Goal: Task Accomplishment & Management: Complete application form

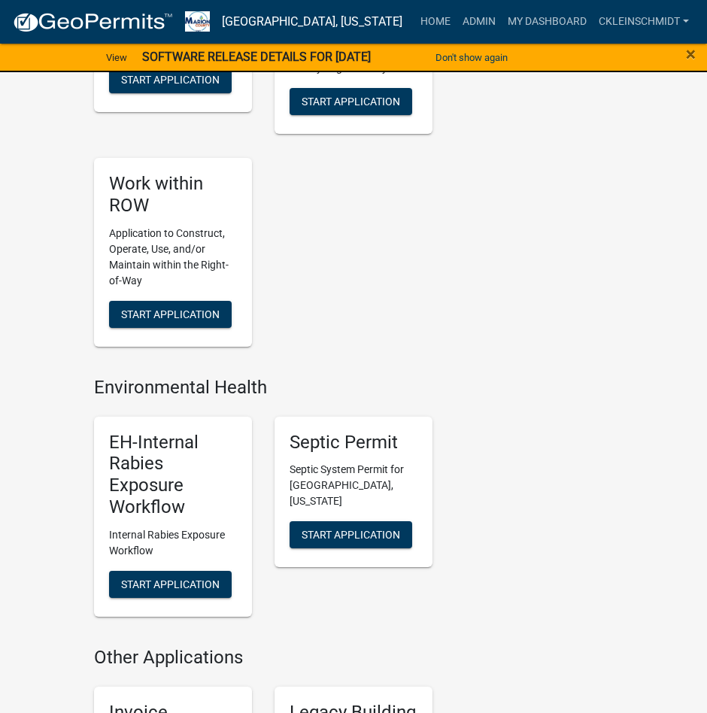
scroll to position [1804, 0]
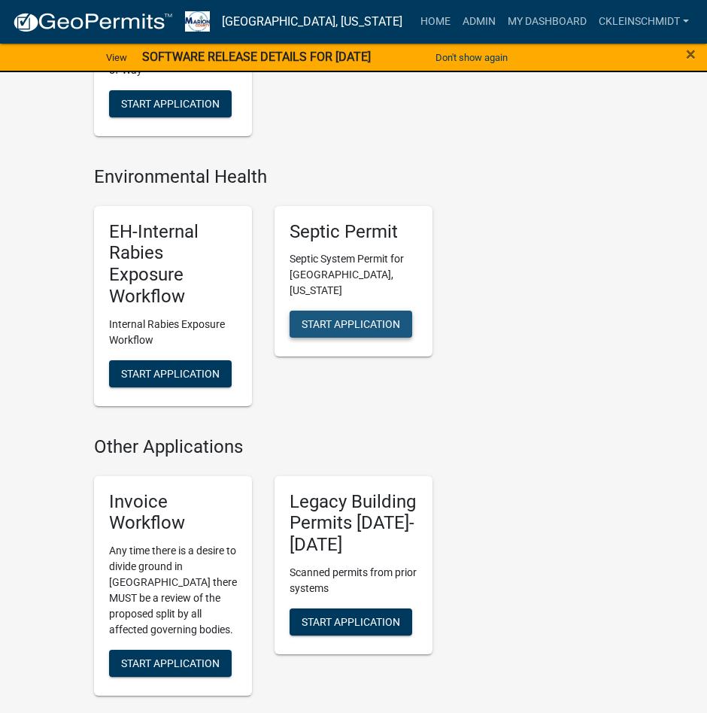
click at [391, 324] on span "Start Application" at bounding box center [350, 324] width 98 height 12
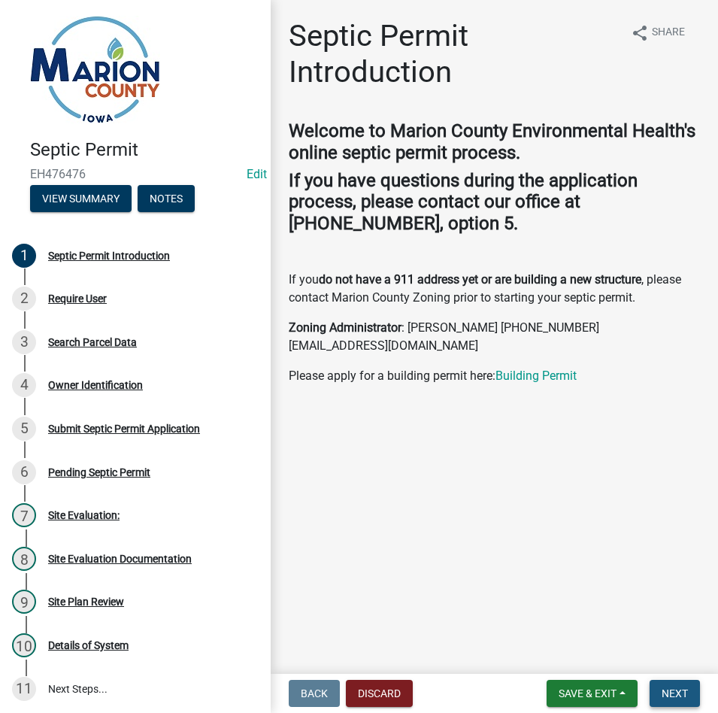
click at [682, 692] on span "Next" at bounding box center [675, 693] width 26 height 12
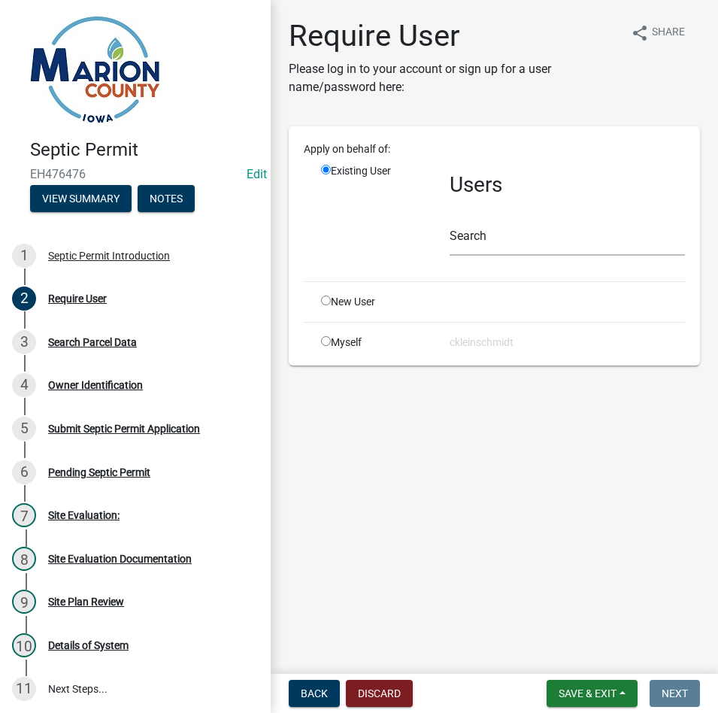
click at [334, 299] on div "New User" at bounding box center [374, 302] width 129 height 16
click at [328, 300] on input "radio" at bounding box center [326, 300] width 10 height 10
radio input "true"
radio input "false"
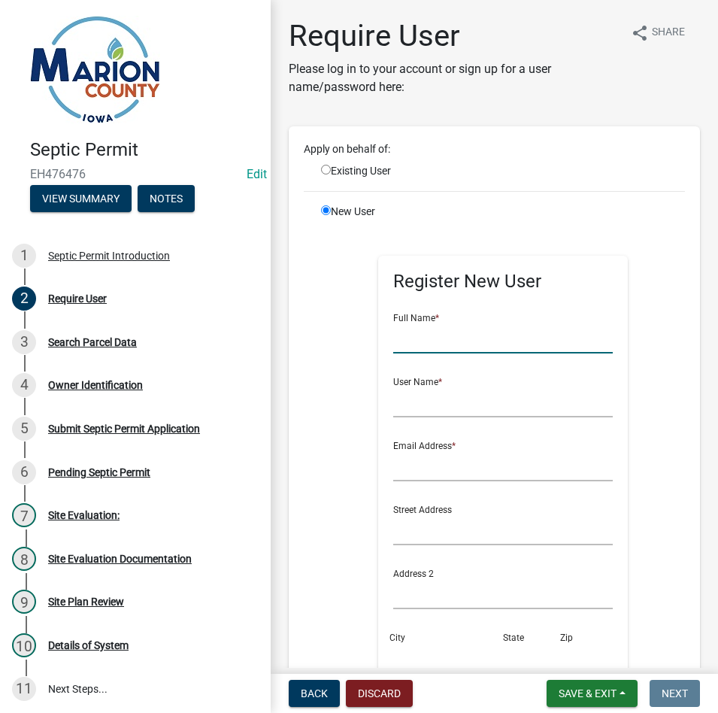
click at [529, 341] on input "text" at bounding box center [503, 338] width 220 height 31
type input "[PERSON_NAME]"
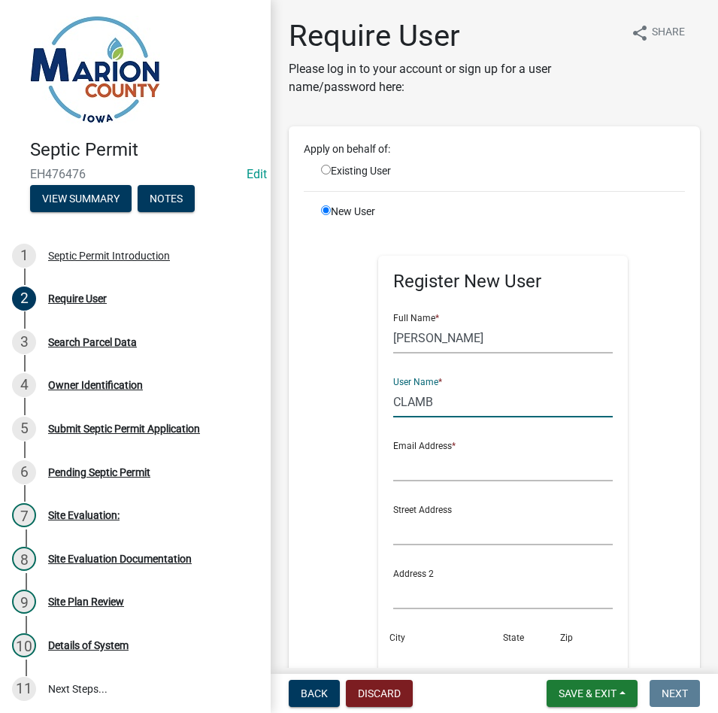
type input "CLAMB"
type input "b"
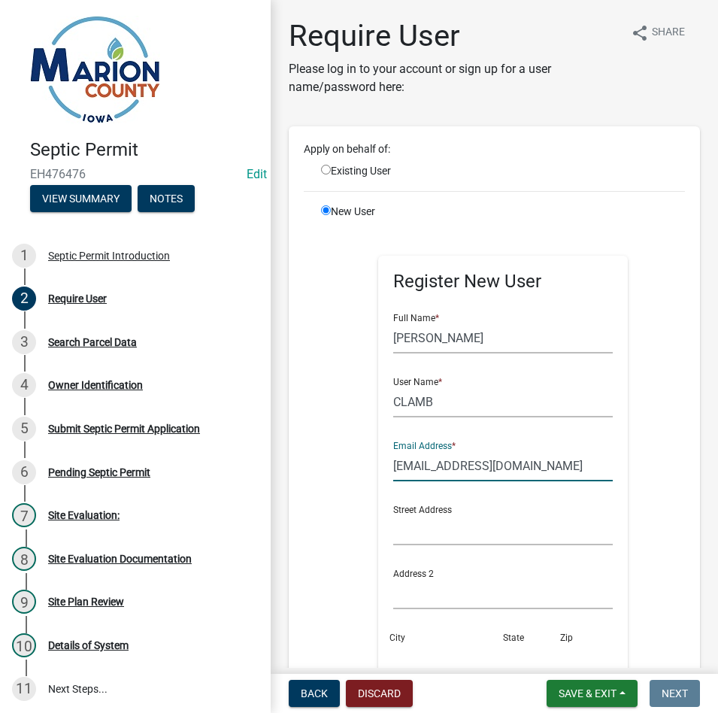
type input "[EMAIL_ADDRESS][DOMAIN_NAME]"
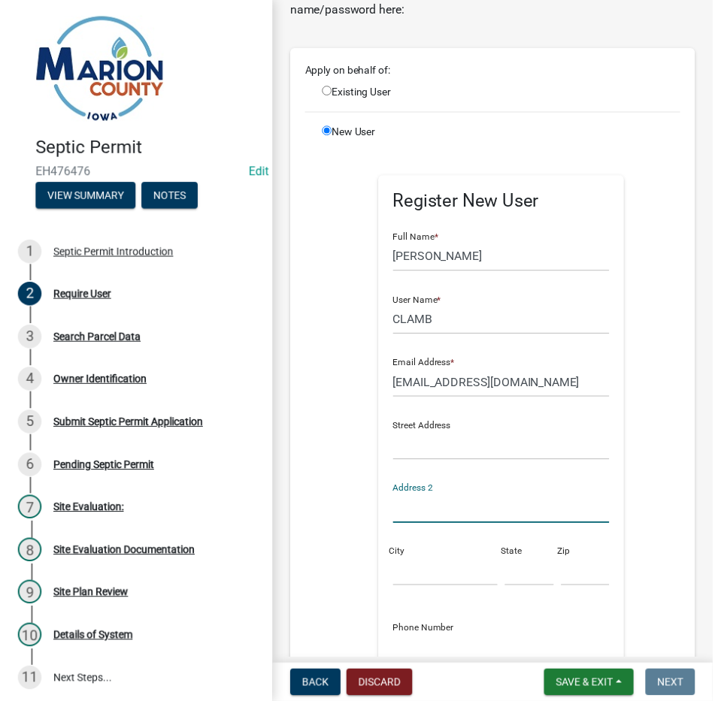
scroll to position [150, 0]
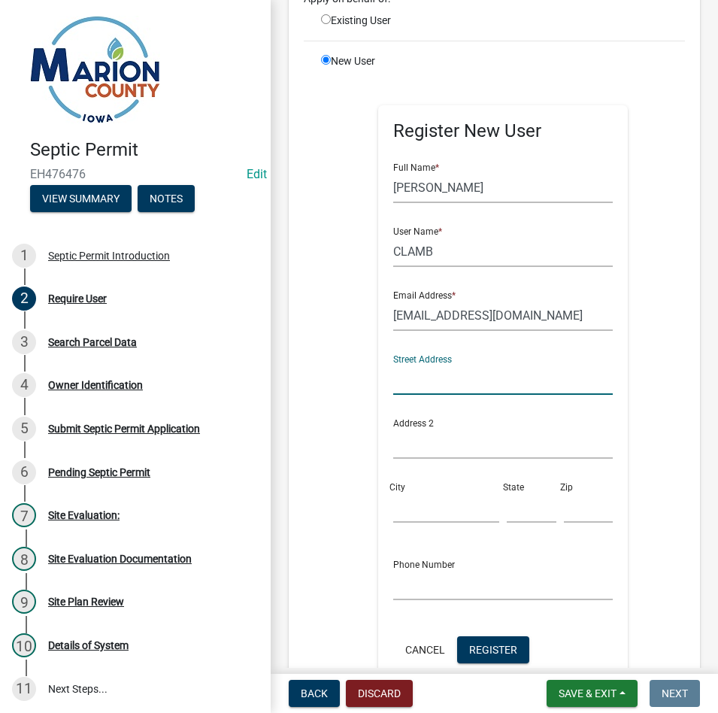
click at [460, 382] on input "text" at bounding box center [503, 379] width 220 height 31
type input "1716 HIGH ST"
type input "ATTICA"
type input "IA"
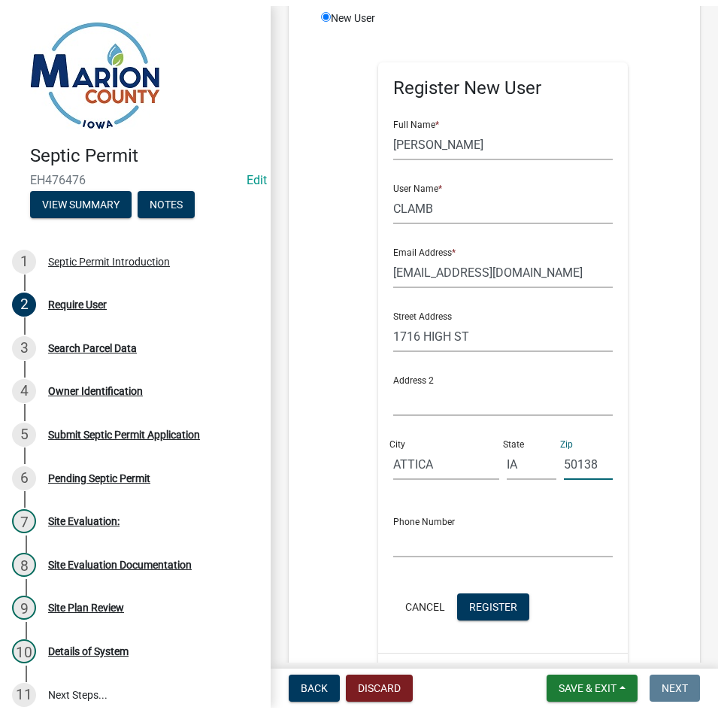
scroll to position [301, 0]
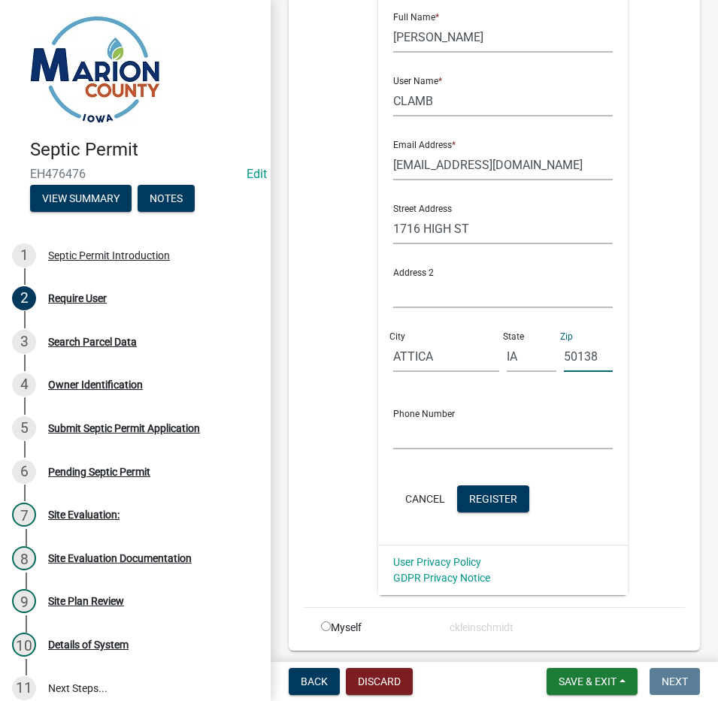
type input "50138"
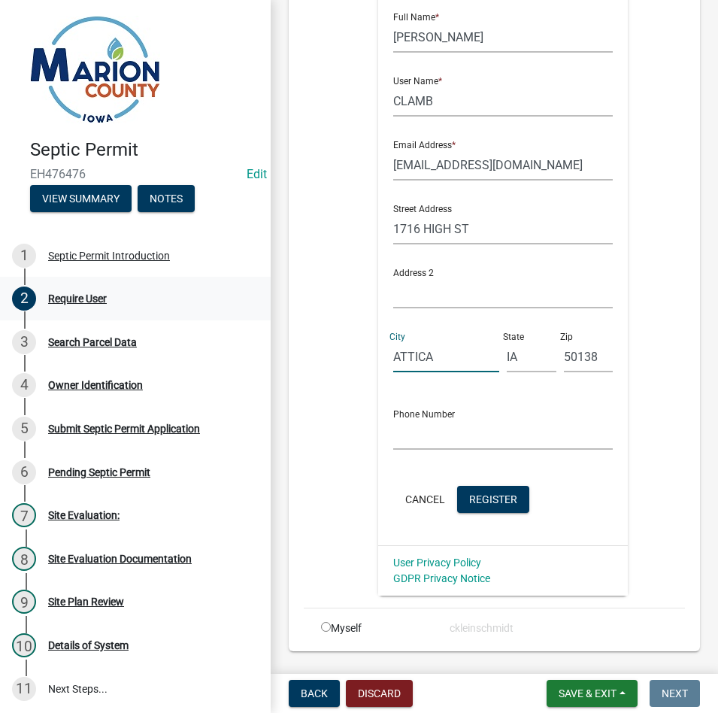
drag, startPoint x: 445, startPoint y: 353, endPoint x: 150, endPoint y: 278, distance: 304.1
click at [150, 278] on div "Septic Permit EH476476 Edit View Summary Notes 1 Septic Permit Introduction 2 R…" at bounding box center [359, 356] width 718 height 713
type input "[GEOGRAPHIC_DATA]"
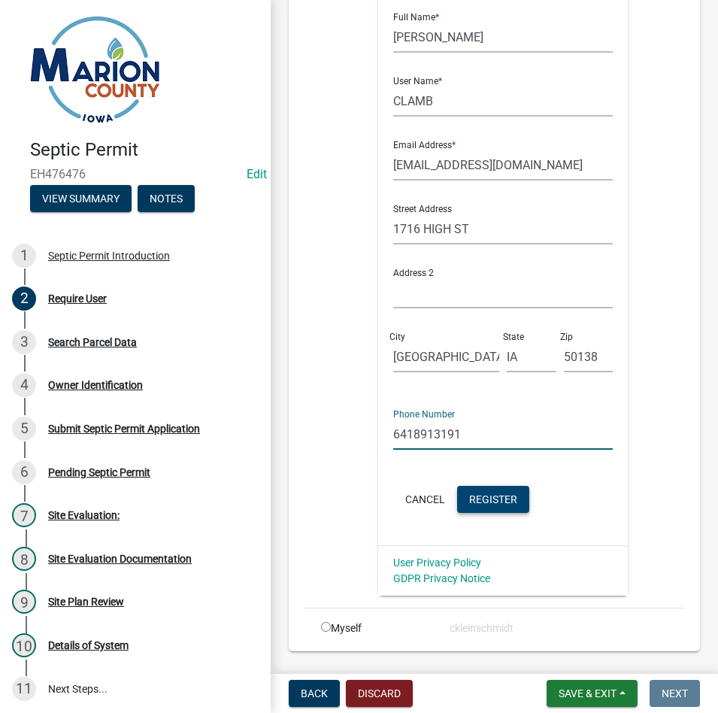
type input "6418913191"
click at [492, 488] on button "Register" at bounding box center [493, 499] width 72 height 27
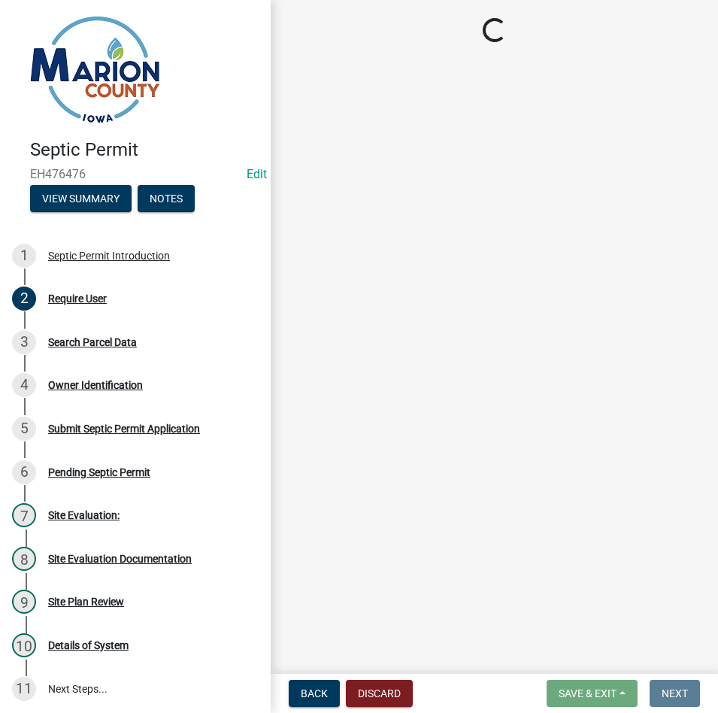
scroll to position [0, 0]
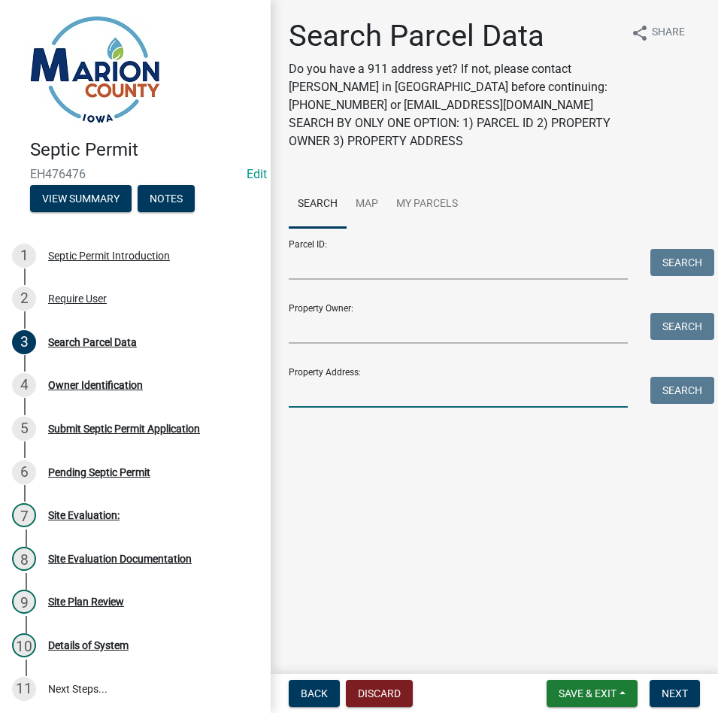
click at [338, 399] on input "Property Address:" at bounding box center [458, 392] width 339 height 31
type input "1716 HIGH"
click at [685, 398] on button "Search" at bounding box center [682, 390] width 64 height 27
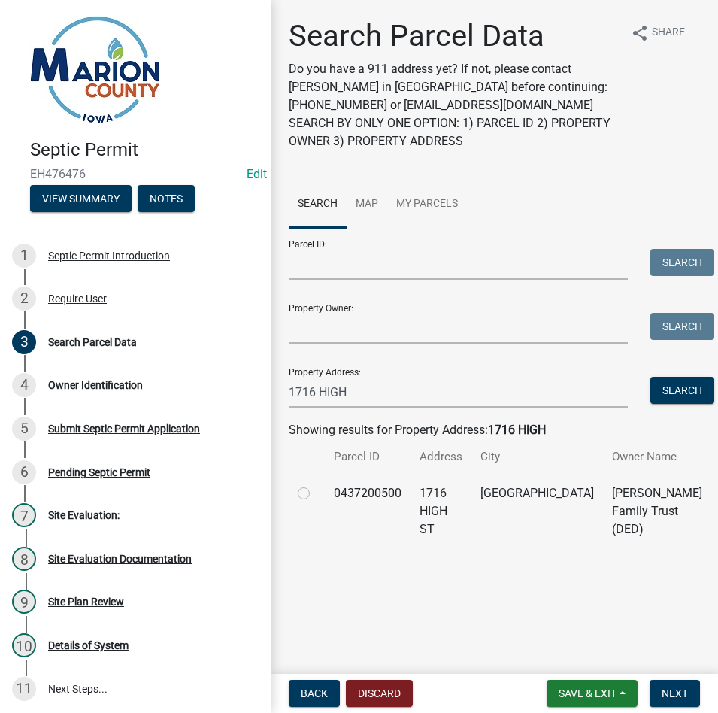
drag, startPoint x: 300, startPoint y: 514, endPoint x: 316, endPoint y: 512, distance: 15.9
click at [316, 484] on label at bounding box center [316, 484] width 0 height 0
click at [316, 494] on input "radio" at bounding box center [321, 489] width 10 height 10
radio input "true"
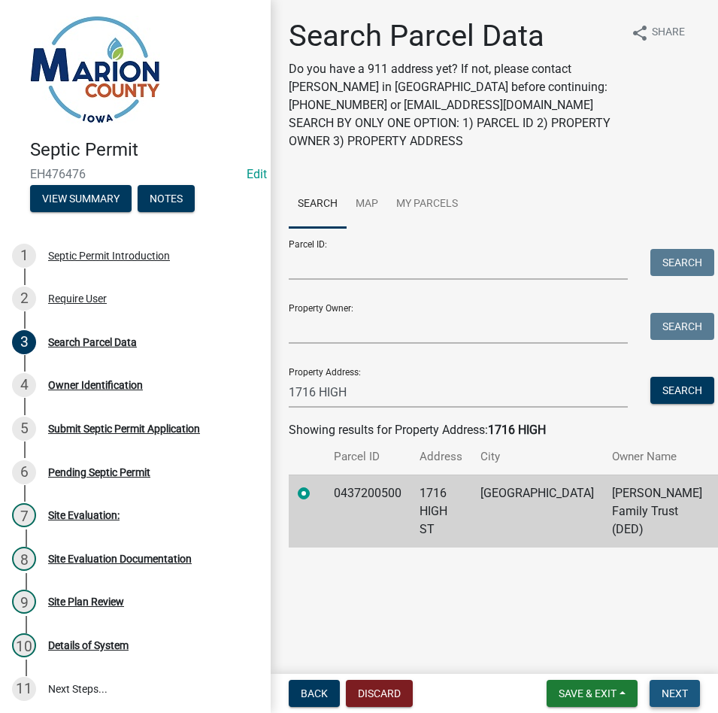
click at [691, 683] on button "Next" at bounding box center [675, 693] width 50 height 27
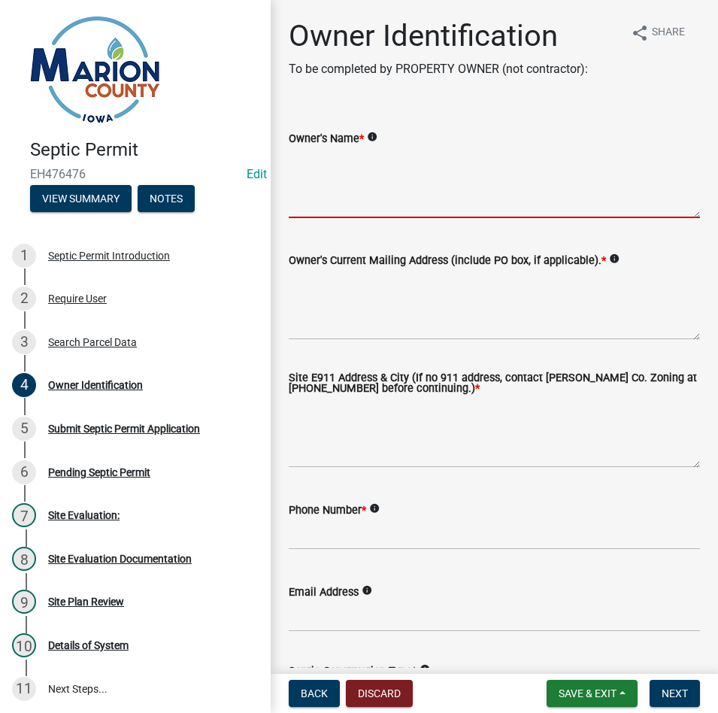
click at [347, 176] on textarea "Owner's Name *" at bounding box center [494, 182] width 411 height 71
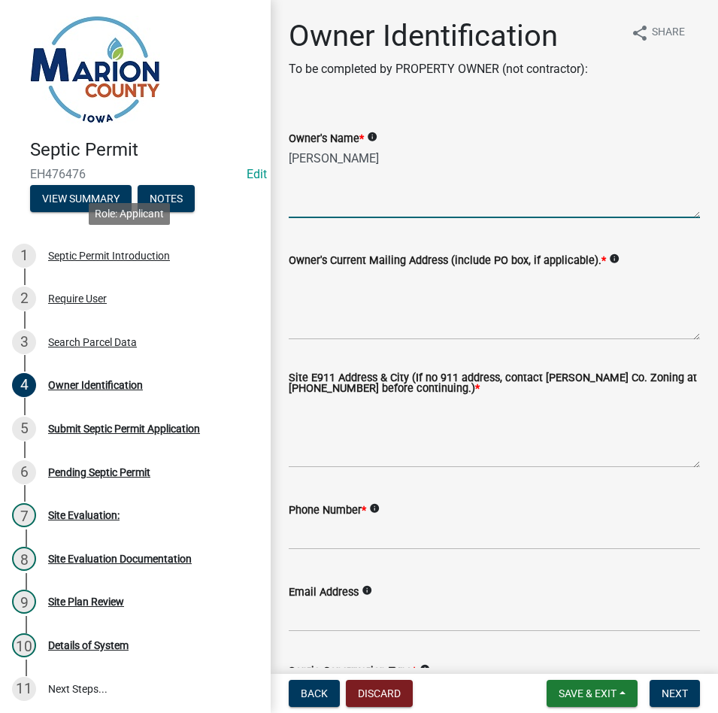
type textarea "[PERSON_NAME]"
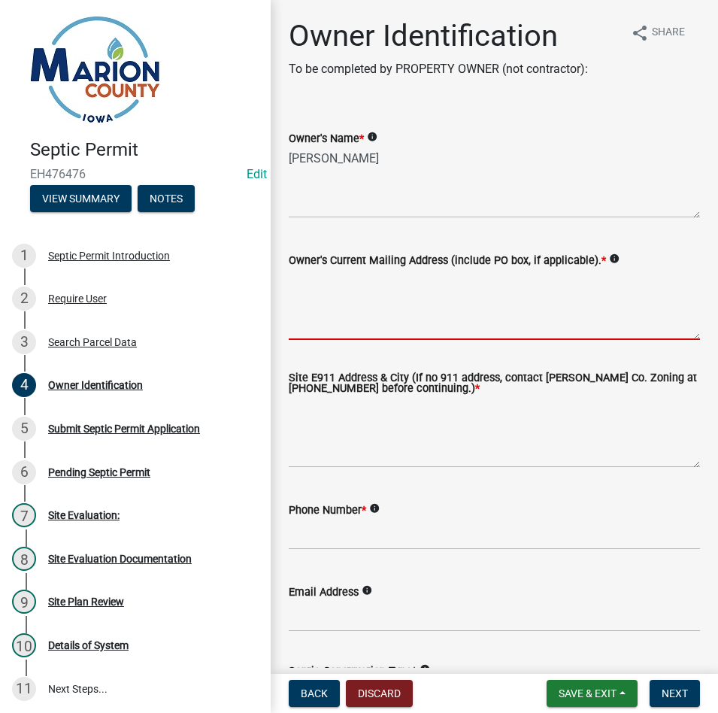
click at [317, 320] on textarea "Owner's Current Mailing Address (include PO box, if applicable). *" at bounding box center [494, 304] width 411 height 71
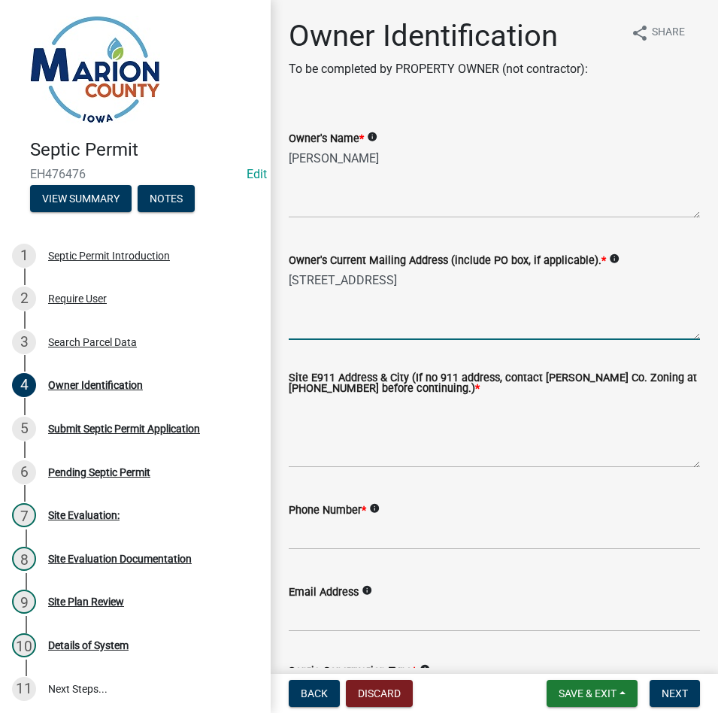
type textarea "[STREET_ADDRESS]"
drag, startPoint x: 332, startPoint y: 435, endPoint x: 322, endPoint y: 426, distance: 13.4
click at [323, 428] on textarea "Site E911 Address & City (If no 911 address, contact [PERSON_NAME] Co. Zoning a…" at bounding box center [494, 432] width 411 height 71
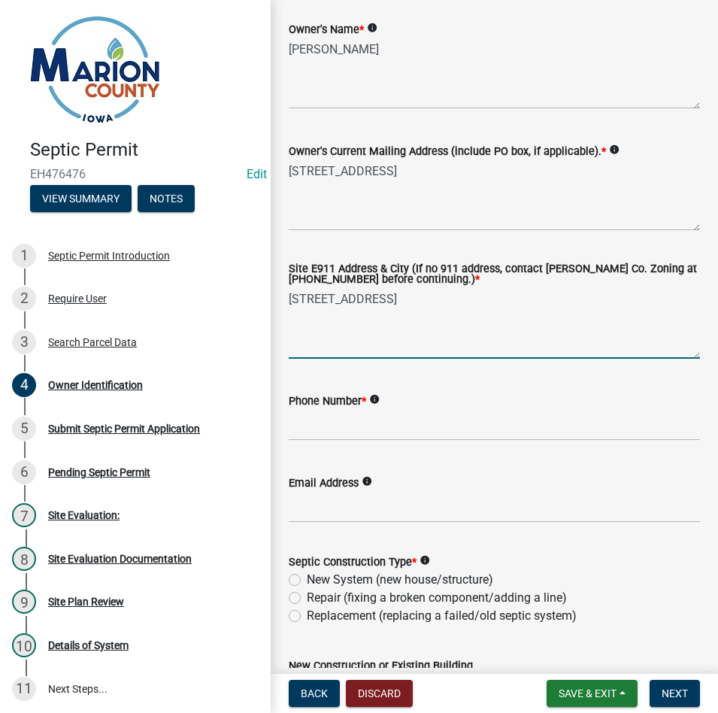
scroll to position [226, 0]
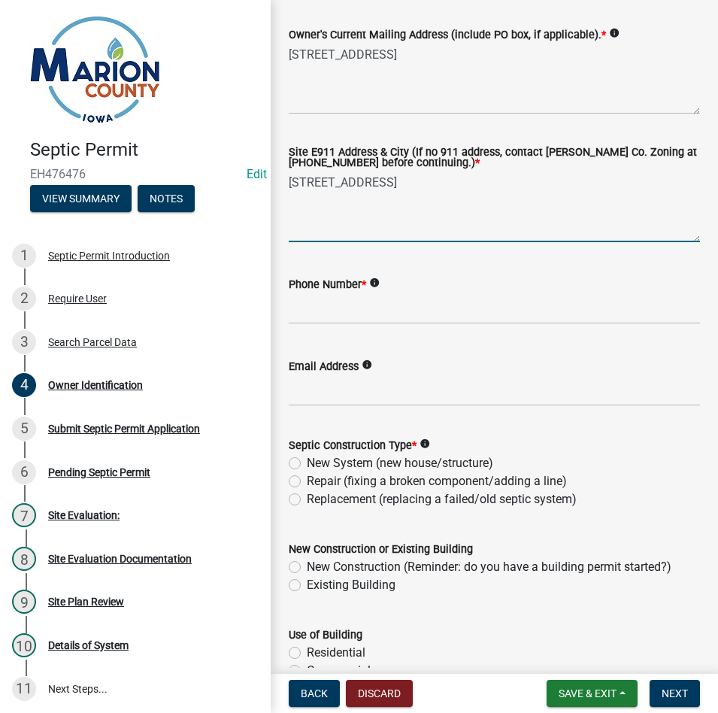
type textarea "[STREET_ADDRESS]"
click at [343, 316] on input "Phone Number *" at bounding box center [494, 308] width 411 height 31
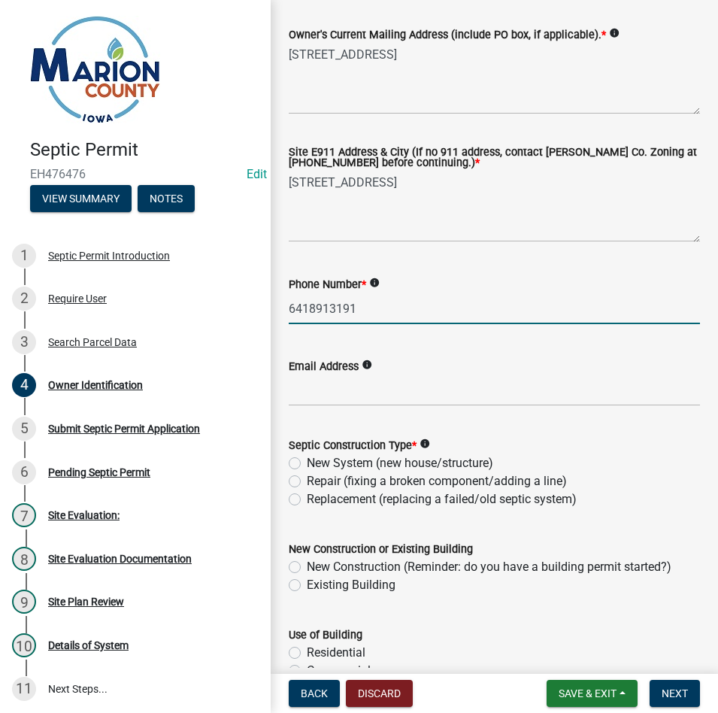
scroll to position [526, 0]
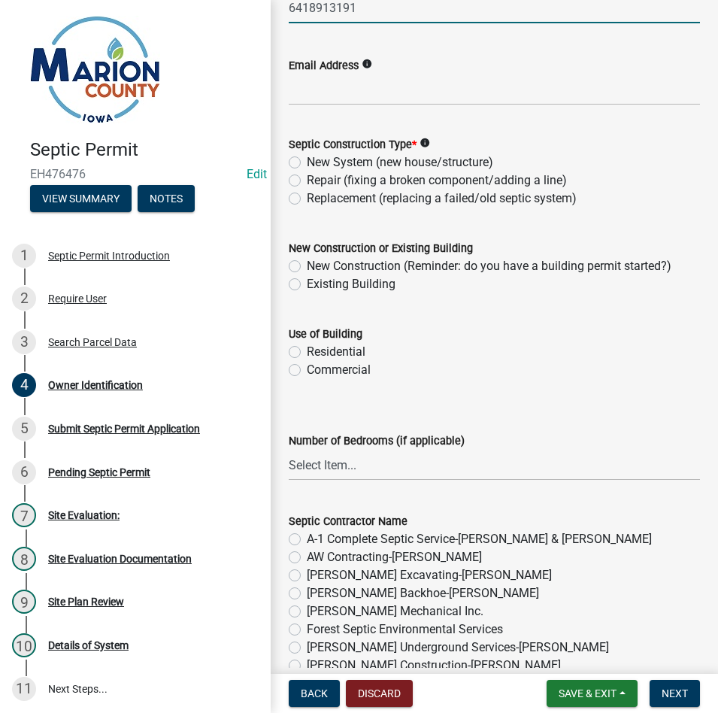
type input "6418913191"
click at [307, 180] on label "Repair (fixing a broken component/adding a line)" at bounding box center [437, 180] width 260 height 18
click at [307, 180] on input "Repair (fixing a broken component/adding a line)" at bounding box center [312, 176] width 10 height 10
radio input "true"
click at [307, 283] on label "Existing Building" at bounding box center [351, 284] width 89 height 18
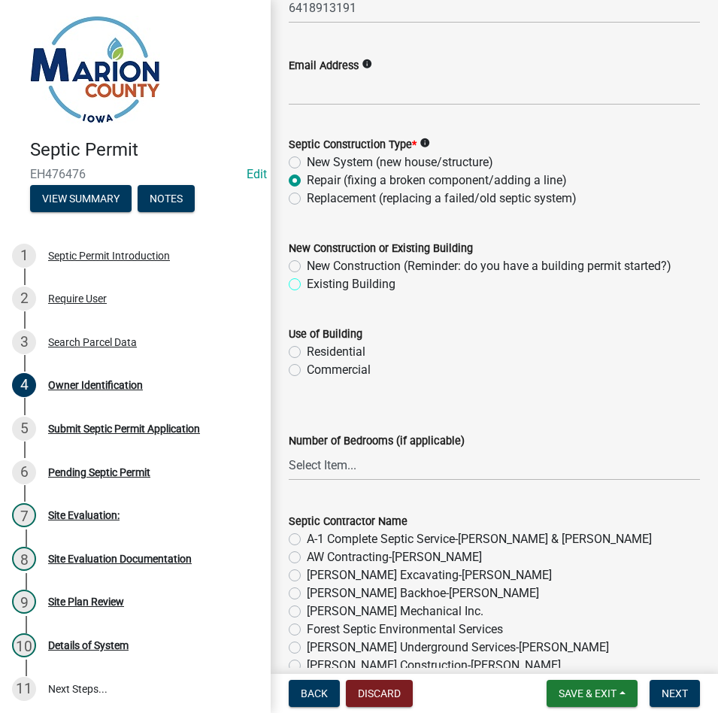
click at [307, 283] on input "Existing Building" at bounding box center [312, 280] width 10 height 10
radio input "true"
click at [307, 352] on label "Residential" at bounding box center [336, 352] width 59 height 18
click at [307, 352] on input "Residential" at bounding box center [312, 348] width 10 height 10
radio input "true"
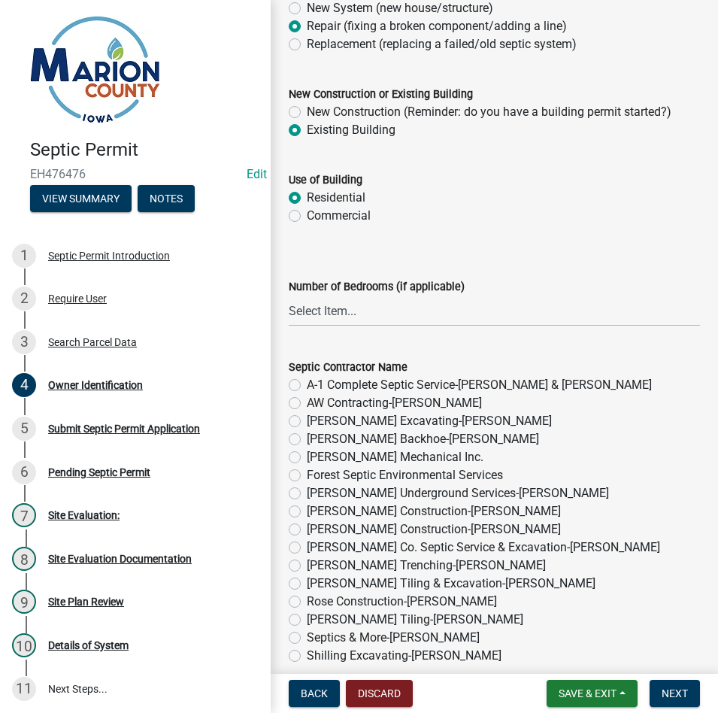
scroll to position [827, 0]
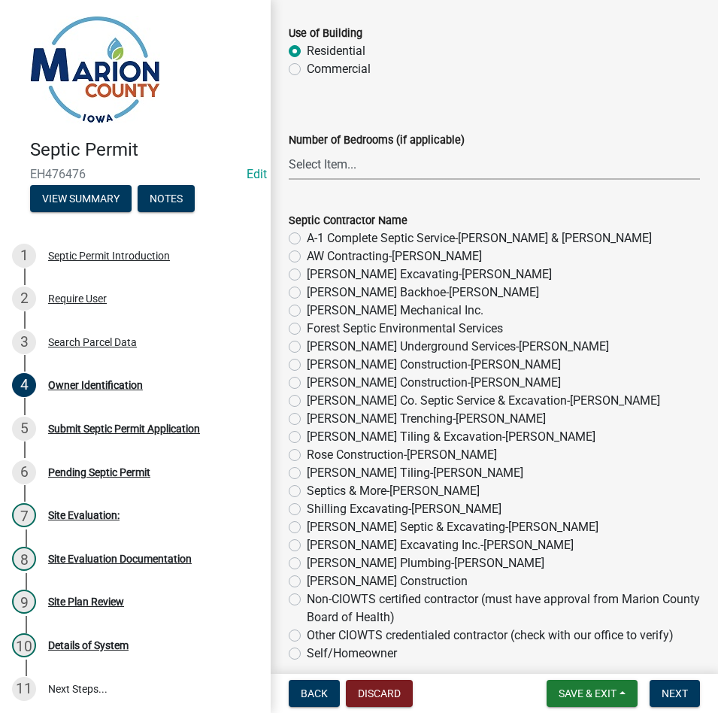
click at [319, 168] on select "Select Item... 1 2 3 4 5 6" at bounding box center [494, 164] width 411 height 31
click at [289, 150] on select "Select Item... 1 2 3 4 5 6" at bounding box center [494, 164] width 411 height 31
select select "76a5f8d9-7c3b-4575-8c9d-ce5192bff57d"
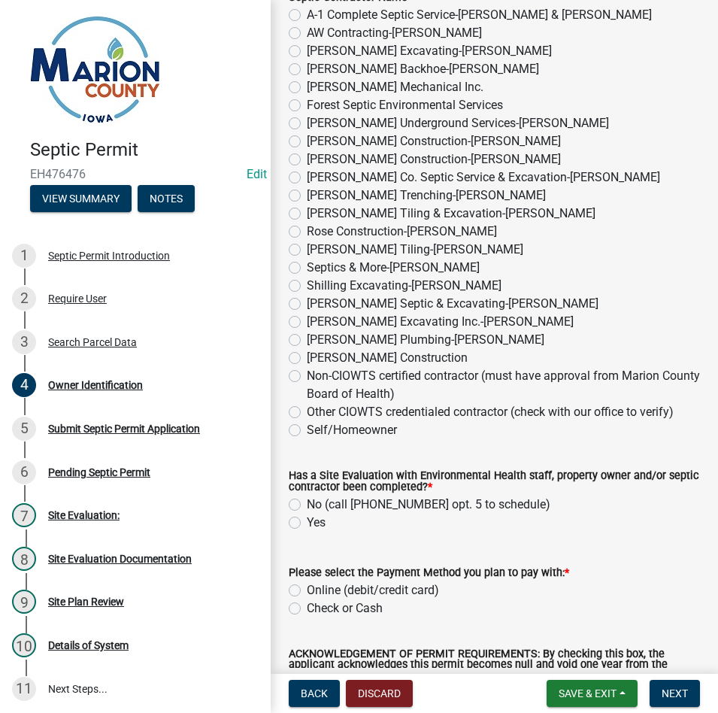
scroll to position [1053, 0]
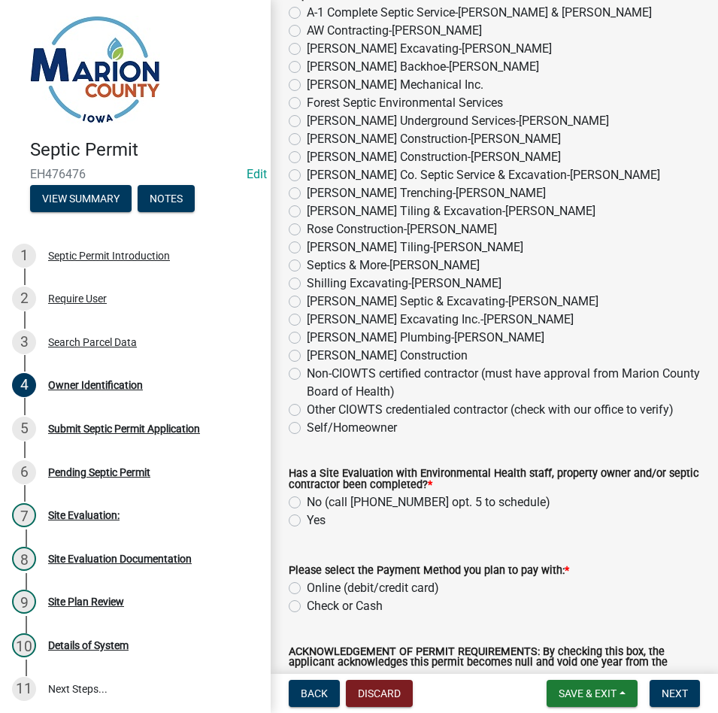
click at [307, 407] on label "Other CIOWTS credentialed contractor (check with our office to verify)" at bounding box center [490, 410] width 367 height 18
click at [307, 407] on input "Other CIOWTS credentialed contractor (check with our office to verify)" at bounding box center [312, 406] width 10 height 10
radio input "true"
click at [307, 524] on label "Yes" at bounding box center [316, 520] width 19 height 18
click at [307, 521] on input "Yes" at bounding box center [312, 516] width 10 height 10
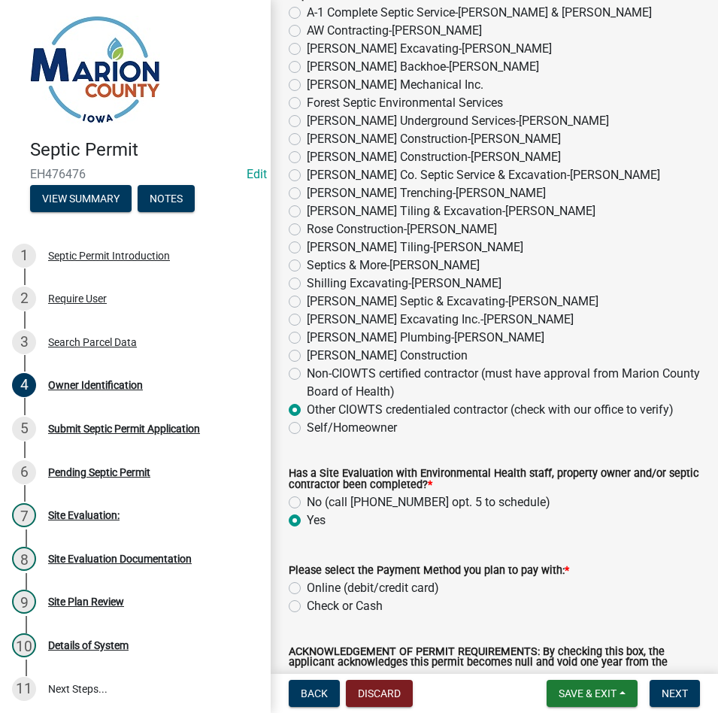
radio input "true"
click at [307, 609] on label "Check or Cash" at bounding box center [345, 606] width 76 height 18
click at [307, 607] on input "Check or Cash" at bounding box center [312, 602] width 10 height 10
radio input "true"
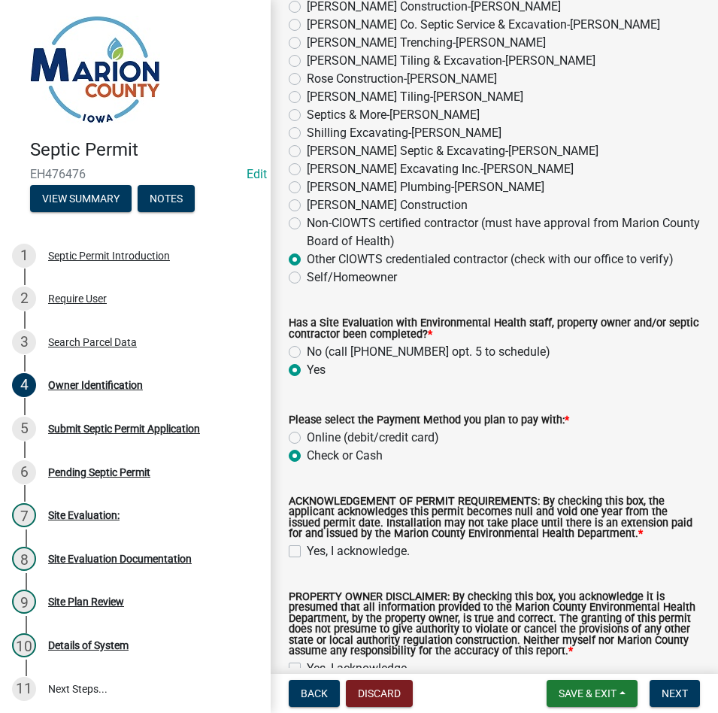
click at [307, 441] on label "Online (debit/credit card)" at bounding box center [373, 438] width 132 height 18
click at [307, 438] on input "Online (debit/credit card)" at bounding box center [312, 434] width 10 height 10
radio input "true"
click at [307, 554] on label "Yes, I acknowledge." at bounding box center [358, 551] width 103 height 18
click at [307, 552] on input "Yes, I acknowledge." at bounding box center [312, 547] width 10 height 10
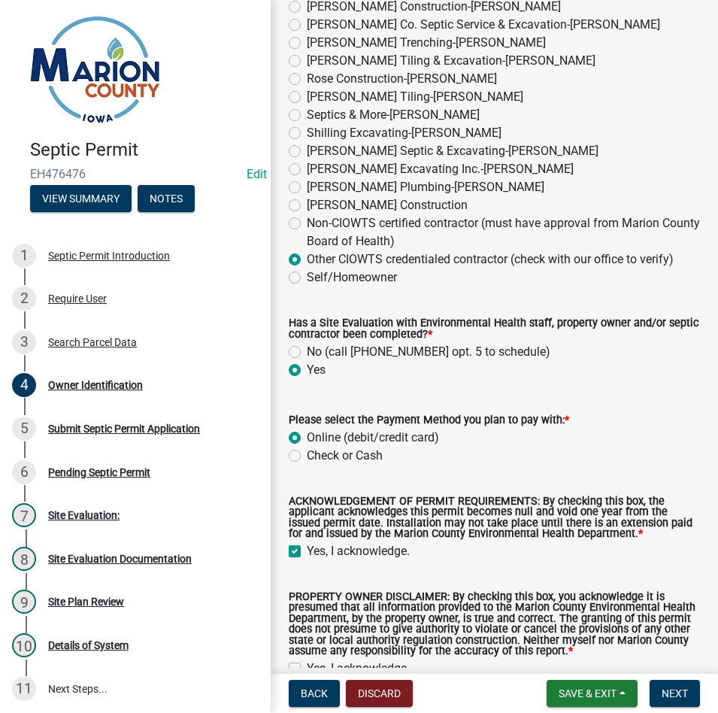
checkbox input "true"
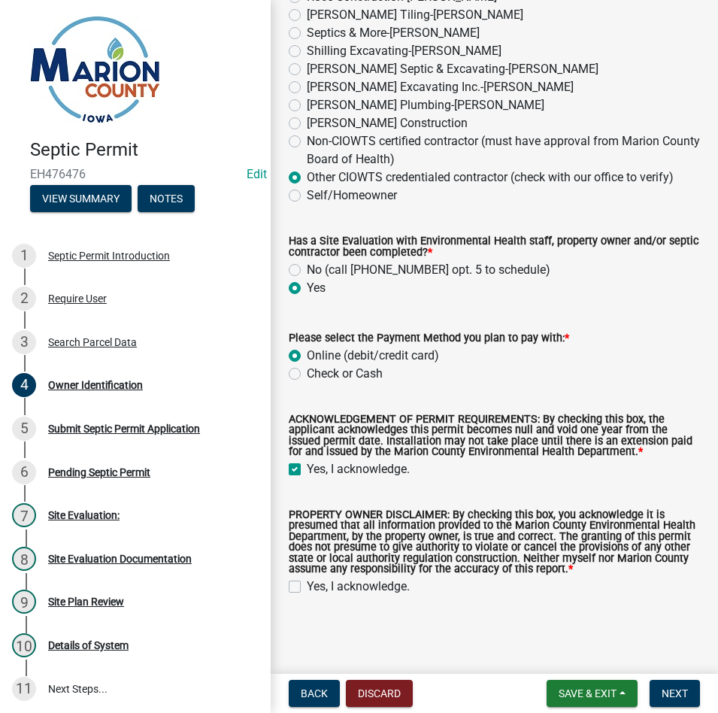
click at [307, 375] on label "Check or Cash" at bounding box center [345, 374] width 76 height 18
click at [307, 374] on input "Check or Cash" at bounding box center [312, 370] width 10 height 10
radio input "true"
click at [296, 596] on wm-data-entity-input "PROPERTY OWNER DISCLAIMER: By checking this box, you acknowledge it is presumed…" at bounding box center [494, 550] width 411 height 117
click at [307, 587] on label "Yes, I acknowledge." at bounding box center [358, 586] width 103 height 18
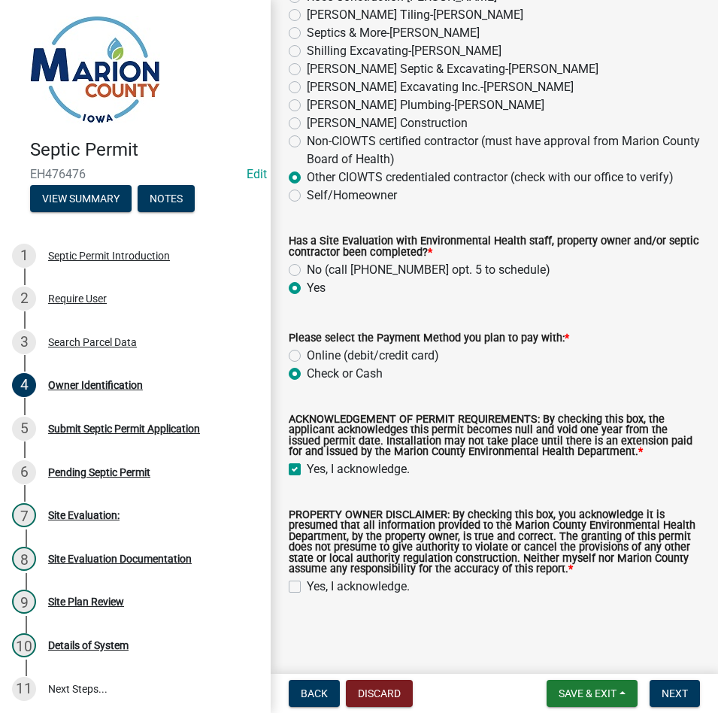
click at [307, 587] on input "Yes, I acknowledge." at bounding box center [312, 582] width 10 height 10
checkbox input "true"
click at [672, 694] on span "Next" at bounding box center [675, 693] width 26 height 12
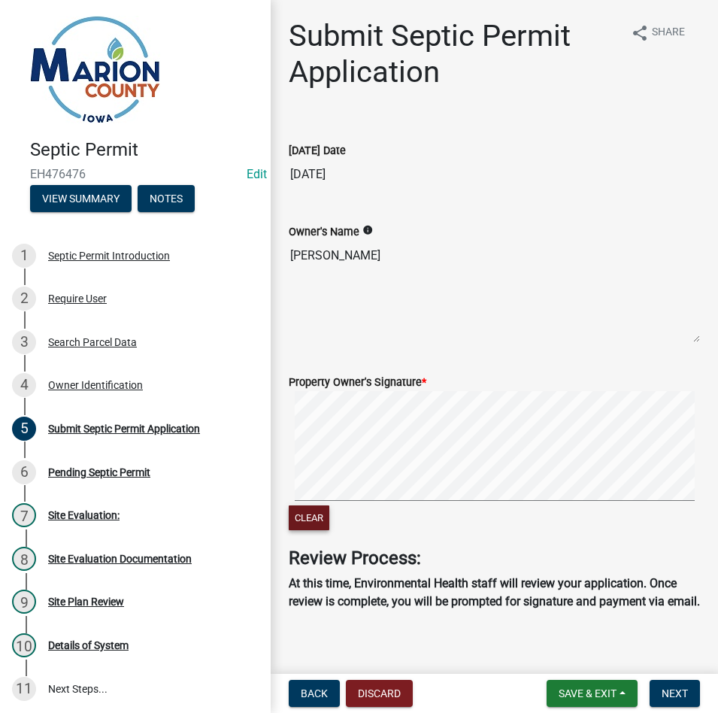
drag, startPoint x: 317, startPoint y: 522, endPoint x: 323, endPoint y: 508, distance: 14.8
click at [323, 508] on button "Clear" at bounding box center [309, 517] width 41 height 25
click at [546, 514] on div "Clear" at bounding box center [494, 462] width 411 height 143
click at [692, 695] on button "Next" at bounding box center [675, 693] width 50 height 27
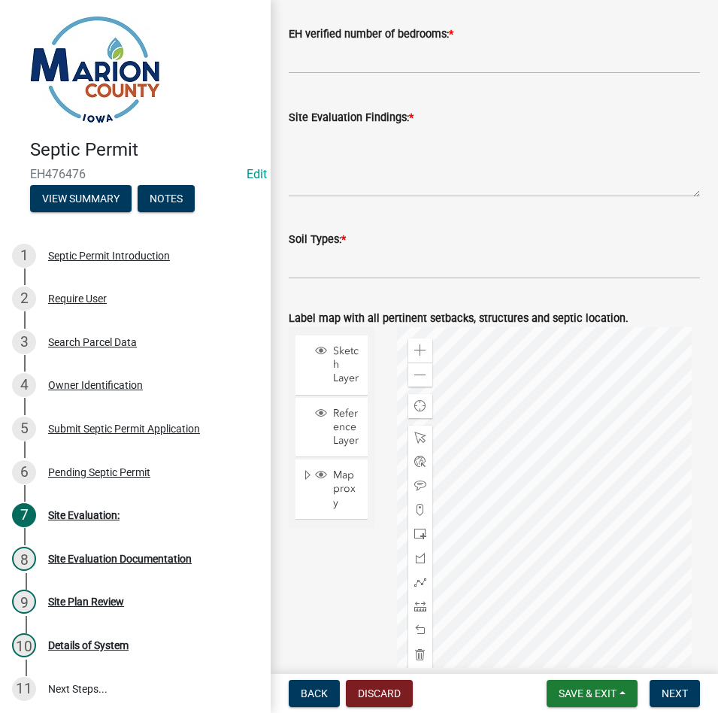
scroll to position [420, 0]
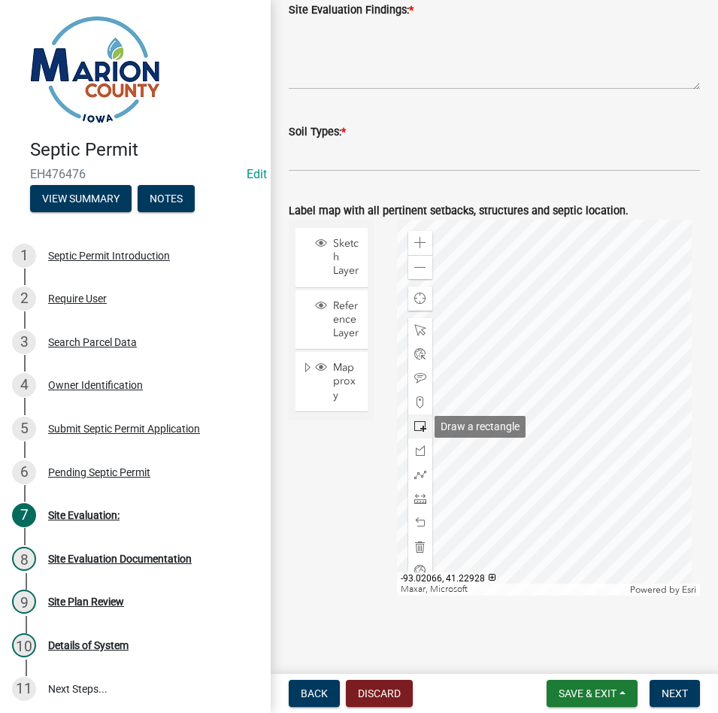
click at [424, 425] on div at bounding box center [420, 426] width 24 height 24
click at [496, 426] on div at bounding box center [548, 408] width 303 height 376
click at [419, 373] on span at bounding box center [420, 378] width 12 height 12
click at [474, 385] on div at bounding box center [548, 408] width 303 height 376
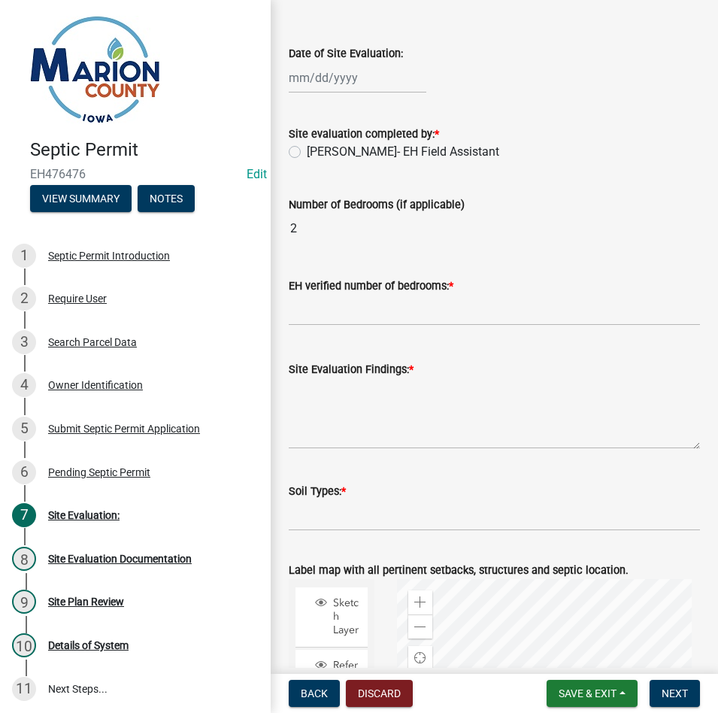
scroll to position [0, 0]
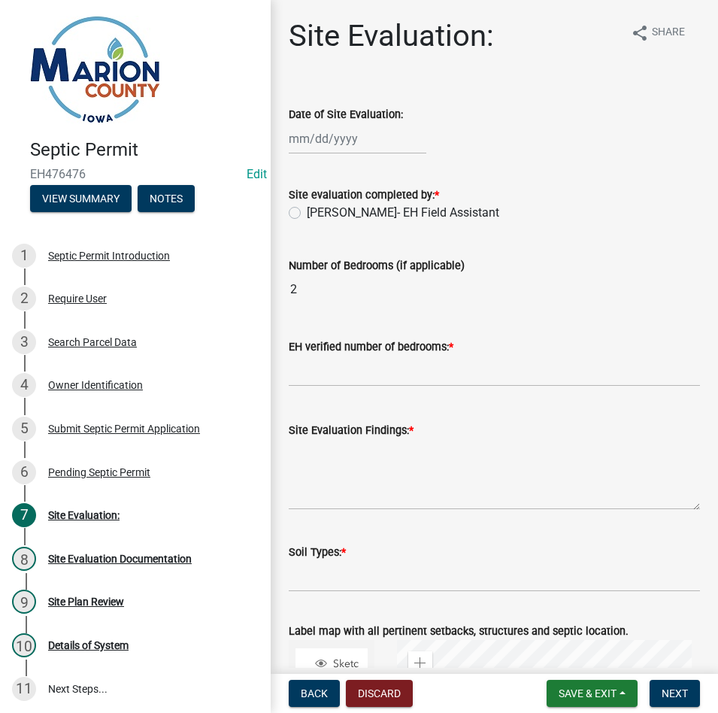
click at [291, 136] on div at bounding box center [358, 138] width 138 height 31
select select "9"
select select "2025"
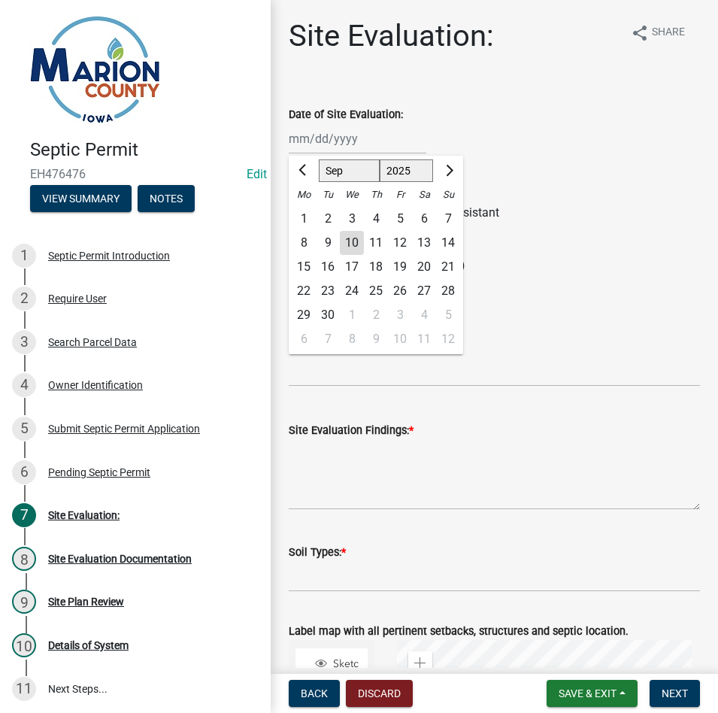
click at [344, 234] on div "10" at bounding box center [352, 243] width 24 height 24
type input "[DATE]"
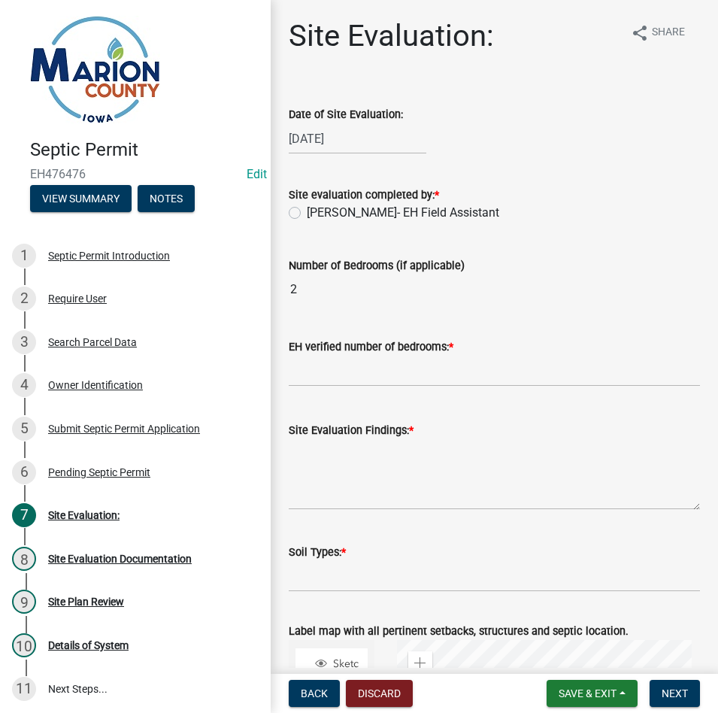
click at [345, 214] on label "[PERSON_NAME]- EH Field Assistant" at bounding box center [403, 213] width 192 height 18
click at [317, 214] on input "[PERSON_NAME]- EH Field Assistant" at bounding box center [312, 209] width 10 height 10
radio input "true"
click at [355, 373] on input "text" at bounding box center [494, 371] width 411 height 31
type input "2"
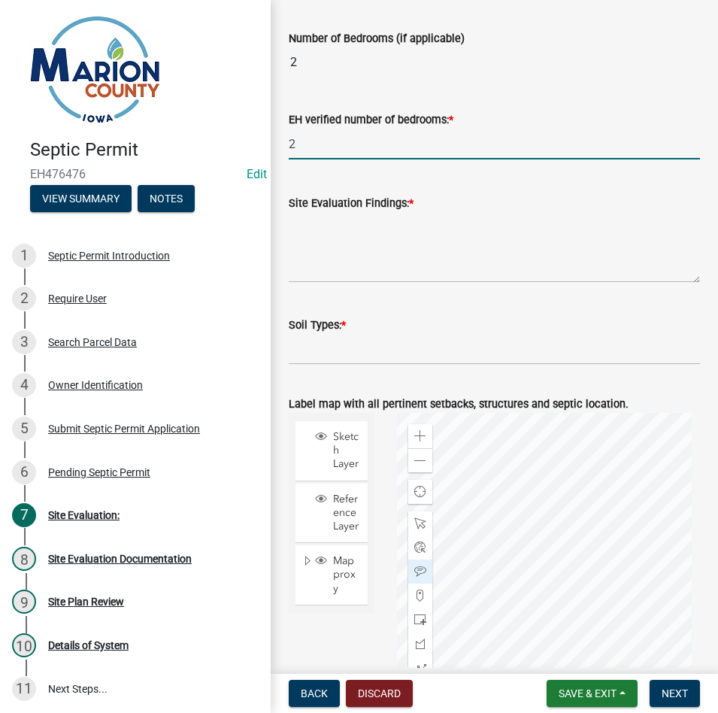
scroll to position [226, 0]
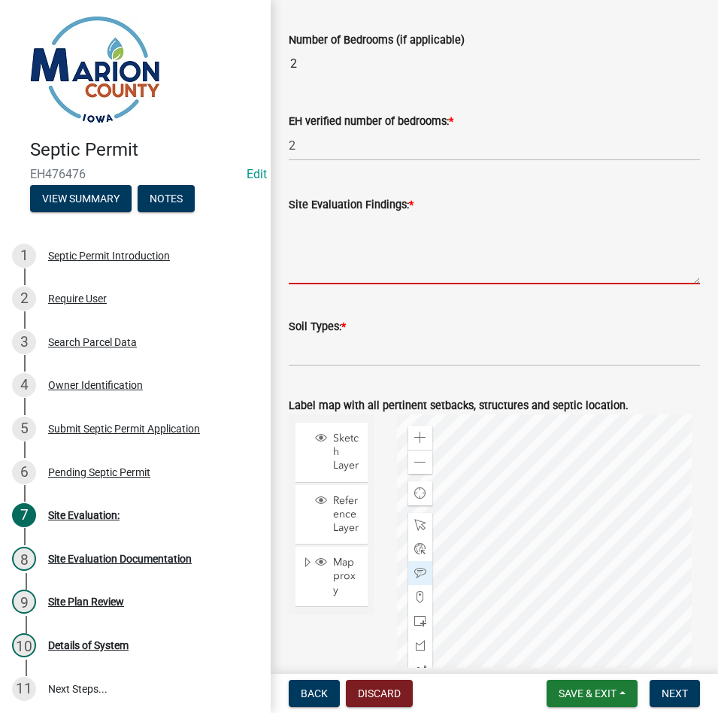
click at [372, 266] on textarea "Site Evaluation Findings: *" at bounding box center [494, 249] width 411 height 71
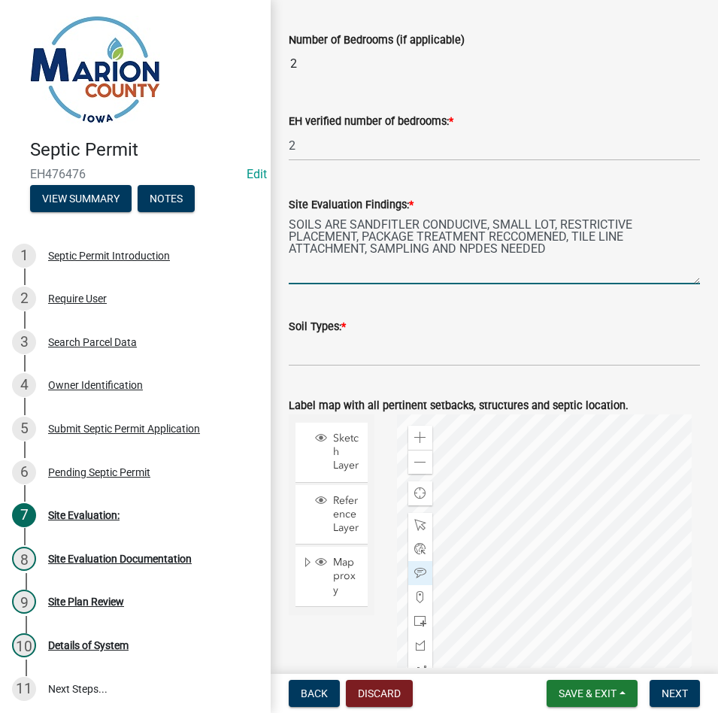
type textarea "SOILS ARE SANDFITLER CONDUCIVE, SMALL LOT, RESTRICTIVE PLACEMENT, PACKAGE TREAT…"
click at [335, 341] on input "Soil Types: *" at bounding box center [494, 350] width 411 height 31
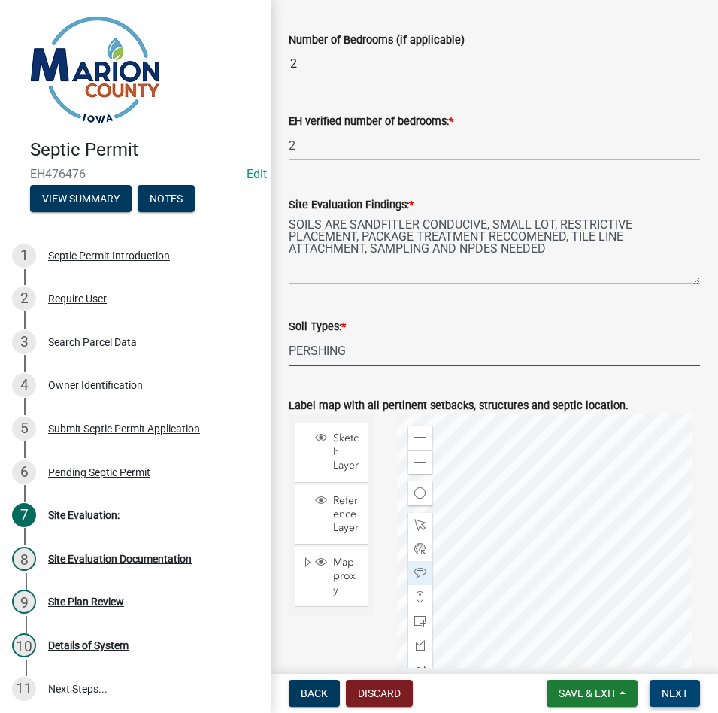
type input "PERSHING"
click at [659, 683] on button "Next" at bounding box center [675, 693] width 50 height 27
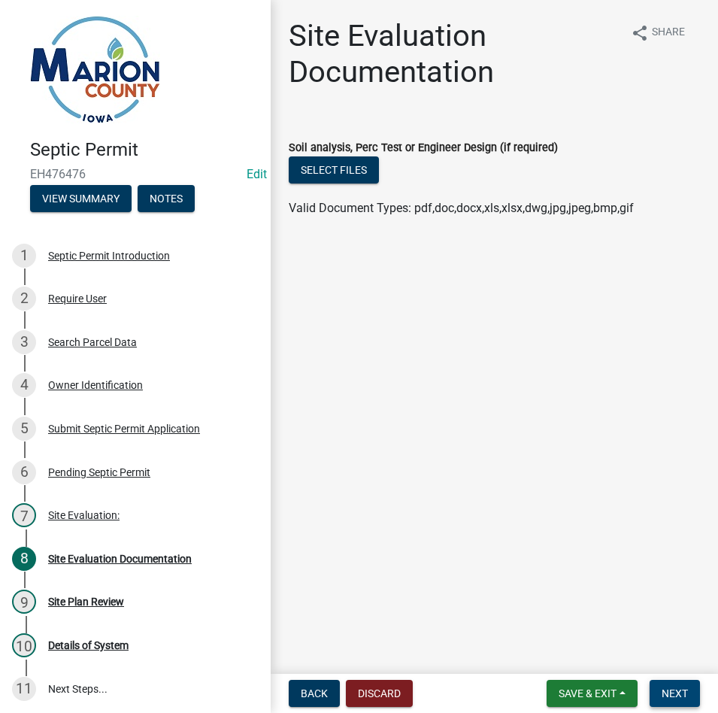
click at [658, 681] on button "Next" at bounding box center [675, 693] width 50 height 27
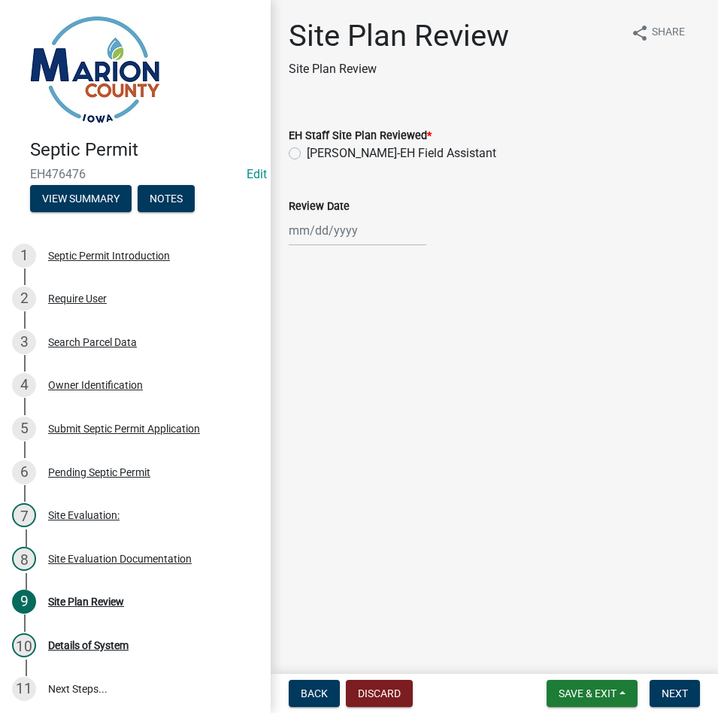
click at [323, 150] on label "[PERSON_NAME]-EH Field Assistant" at bounding box center [401, 153] width 189 height 18
click at [317, 150] on input "[PERSON_NAME]-EH Field Assistant" at bounding box center [312, 149] width 10 height 10
radio input "true"
click at [349, 244] on div at bounding box center [358, 230] width 138 height 31
select select "9"
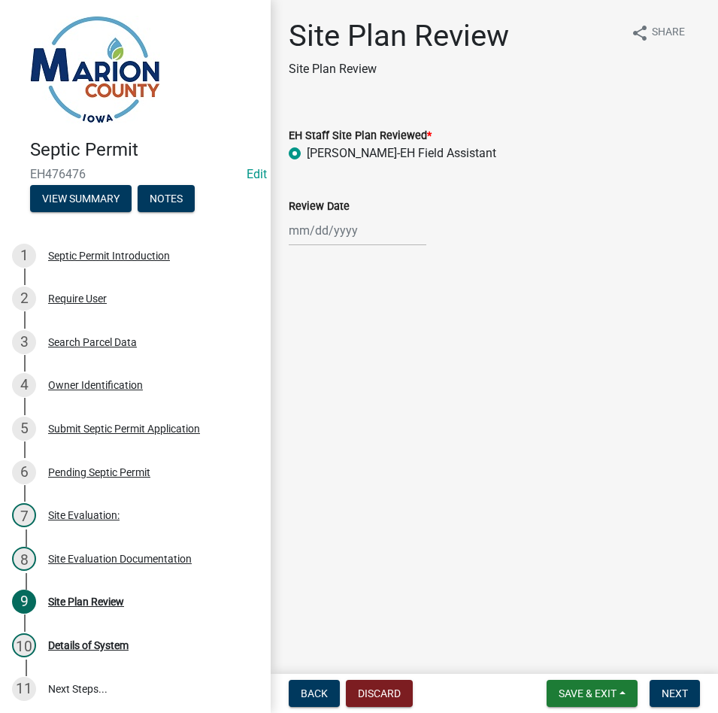
select select "2025"
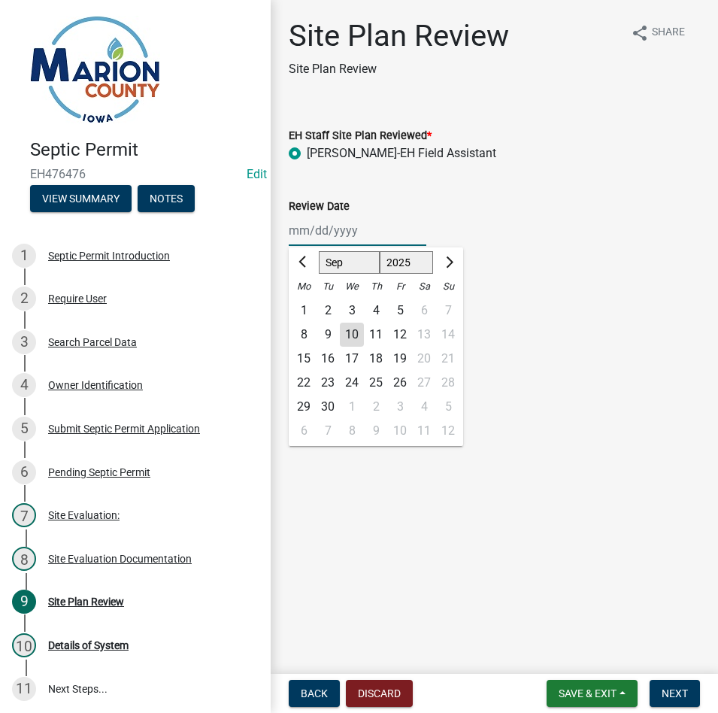
click at [341, 228] on input "Review Date" at bounding box center [358, 230] width 138 height 31
click at [351, 332] on div "10" at bounding box center [352, 335] width 24 height 24
type input "[DATE]"
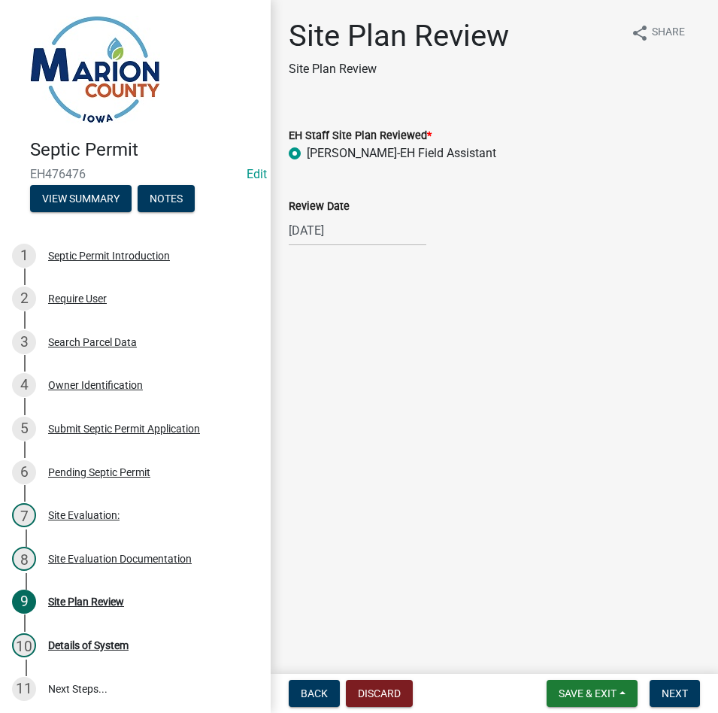
click at [524, 435] on main "Site Plan Review Site Plan Review share Share EH Staff Site Plan Reviewed * [PE…" at bounding box center [494, 334] width 447 height 668
drag, startPoint x: 682, startPoint y: 691, endPoint x: 668, endPoint y: 674, distance: 21.4
click at [681, 691] on span "Next" at bounding box center [675, 693] width 26 height 12
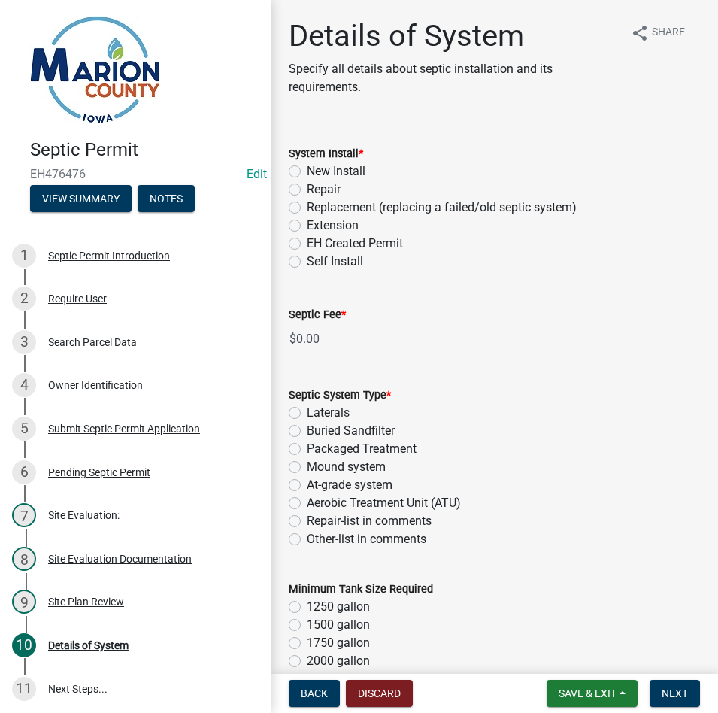
click at [331, 205] on label "Replacement (replacing a failed/old septic system)" at bounding box center [442, 207] width 270 height 18
click at [317, 205] on input "Replacement (replacing a failed/old septic system)" at bounding box center [312, 203] width 10 height 10
radio input "true"
click at [359, 439] on div "Septic System Type * Laterals Buried Sandfilter Packaged Treatment Mound system…" at bounding box center [494, 467] width 411 height 162
click at [356, 446] on label "Packaged Treatment" at bounding box center [362, 449] width 110 height 18
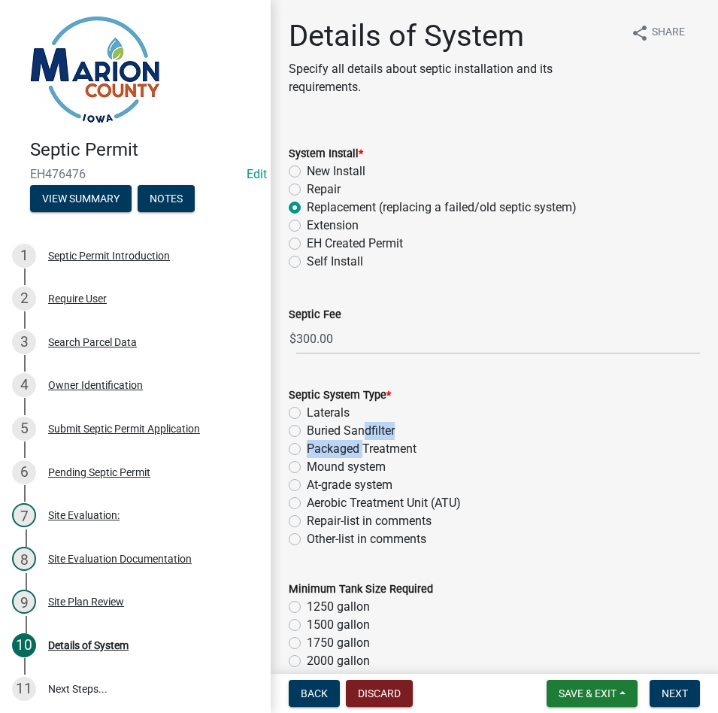
click at [317, 446] on input "Packaged Treatment" at bounding box center [312, 445] width 10 height 10
radio input "true"
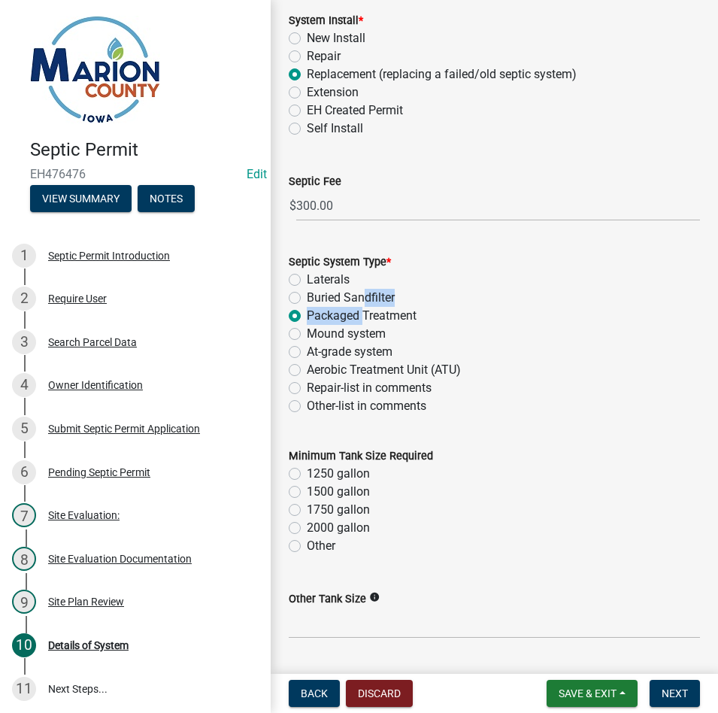
scroll to position [301, 0]
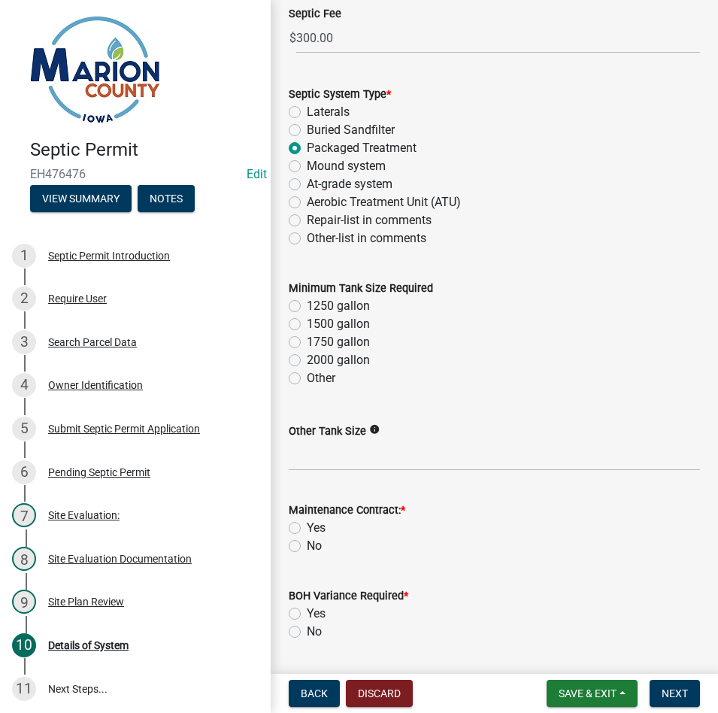
click at [319, 305] on label "1250 gallon" at bounding box center [338, 306] width 63 height 18
click at [317, 305] on input "1250 gallon" at bounding box center [312, 302] width 10 height 10
radio input "true"
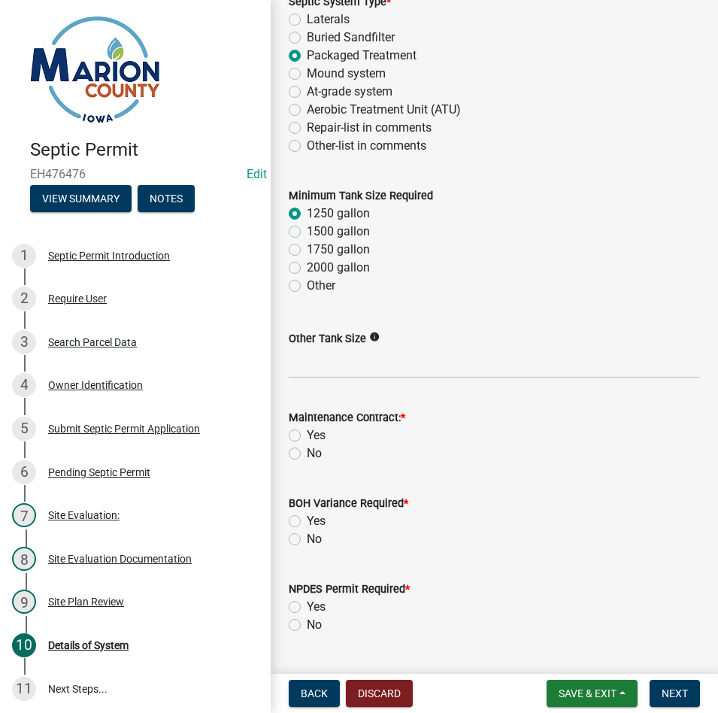
scroll to position [526, 0]
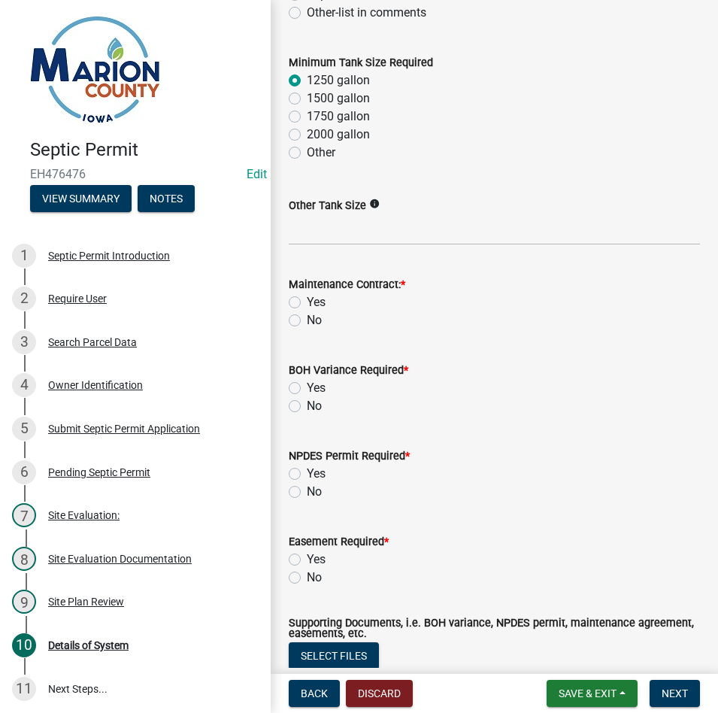
click at [307, 323] on label "No" at bounding box center [314, 320] width 15 height 18
click at [307, 321] on input "No" at bounding box center [312, 316] width 10 height 10
radio input "true"
click at [307, 405] on label "No" at bounding box center [314, 406] width 15 height 18
click at [307, 405] on input "No" at bounding box center [312, 402] width 10 height 10
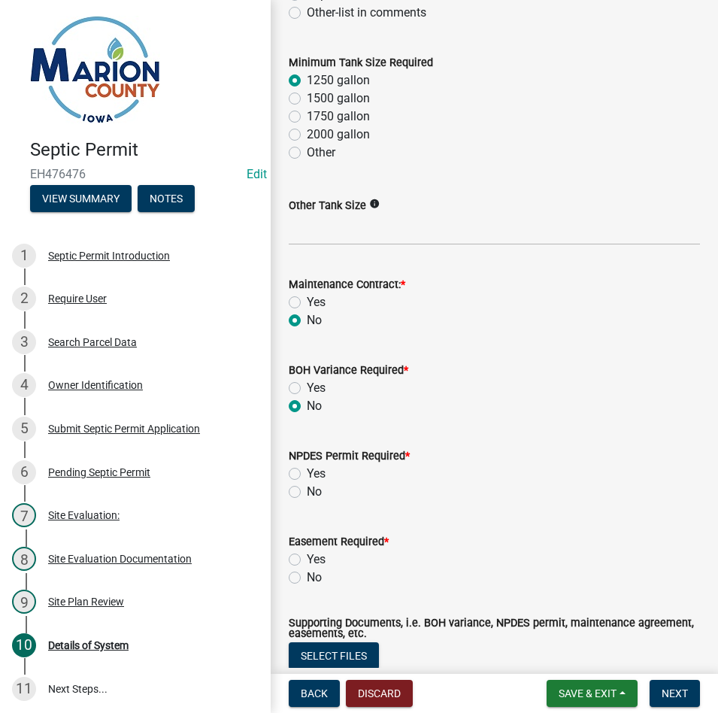
radio input "true"
drag, startPoint x: 296, startPoint y: 488, endPoint x: 304, endPoint y: 523, distance: 36.1
click at [307, 488] on label "No" at bounding box center [314, 492] width 15 height 18
click at [307, 488] on input "No" at bounding box center [312, 488] width 10 height 10
radio input "true"
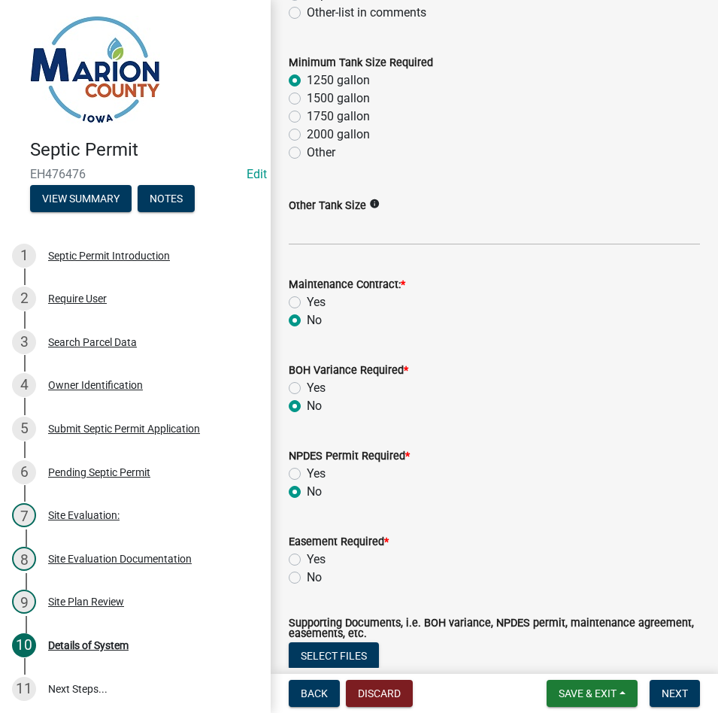
click at [307, 578] on label "No" at bounding box center [314, 577] width 15 height 18
click at [307, 578] on input "No" at bounding box center [312, 573] width 10 height 10
radio input "true"
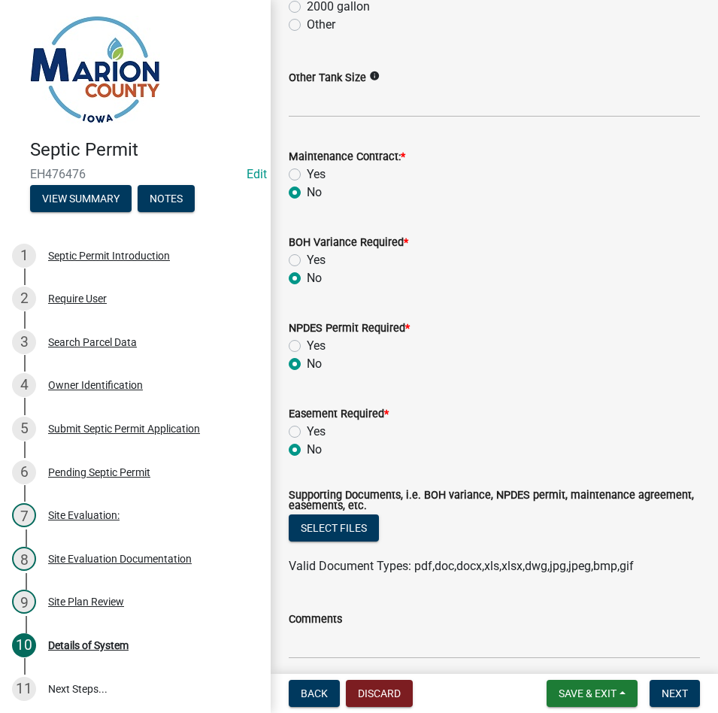
scroll to position [827, 0]
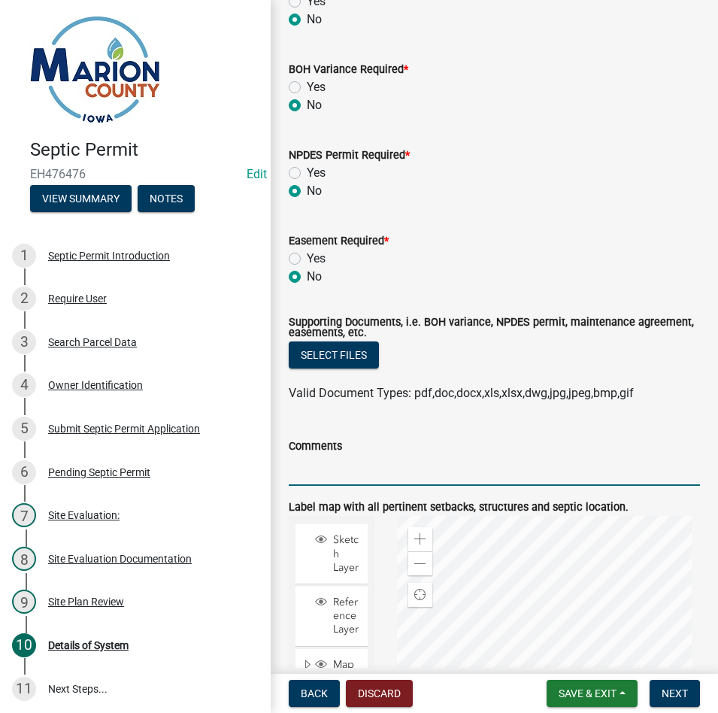
click at [341, 484] on input "Comments" at bounding box center [494, 470] width 411 height 31
type input "MAINTAIN ALL SETBACKS"
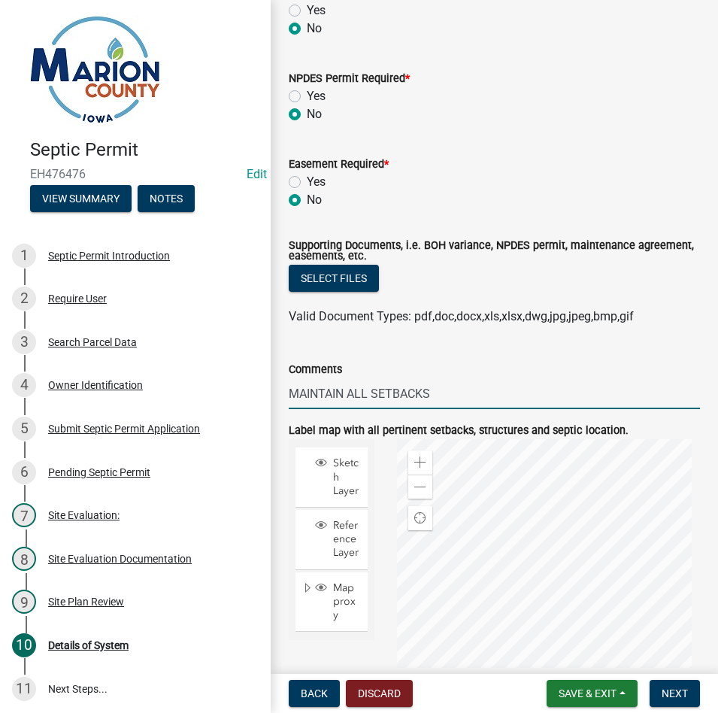
scroll to position [977, 0]
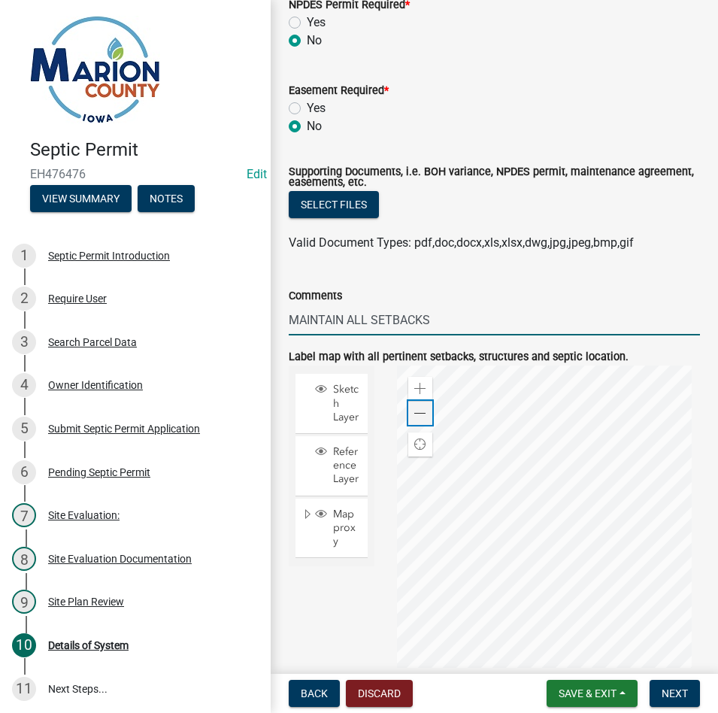
click at [415, 415] on span at bounding box center [420, 413] width 12 height 12
click at [682, 695] on span "Next" at bounding box center [675, 693] width 26 height 12
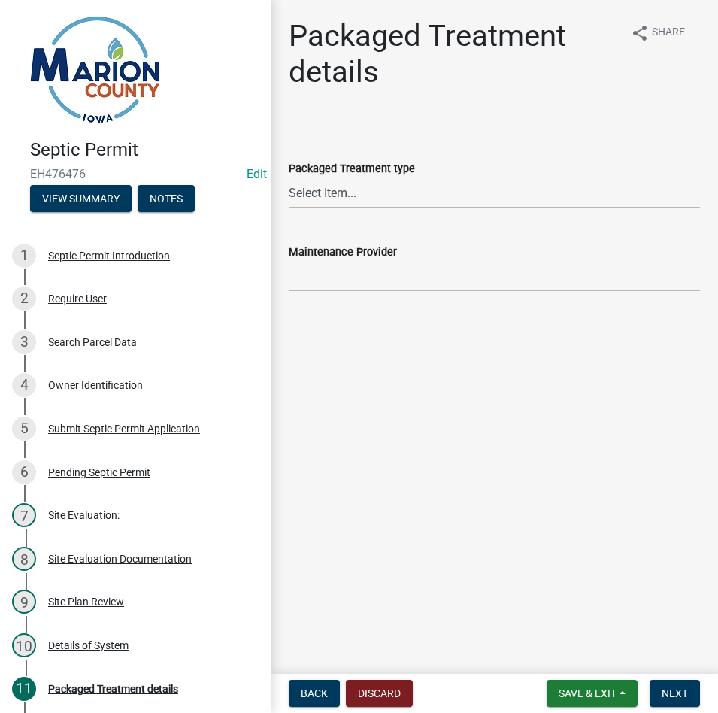
click at [367, 220] on wm-data-entity-input "Packaged Treatment type Select Item... Premier Tech (Eco-Flo Coco) Planet Care …" at bounding box center [494, 170] width 411 height 101
click at [371, 198] on select "Select Item... Premier Tech (Eco-Flo Coco) Planet Care (Peat [PERSON_NAME] Biof…" at bounding box center [494, 192] width 411 height 31
click at [289, 177] on select "Select Item... Premier Tech (Eco-Flo Coco) Planet Care (Peat [PERSON_NAME] Biof…" at bounding box center [494, 192] width 411 height 31
select select "749cf452-babd-4e7f-b8a2-12191189eaef"
click at [364, 295] on wm-data-entity-input "Maintenance Provider" at bounding box center [494, 263] width 411 height 82
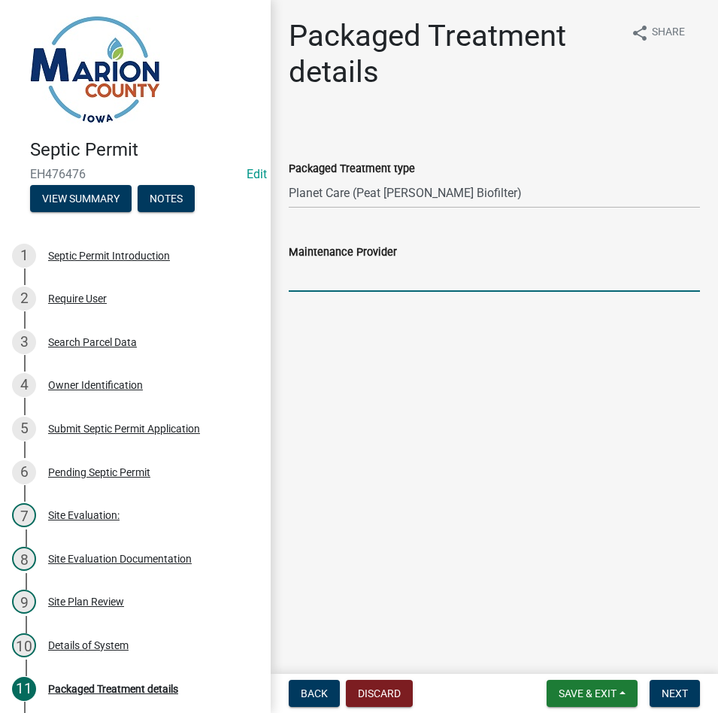
click at [372, 271] on input "Maintenance Provider" at bounding box center [494, 276] width 411 height 31
type input "[PERSON_NAME]"
click at [683, 698] on span "Next" at bounding box center [675, 693] width 26 height 12
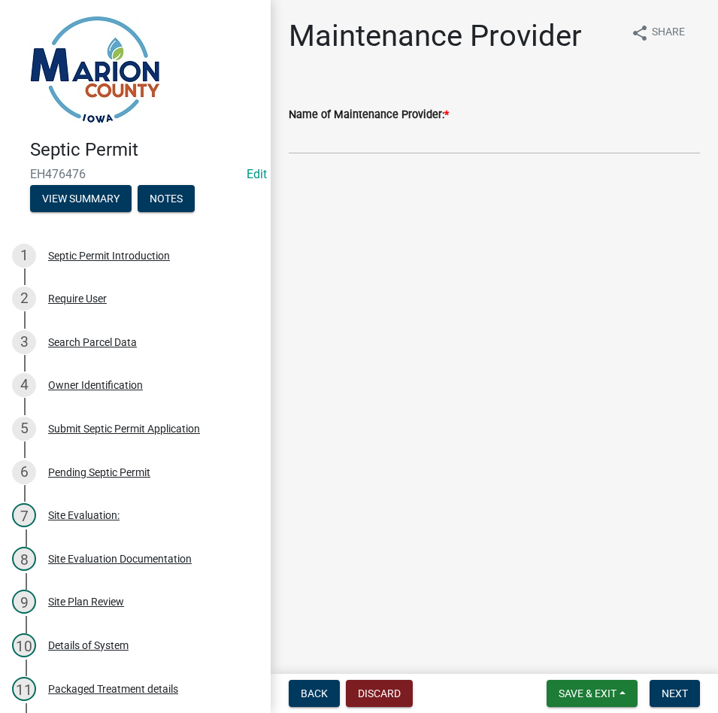
click at [419, 116] on label "Name of Maintenance Provider: *" at bounding box center [369, 115] width 160 height 11
click at [419, 123] on input "Name of Maintenance Provider: *" at bounding box center [494, 138] width 411 height 31
type input "[PERSON_NAME]"
click at [675, 689] on span "Next" at bounding box center [675, 693] width 26 height 12
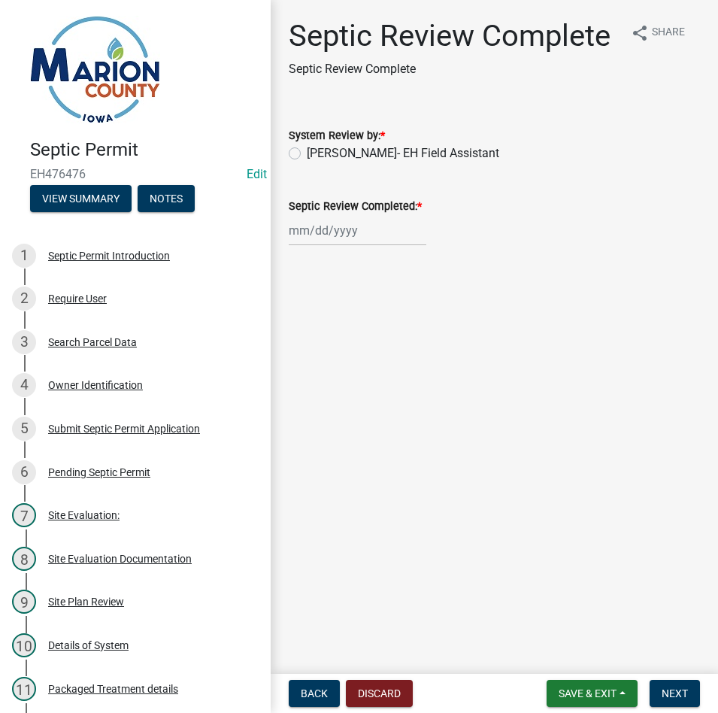
click at [338, 153] on label "[PERSON_NAME]- EH Field Assistant" at bounding box center [403, 153] width 192 height 18
click at [317, 153] on input "[PERSON_NAME]- EH Field Assistant" at bounding box center [312, 149] width 10 height 10
radio input "true"
select select "9"
select select "2025"
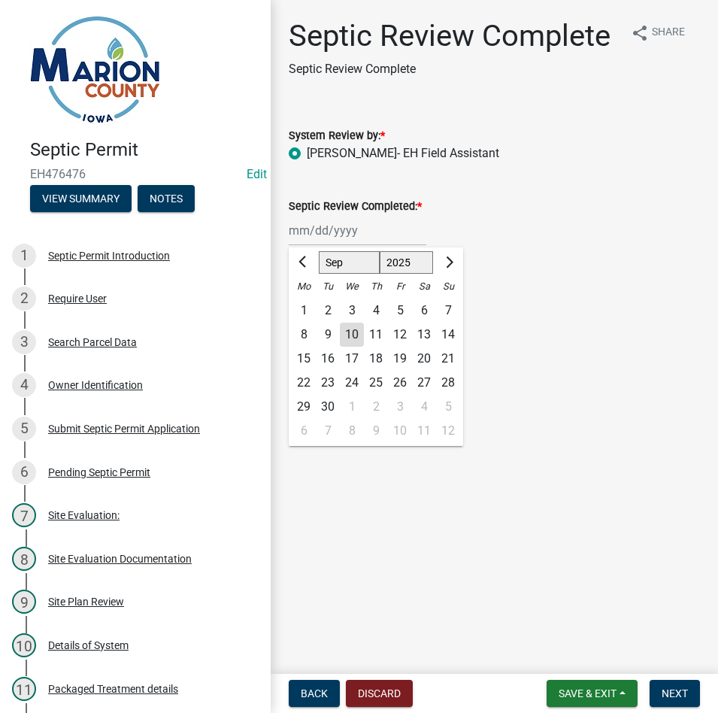
click at [328, 226] on div "[PERSON_NAME] Feb Mar Apr [PERSON_NAME][DATE] Oct Nov [DATE] 1526 1527 1528 152…" at bounding box center [358, 230] width 138 height 31
click at [349, 329] on div "10" at bounding box center [352, 335] width 24 height 24
type input "[DATE]"
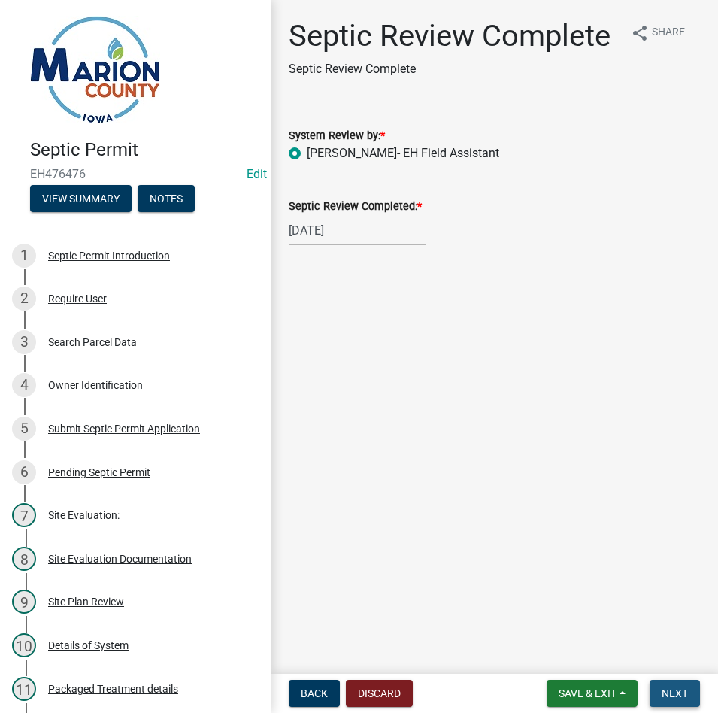
click at [683, 697] on span "Next" at bounding box center [675, 693] width 26 height 12
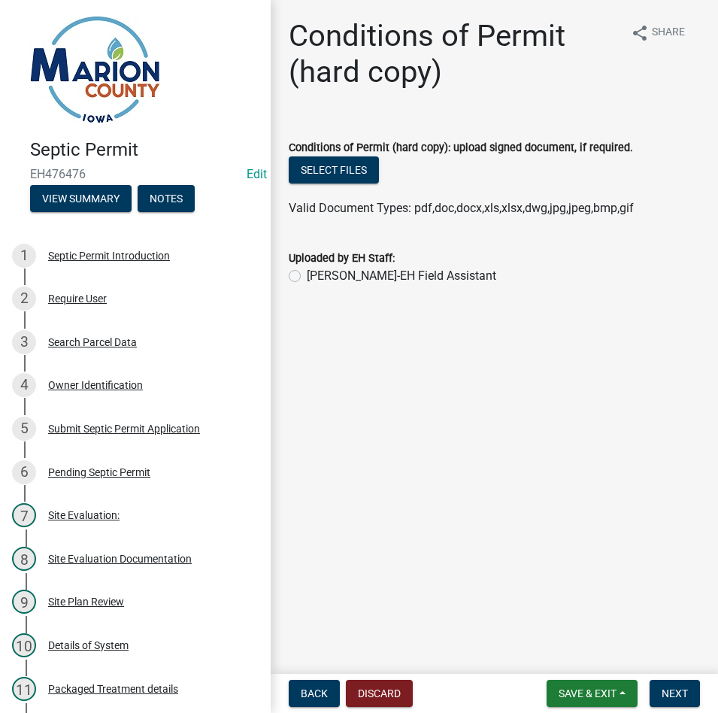
click at [335, 273] on label "[PERSON_NAME]-EH Field Assistant" at bounding box center [401, 276] width 189 height 18
click at [317, 273] on input "[PERSON_NAME]-EH Field Assistant" at bounding box center [312, 272] width 10 height 10
radio input "true"
click at [335, 163] on button "Select files" at bounding box center [334, 169] width 90 height 27
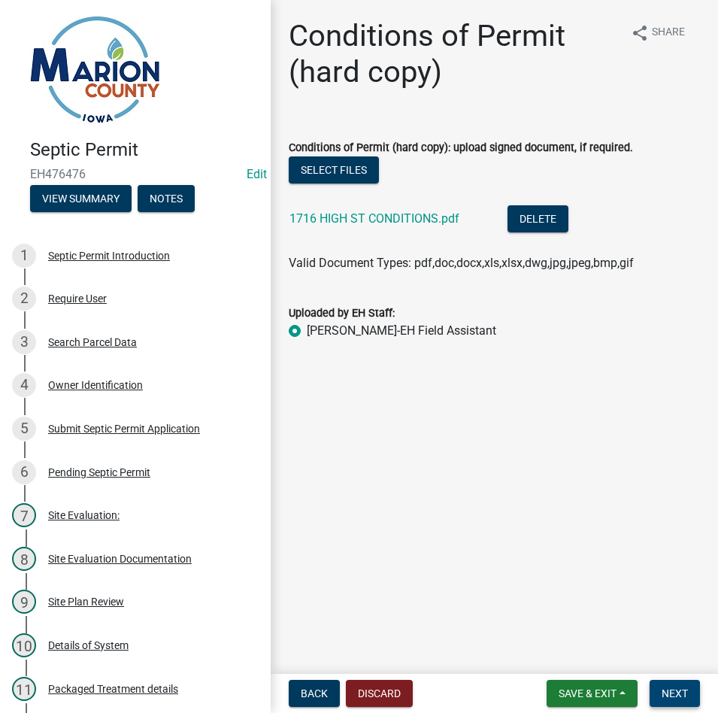
click at [674, 689] on span "Next" at bounding box center [675, 693] width 26 height 12
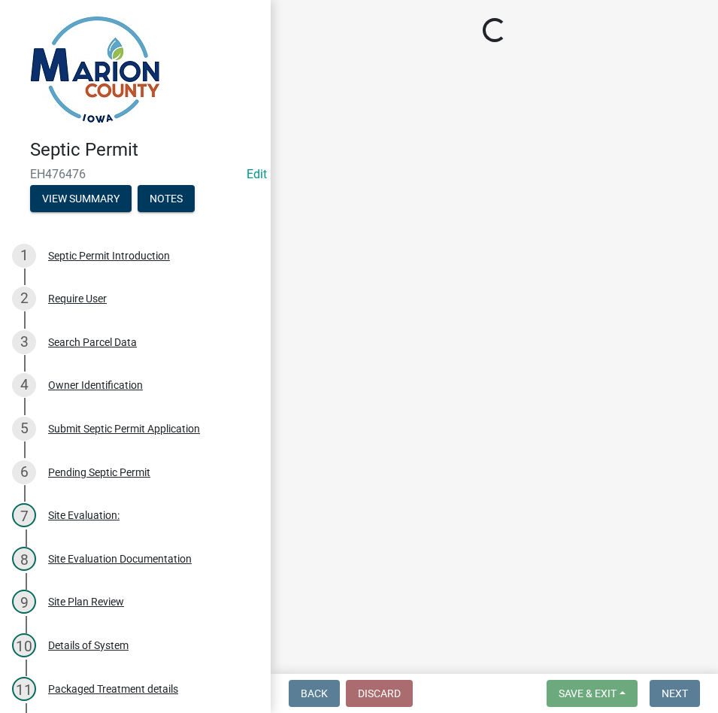
select select "3: 3"
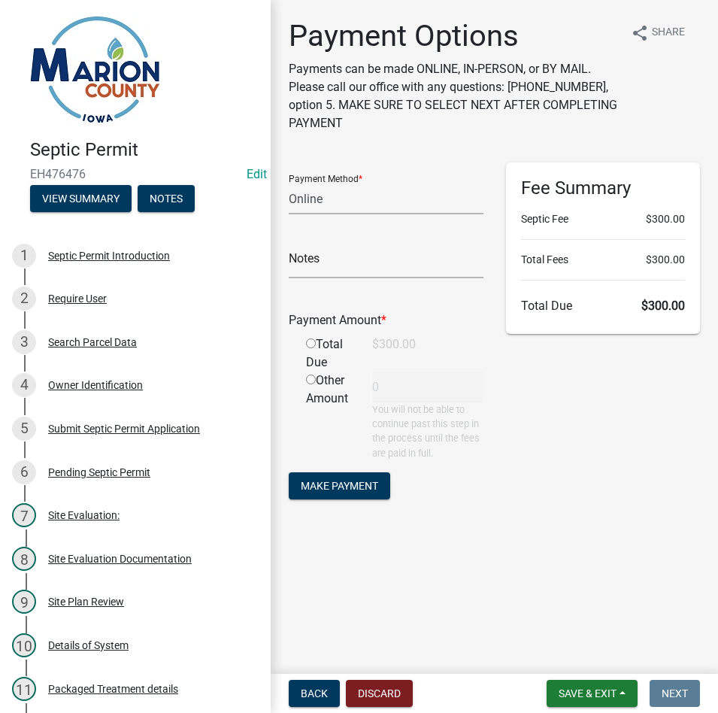
click at [311, 344] on input "radio" at bounding box center [311, 343] width 10 height 10
radio input "true"
type input "300"
click at [309, 202] on select "Credit Card POS Check Cash Online" at bounding box center [386, 198] width 195 height 31
select select "2: 1"
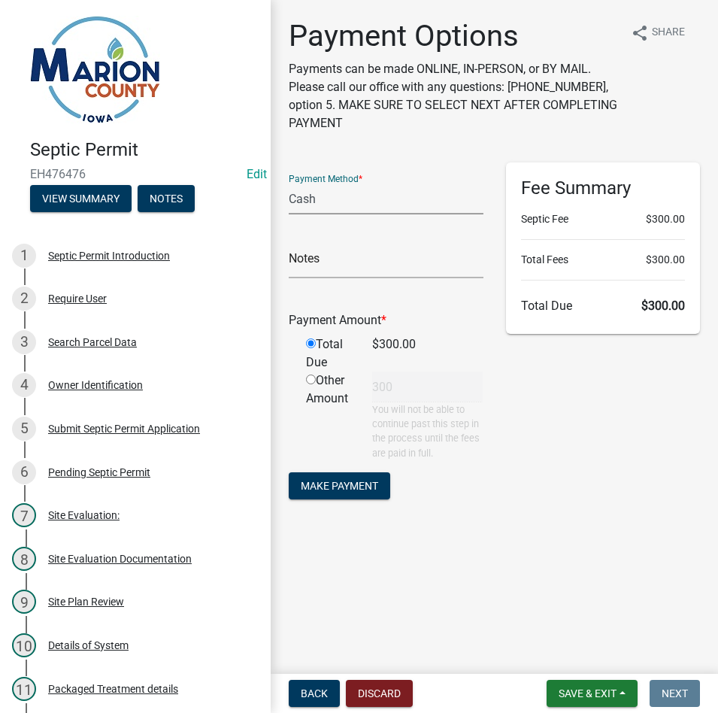
click at [289, 183] on select "Credit Card POS Check Cash Online" at bounding box center [386, 198] width 195 height 31
click at [333, 266] on input "text" at bounding box center [386, 262] width 195 height 31
type input "PAID ALL IN CASH AND INVOICED"
click at [582, 528] on div "Payment Options Payments can be made ONLINE, IN-PERSON, or BY MAIL. Please call…" at bounding box center [494, 274] width 434 height 512
click at [372, 484] on span "Make Payment" at bounding box center [339, 485] width 77 height 12
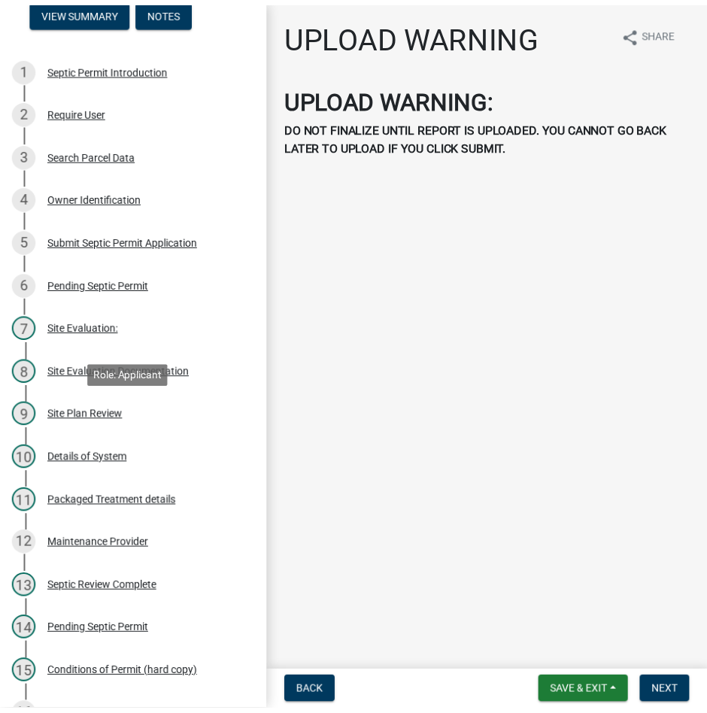
scroll to position [570, 0]
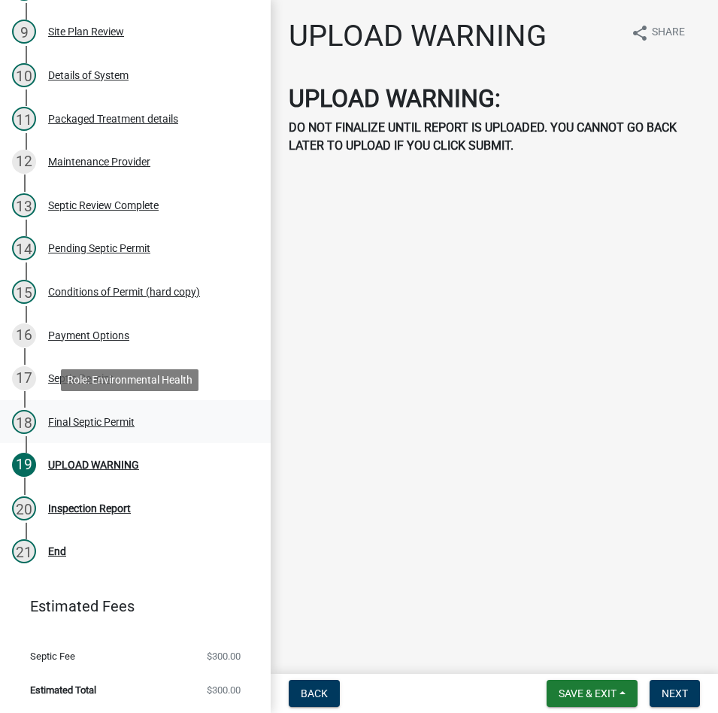
click at [82, 416] on div "Final Septic Permit" at bounding box center [91, 421] width 86 height 11
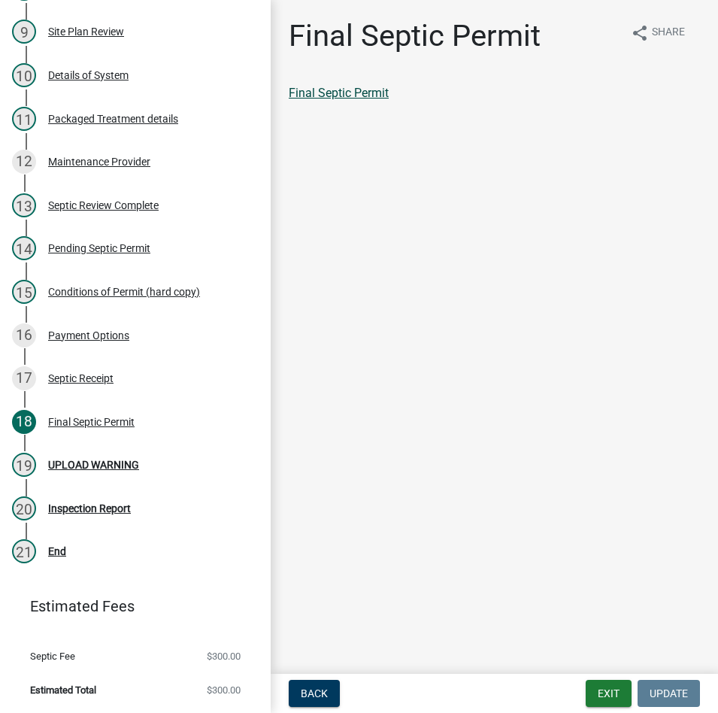
click at [339, 91] on link "Final Septic Permit" at bounding box center [339, 93] width 100 height 14
click at [594, 686] on button "Exit" at bounding box center [609, 693] width 46 height 27
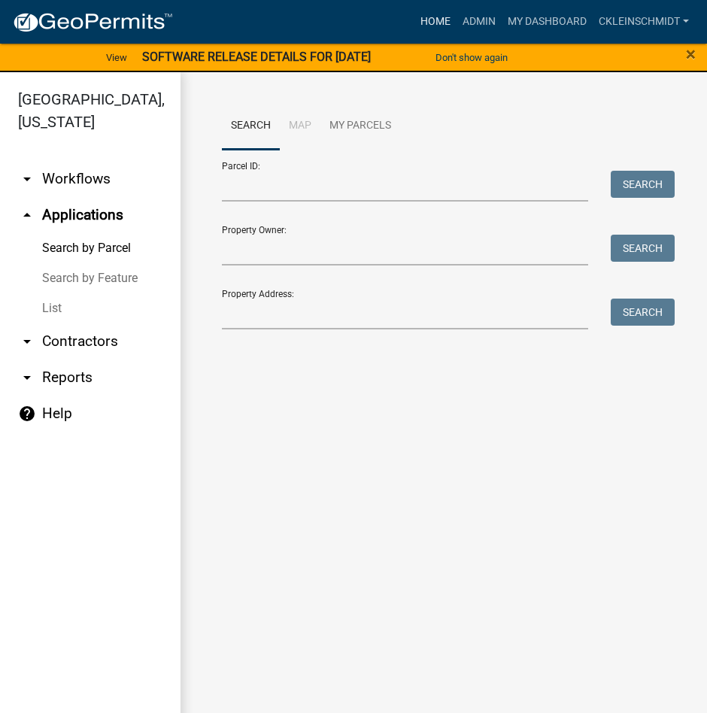
click at [429, 17] on link "Home" at bounding box center [435, 22] width 42 height 29
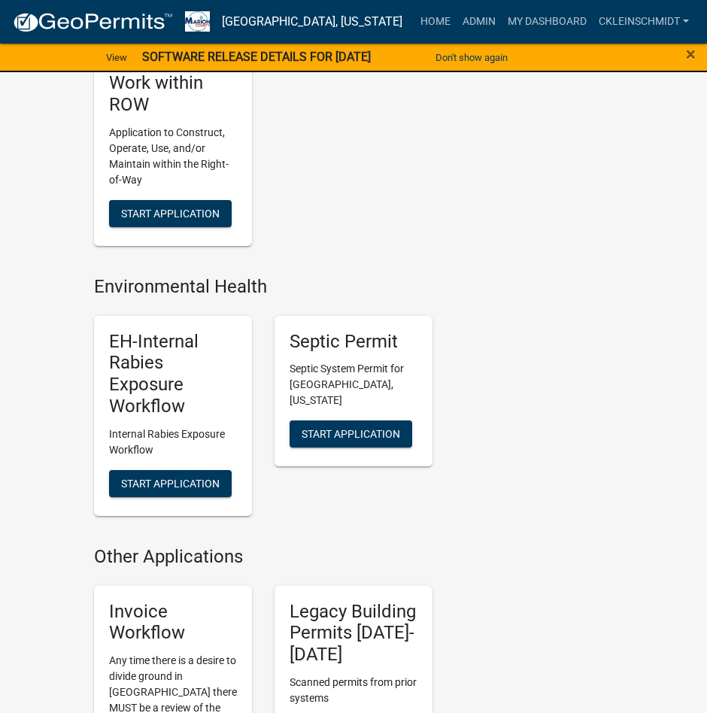
scroll to position [1729, 0]
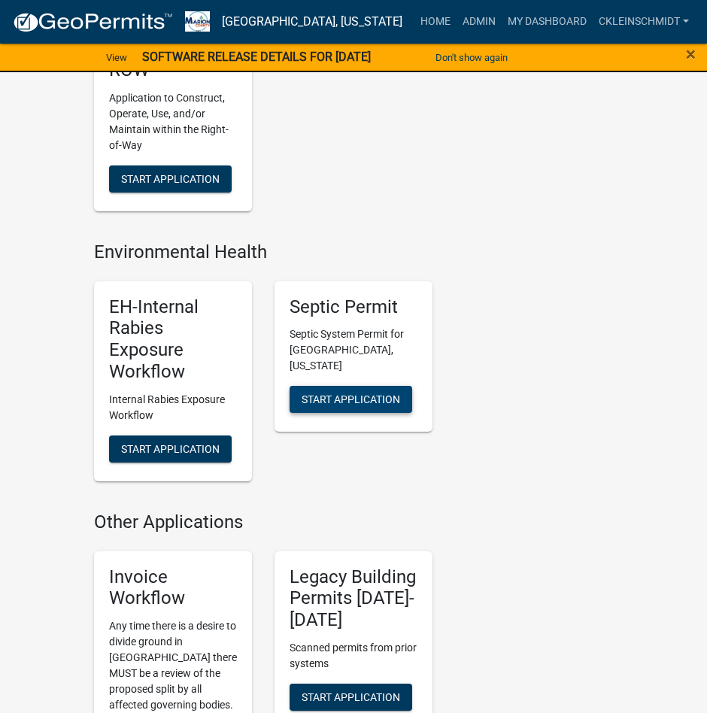
click at [333, 386] on button "Start Application" at bounding box center [350, 399] width 123 height 27
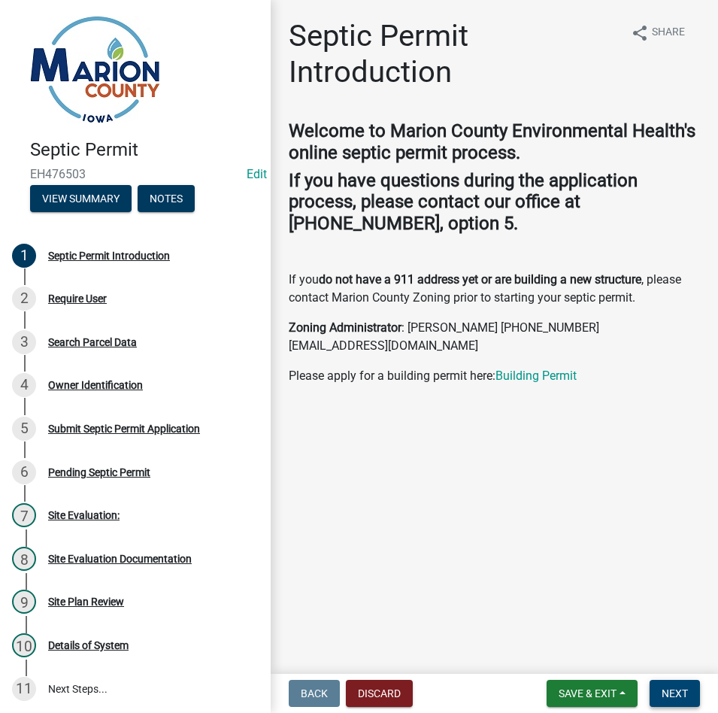
click at [672, 697] on span "Next" at bounding box center [675, 693] width 26 height 12
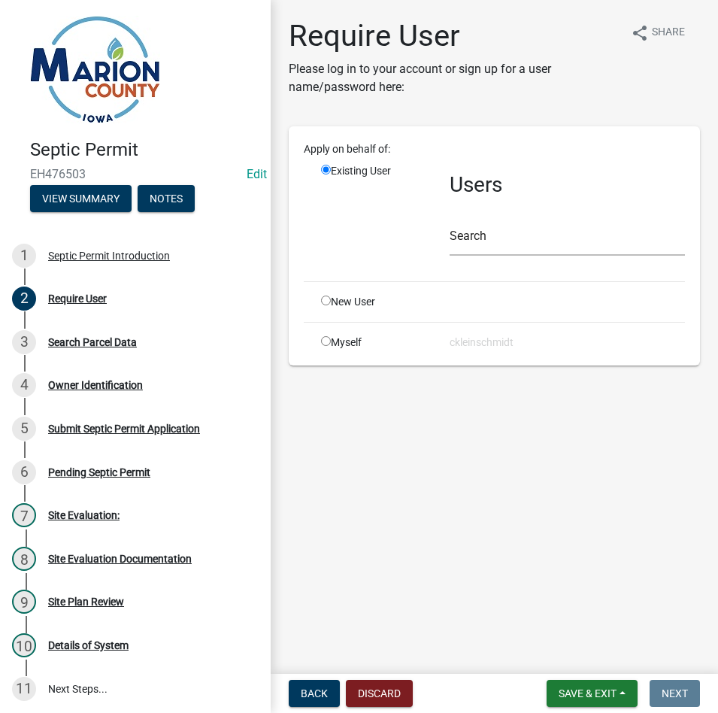
click at [325, 295] on input "radio" at bounding box center [326, 300] width 10 height 10
radio input "true"
radio input "false"
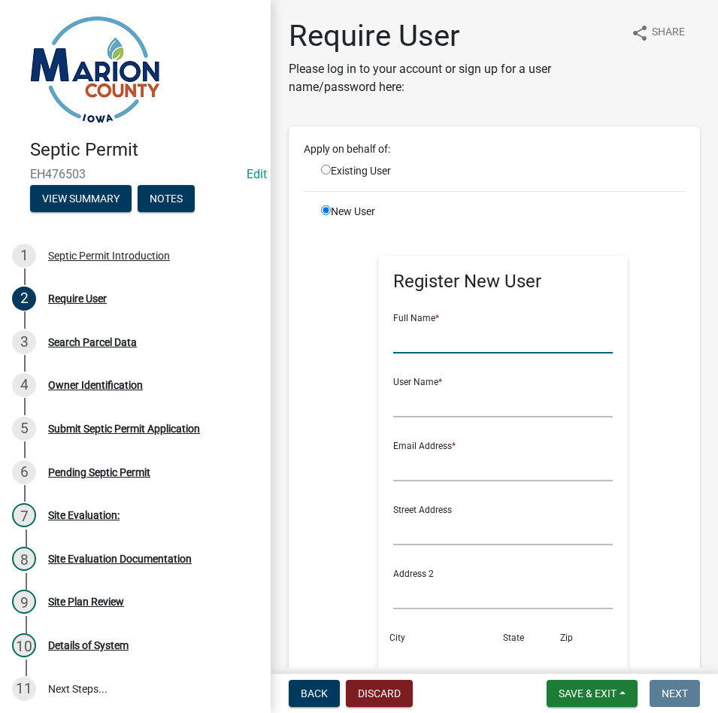
click at [477, 341] on input "text" at bounding box center [503, 338] width 220 height 31
type input "[PERSON_NAME]"
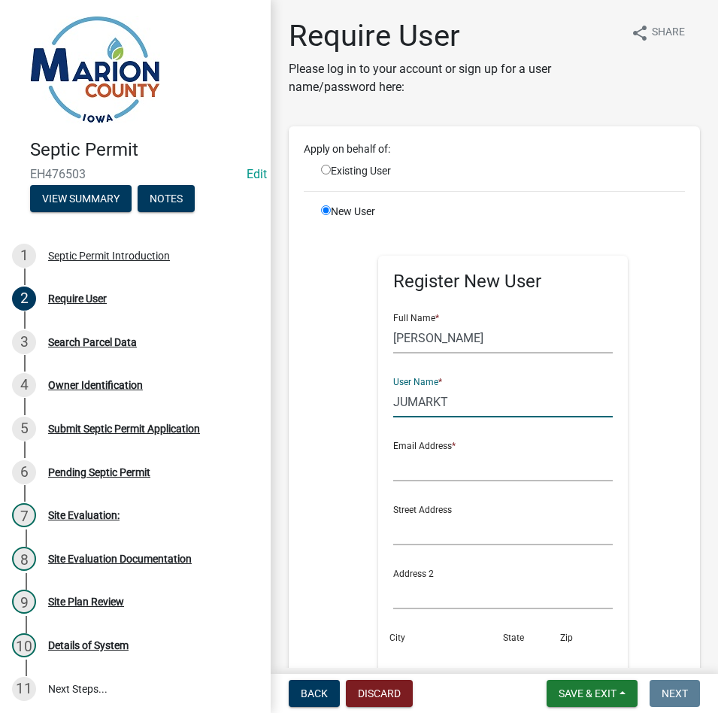
type input "JUMARKT"
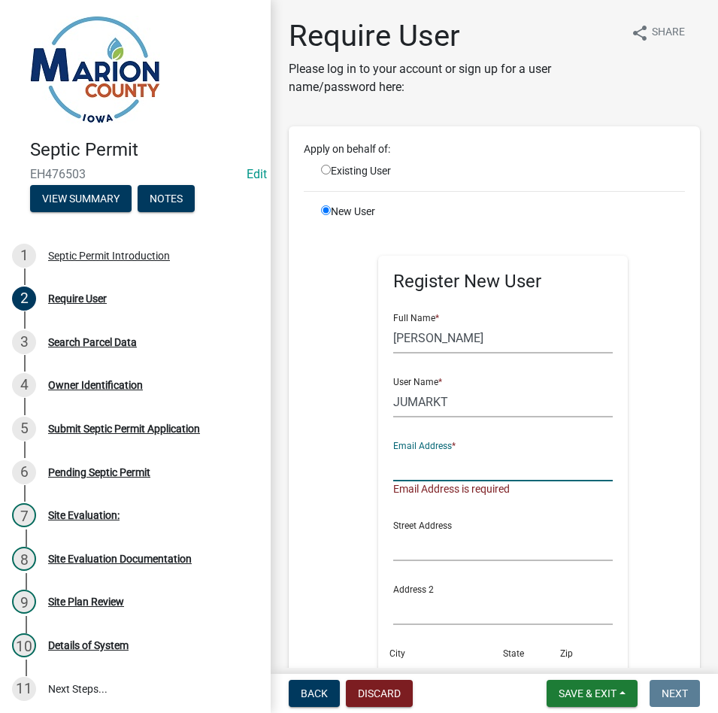
click at [423, 468] on input "text" at bounding box center [503, 465] width 220 height 31
paste input "[EMAIL_ADDRESS][DOMAIN_NAME]"
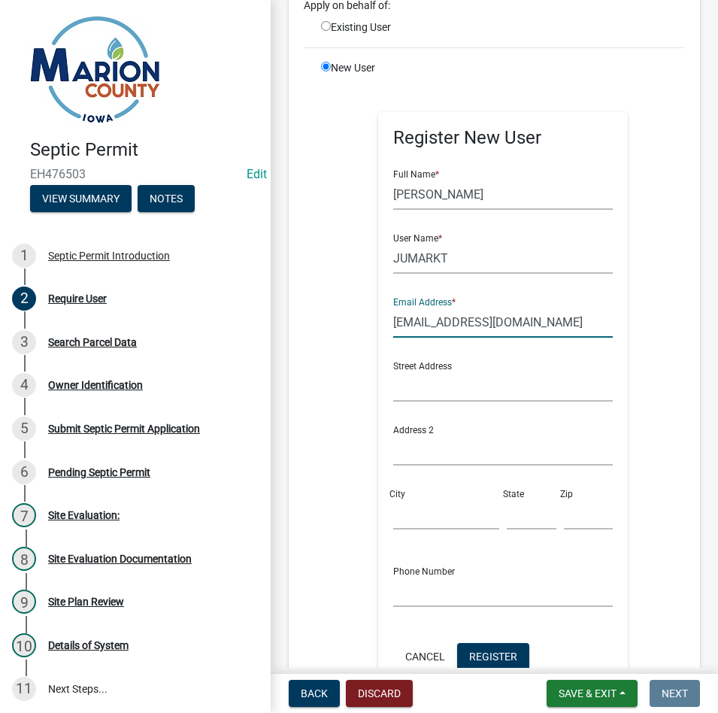
scroll to position [150, 0]
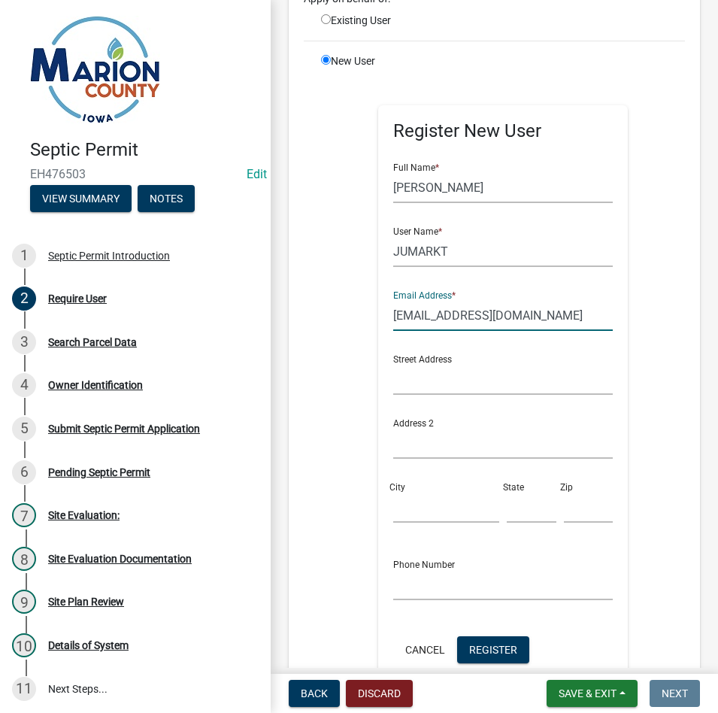
type input "[EMAIL_ADDRESS][DOMAIN_NAME]"
click at [435, 378] on input "text" at bounding box center [503, 379] width 220 height 31
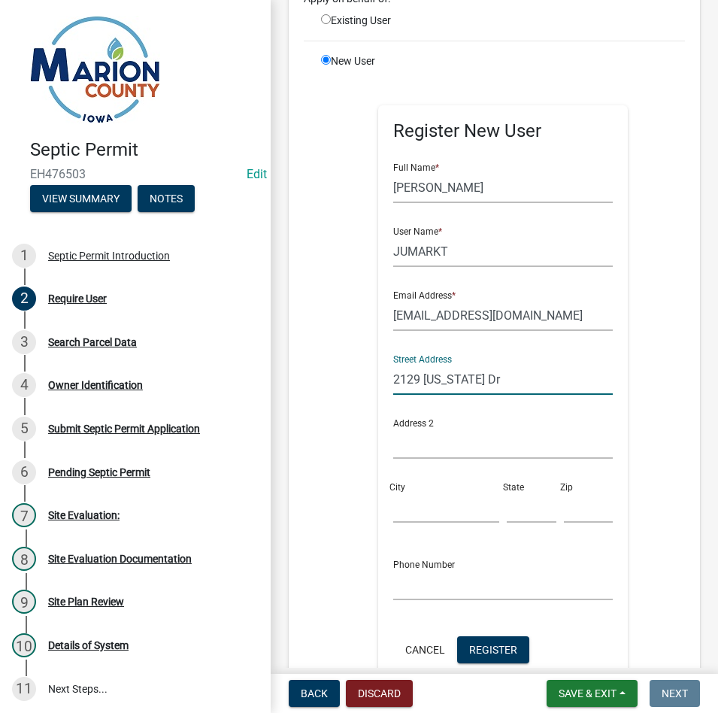
type input "2129 [US_STATE] Dr"
type input "Pella"
type input "IA"
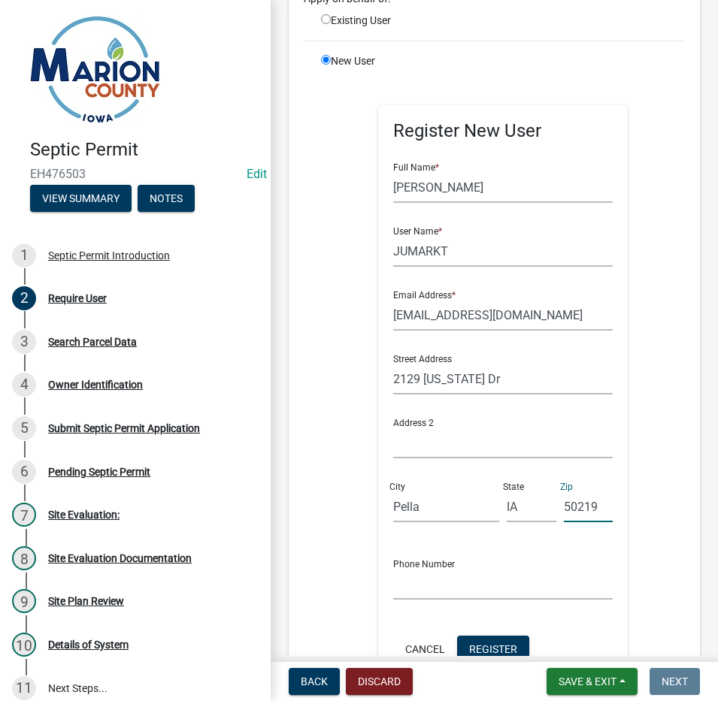
type input "50219"
click at [449, 569] on input "text" at bounding box center [503, 584] width 220 height 31
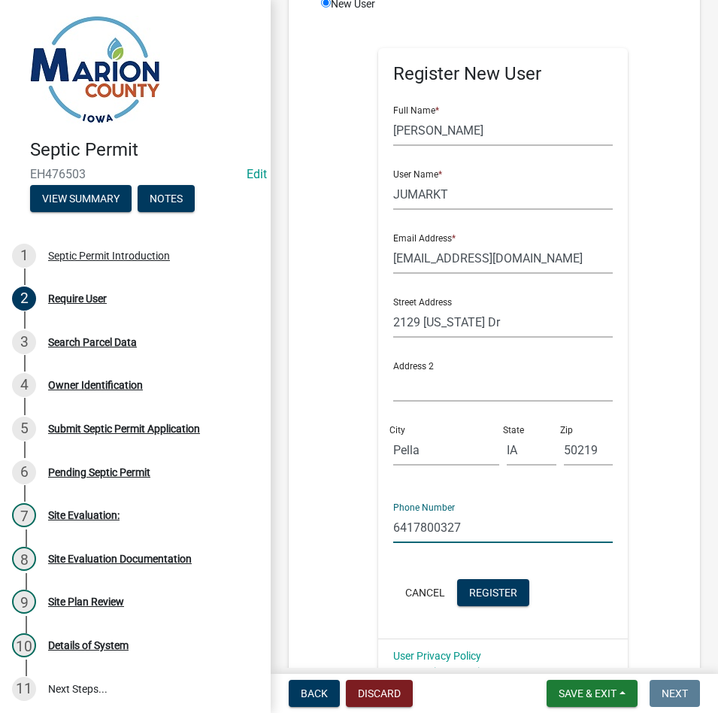
scroll to position [301, 0]
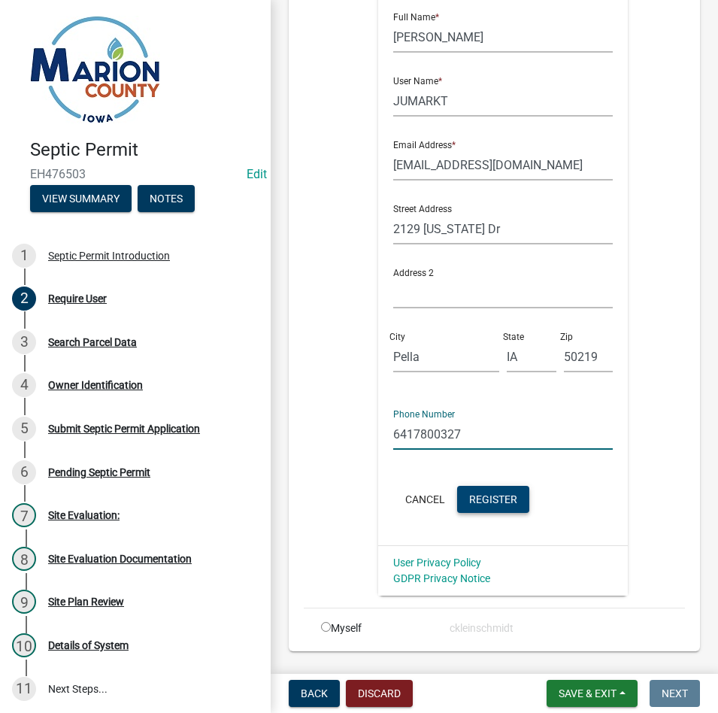
type input "6417800327"
click at [486, 499] on span "Register" at bounding box center [493, 498] width 48 height 12
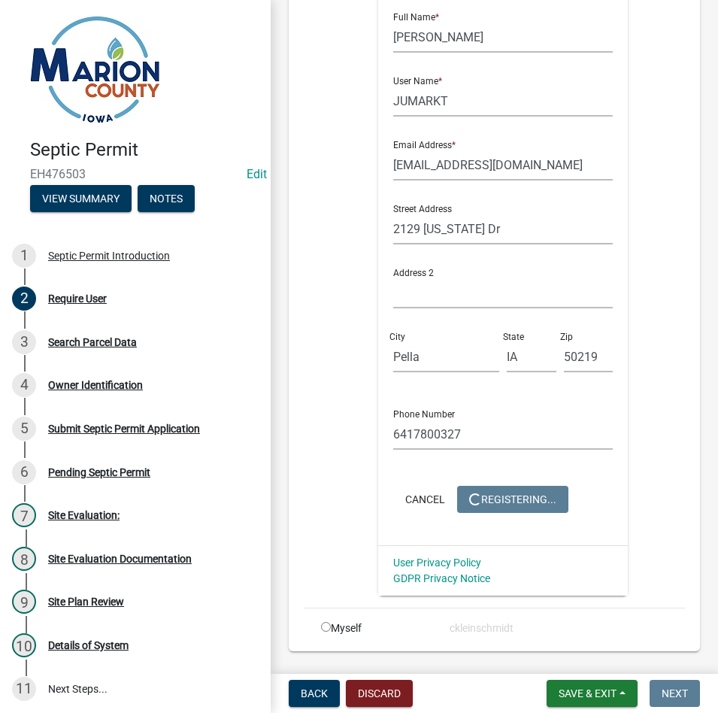
scroll to position [0, 0]
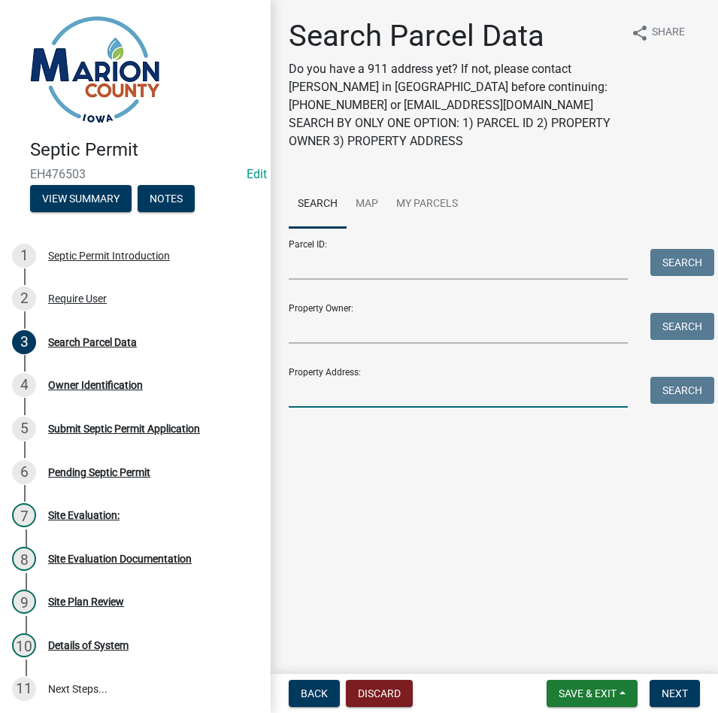
drag, startPoint x: 356, startPoint y: 395, endPoint x: 347, endPoint y: 386, distance: 12.8
click at [353, 392] on input "Property Address:" at bounding box center [458, 392] width 339 height 31
type input "2129 [US_STATE]"
click at [687, 398] on button "Search" at bounding box center [682, 390] width 64 height 27
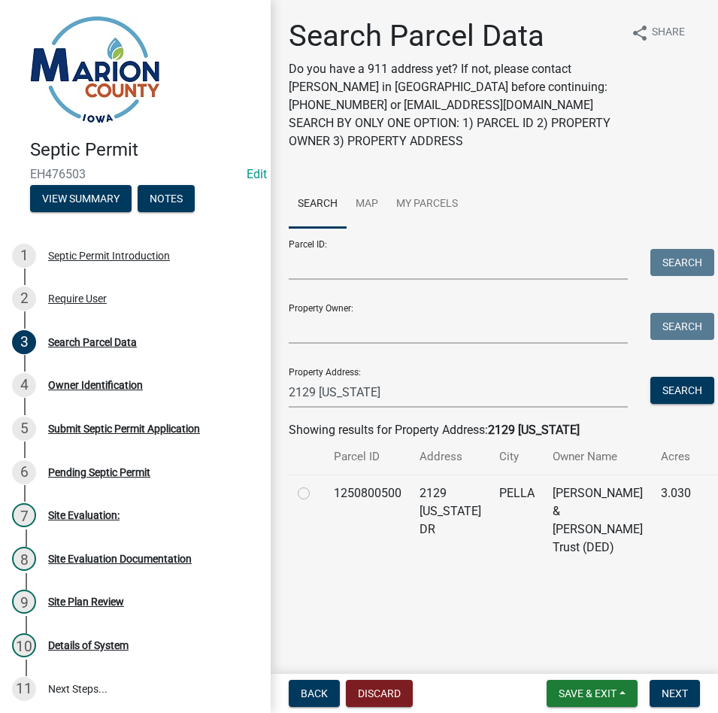
click at [316, 484] on label at bounding box center [316, 484] width 0 height 0
click at [316, 487] on input "radio" at bounding box center [321, 489] width 10 height 10
radio input "true"
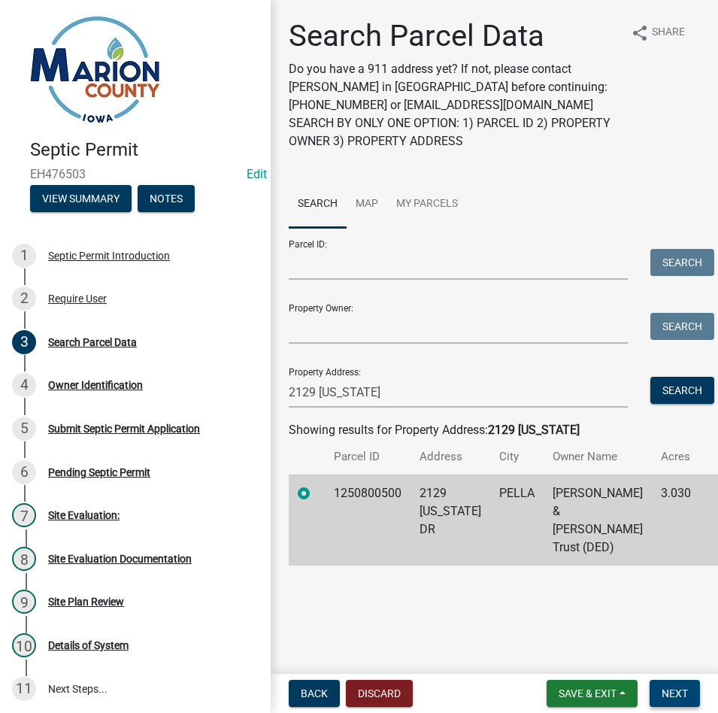
click at [661, 685] on button "Next" at bounding box center [675, 693] width 50 height 27
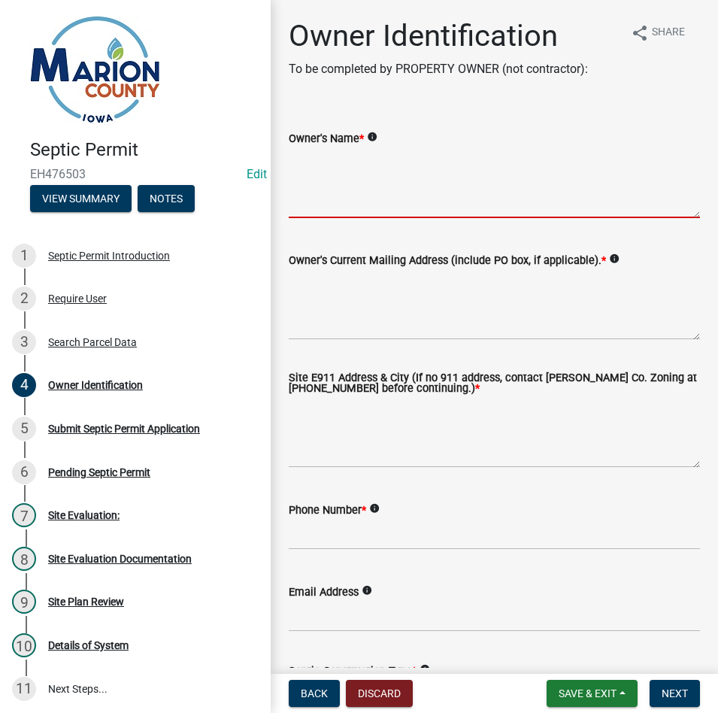
click at [352, 186] on textarea "Owner's Name *" at bounding box center [494, 182] width 411 height 71
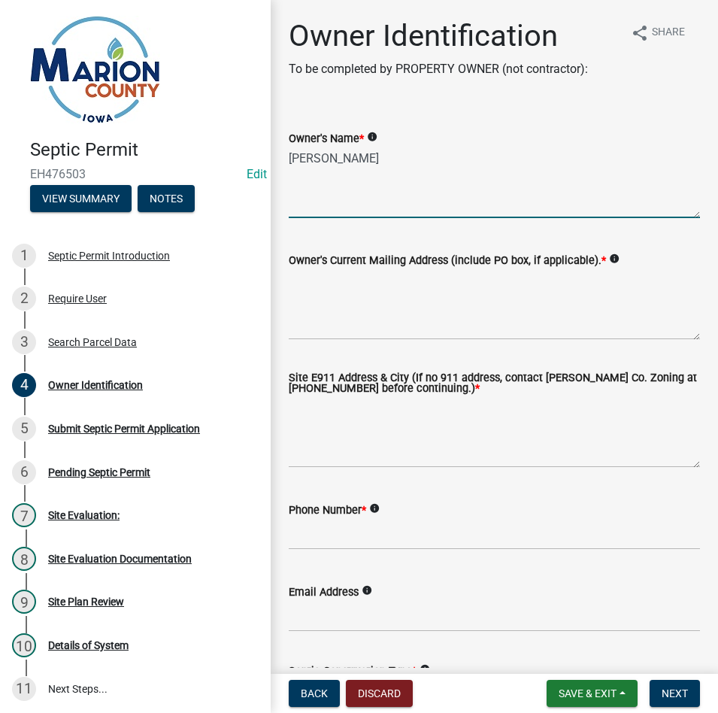
type textarea "[PERSON_NAME]"
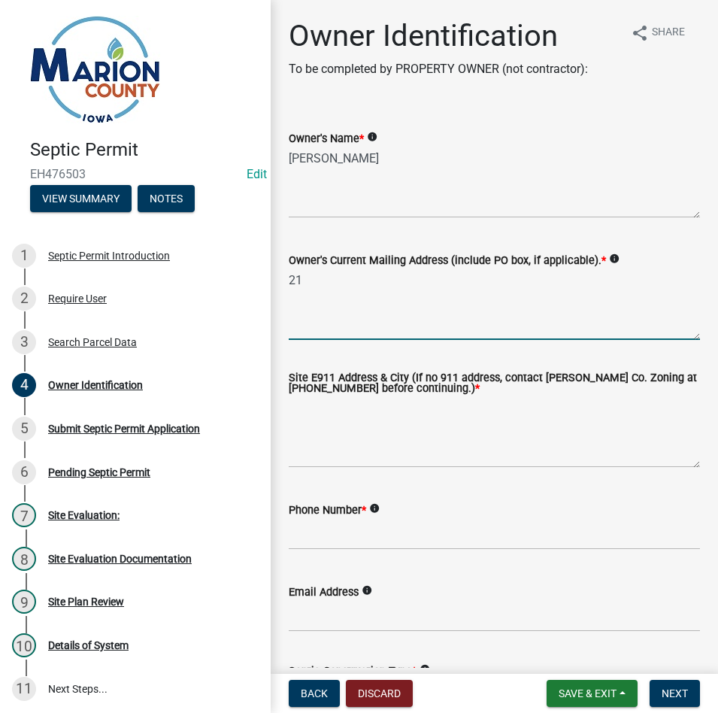
type textarea "2"
type textarea "[STREET_ADDRESS][PERSON_NAME]"
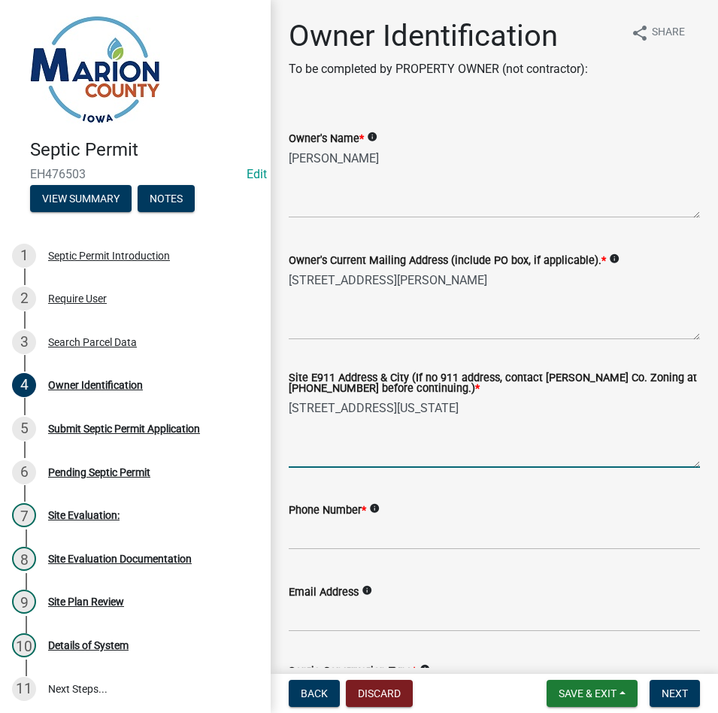
type textarea "[STREET_ADDRESS][US_STATE]"
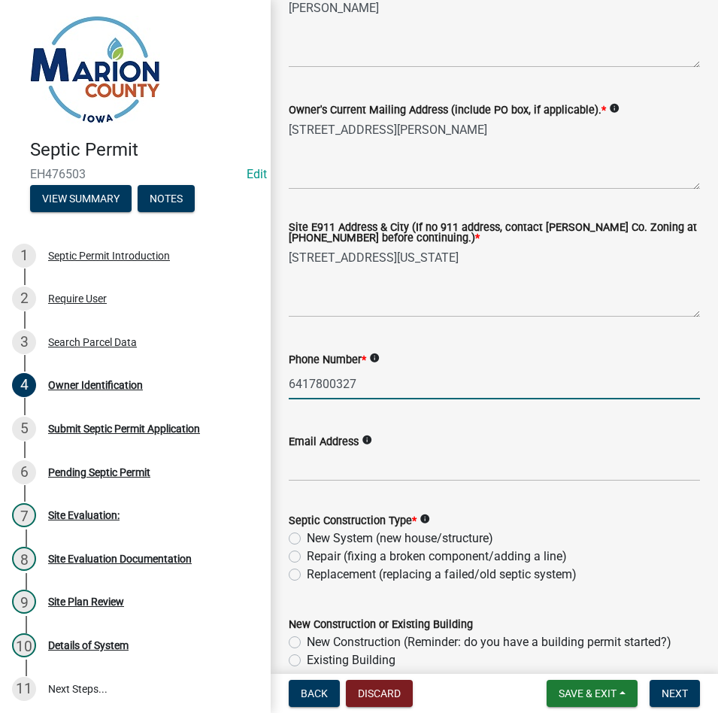
scroll to position [451, 0]
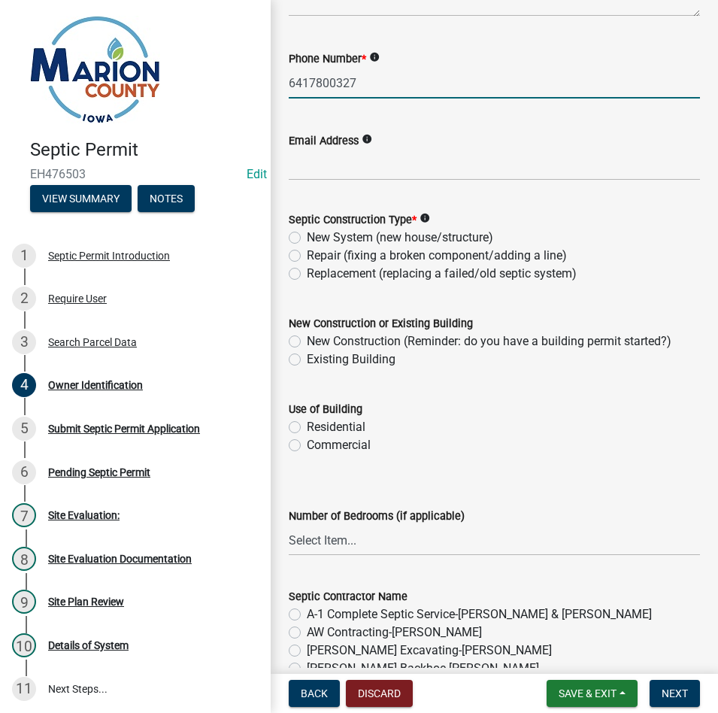
type input "6417800327"
click at [307, 276] on label "Replacement (replacing a failed/old septic system)" at bounding box center [442, 274] width 270 height 18
click at [307, 274] on input "Replacement (replacing a failed/old septic system)" at bounding box center [312, 270] width 10 height 10
radio input "true"
click at [307, 355] on label "Existing Building" at bounding box center [351, 359] width 89 height 18
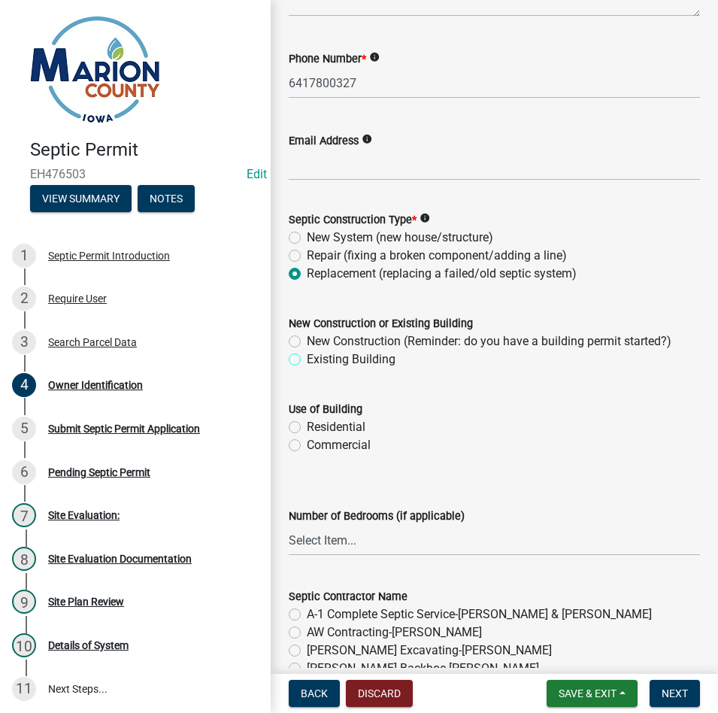
click at [307, 355] on input "Existing Building" at bounding box center [312, 355] width 10 height 10
radio input "true"
click at [307, 429] on label "Residential" at bounding box center [336, 427] width 59 height 18
click at [307, 428] on input "Residential" at bounding box center [312, 423] width 10 height 10
radio input "true"
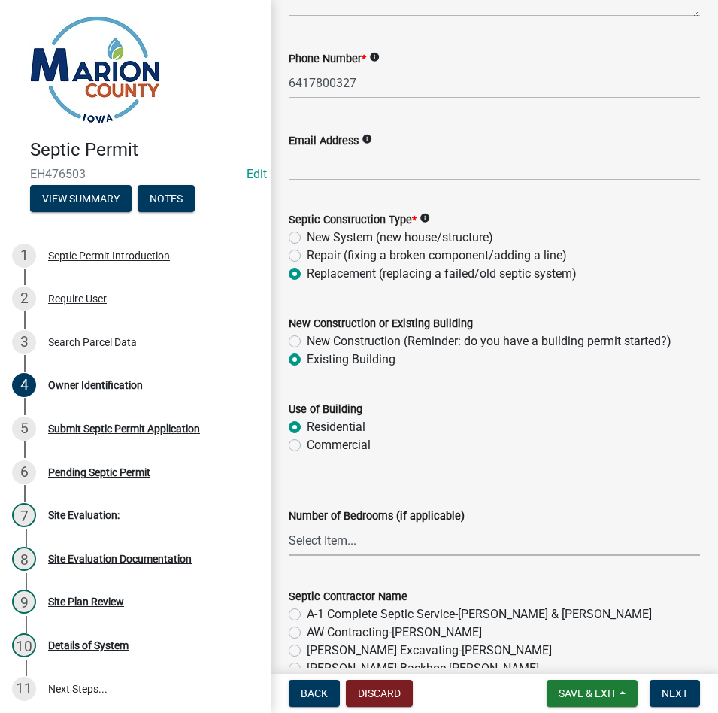
click at [350, 547] on select "Select Item... 1 2 3 4 5 6" at bounding box center [494, 540] width 411 height 31
click at [289, 526] on select "Select Item... 1 2 3 4 5 6" at bounding box center [494, 540] width 411 height 31
select select "4150132d-5755-4fb2-b93c-bc4ede61acab"
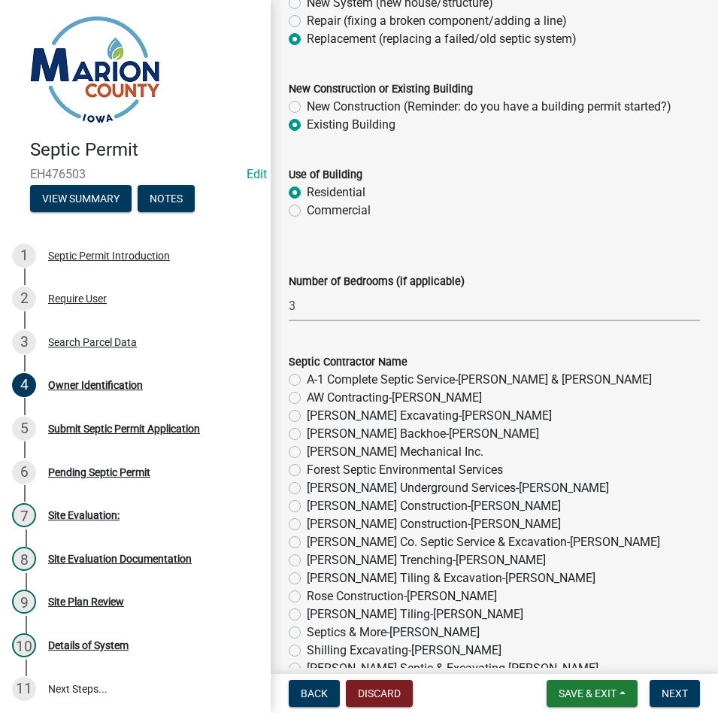
scroll to position [827, 0]
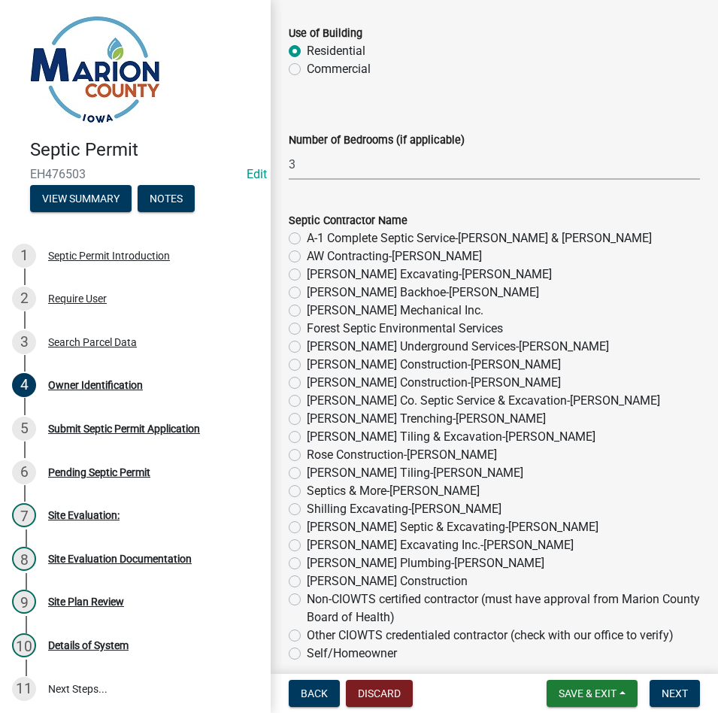
click at [307, 347] on label "[PERSON_NAME] Underground Services-[PERSON_NAME]" at bounding box center [458, 347] width 302 height 18
click at [307, 347] on input "[PERSON_NAME] Underground Services-[PERSON_NAME]" at bounding box center [312, 343] width 10 height 10
radio input "true"
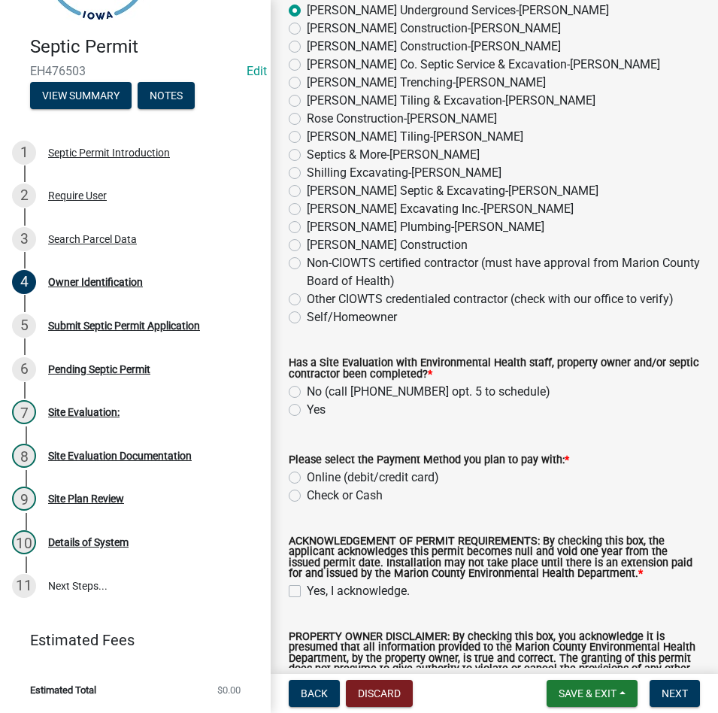
scroll to position [1278, 0]
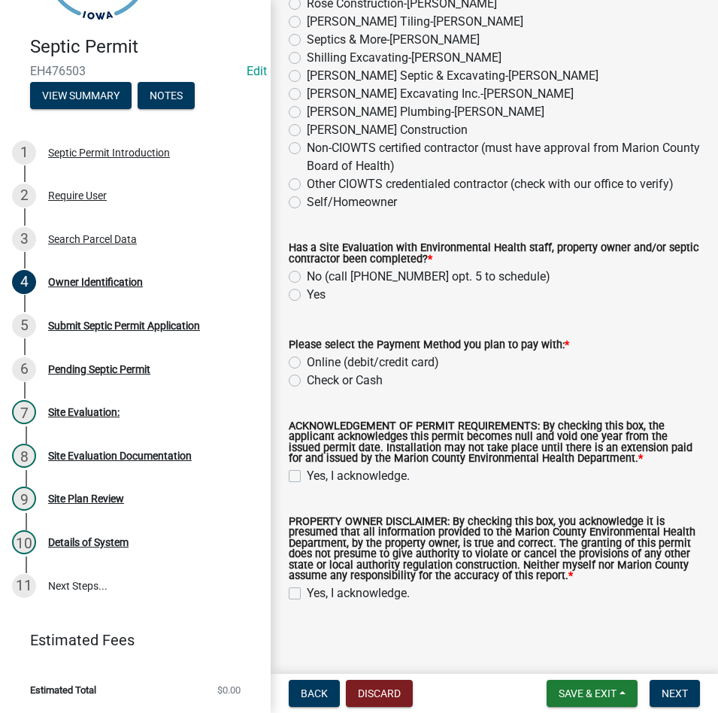
click at [288, 292] on div "Has a Site Evaluation with Environmental Health staff, property owner and/or se…" at bounding box center [494, 264] width 434 height 78
click at [307, 298] on label "Yes" at bounding box center [316, 295] width 19 height 18
click at [307, 295] on input "Yes" at bounding box center [312, 291] width 10 height 10
radio input "true"
click at [307, 387] on label "Check or Cash" at bounding box center [345, 380] width 76 height 18
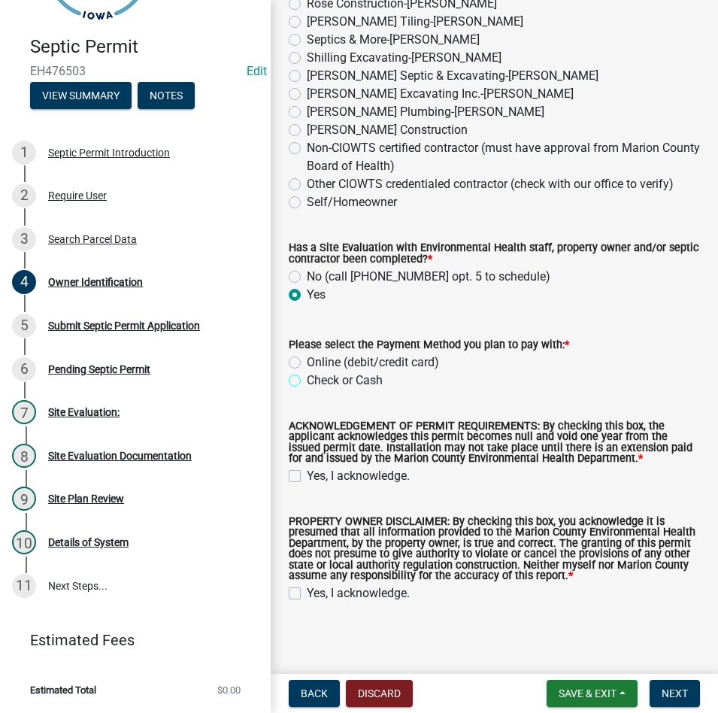
click at [307, 381] on input "Check or Cash" at bounding box center [312, 376] width 10 height 10
radio input "true"
click at [307, 472] on label "Yes, I acknowledge." at bounding box center [358, 476] width 103 height 18
click at [307, 472] on input "Yes, I acknowledge." at bounding box center [312, 472] width 10 height 10
checkbox input "true"
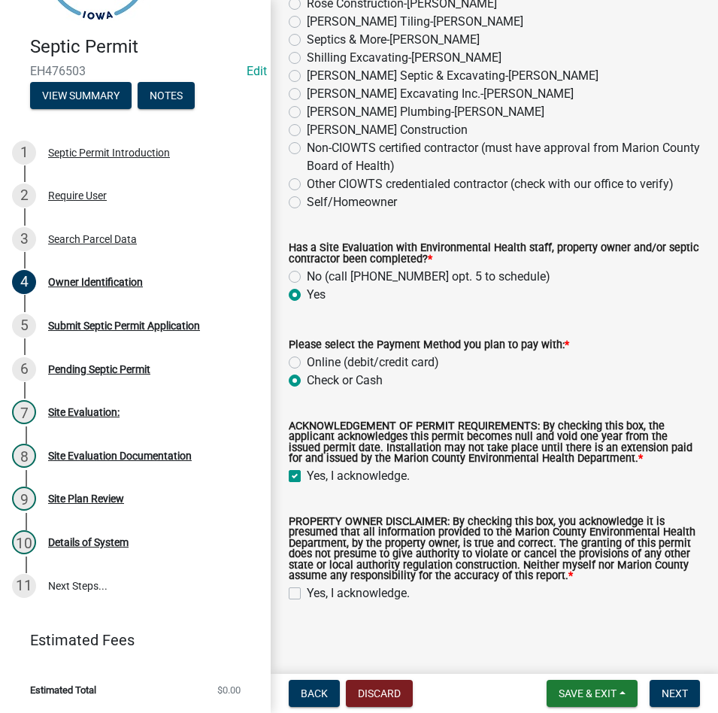
click at [307, 597] on label "Yes, I acknowledge." at bounding box center [358, 593] width 103 height 18
click at [307, 594] on input "Yes, I acknowledge." at bounding box center [312, 589] width 10 height 10
checkbox input "true"
click at [656, 692] on button "Next" at bounding box center [675, 693] width 50 height 27
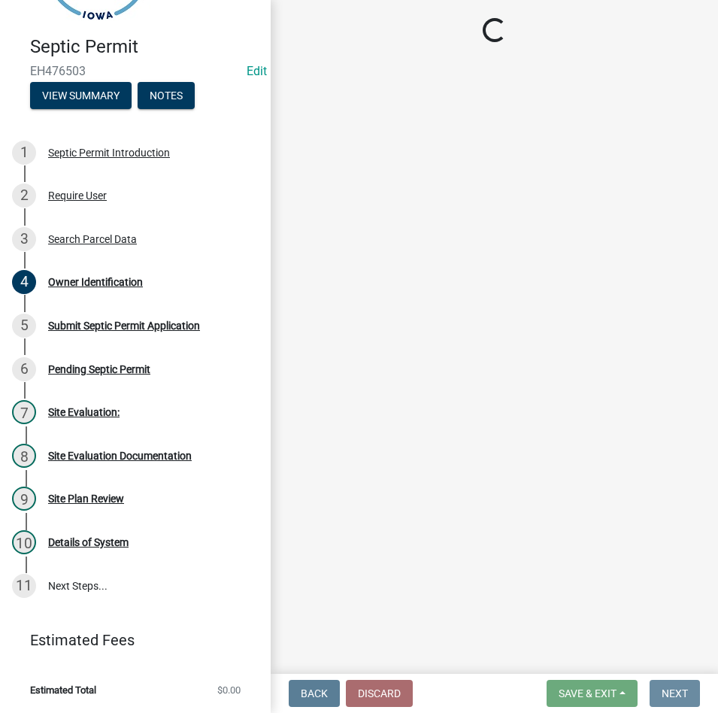
scroll to position [0, 0]
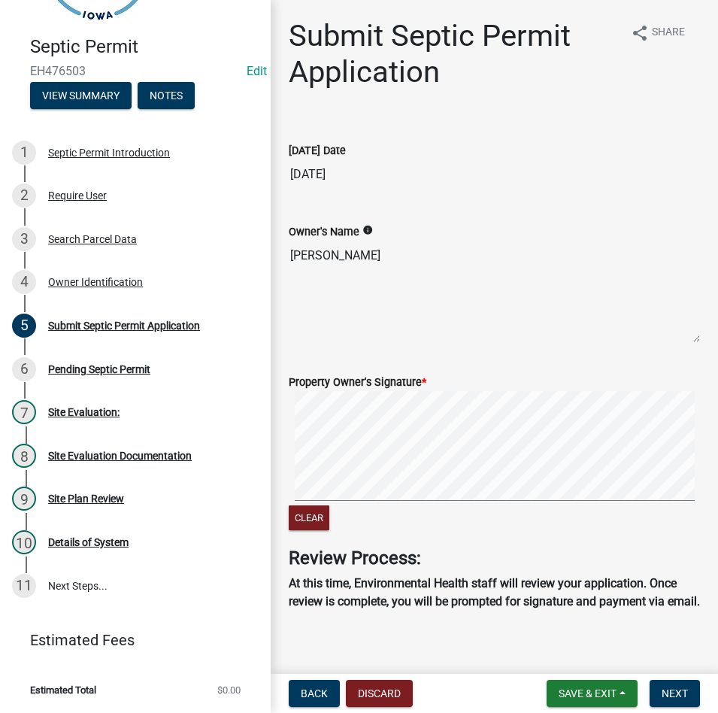
click at [519, 512] on div "Clear" at bounding box center [494, 462] width 411 height 143
click at [667, 696] on span "Next" at bounding box center [675, 693] width 26 height 12
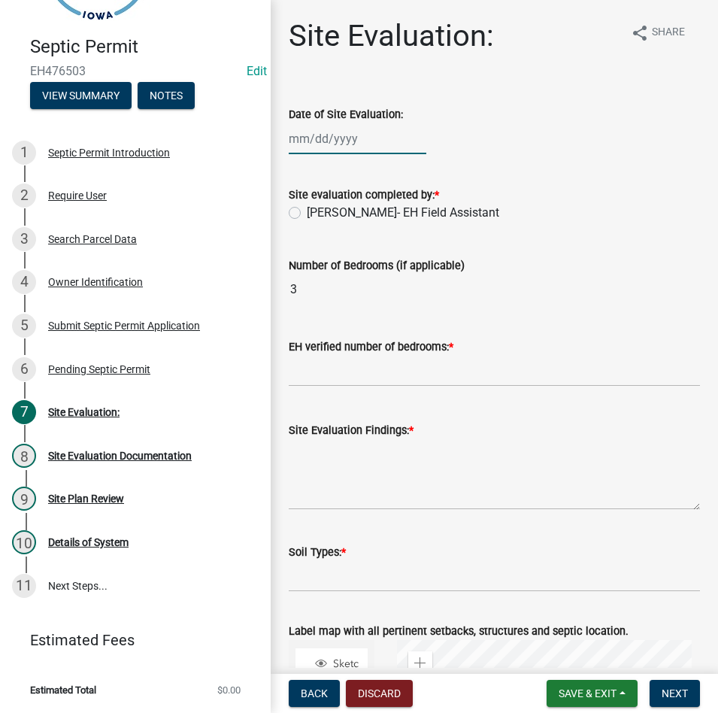
click at [365, 148] on div at bounding box center [358, 138] width 138 height 31
select select "9"
select select "2025"
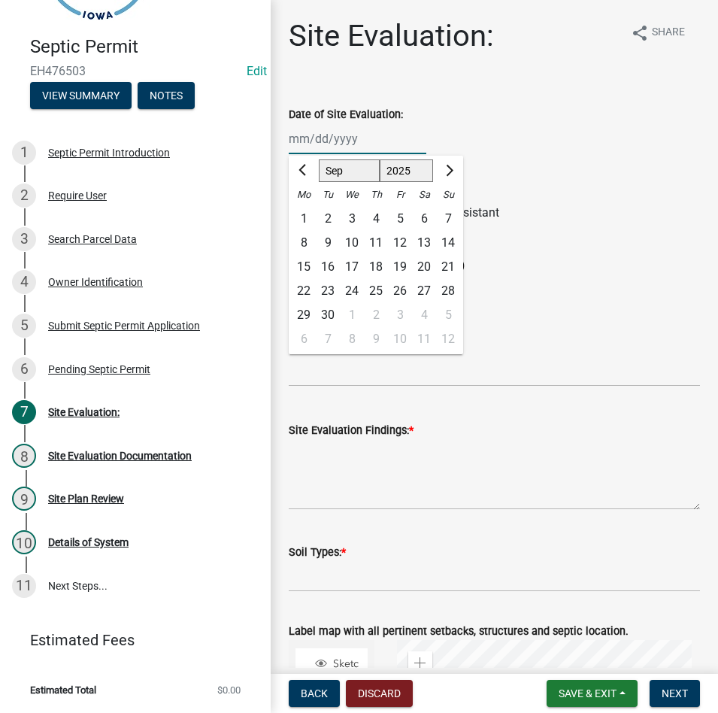
click at [307, 136] on input "Date of Site Evaluation:" at bounding box center [358, 138] width 138 height 31
drag, startPoint x: 293, startPoint y: 166, endPoint x: 300, endPoint y: 172, distance: 9.1
click at [293, 166] on div at bounding box center [304, 171] width 30 height 24
click at [371, 216] on div "4" at bounding box center [376, 219] width 24 height 24
type input "[DATE]"
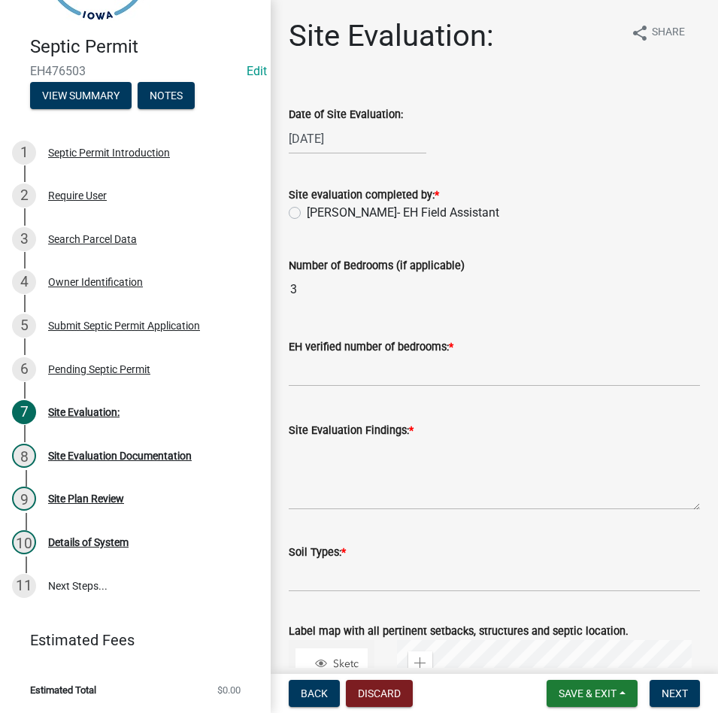
click at [335, 217] on label "[PERSON_NAME]- EH Field Assistant" at bounding box center [403, 213] width 192 height 18
click at [317, 214] on input "[PERSON_NAME]- EH Field Assistant" at bounding box center [312, 209] width 10 height 10
radio input "true"
click at [323, 383] on input "text" at bounding box center [494, 371] width 411 height 31
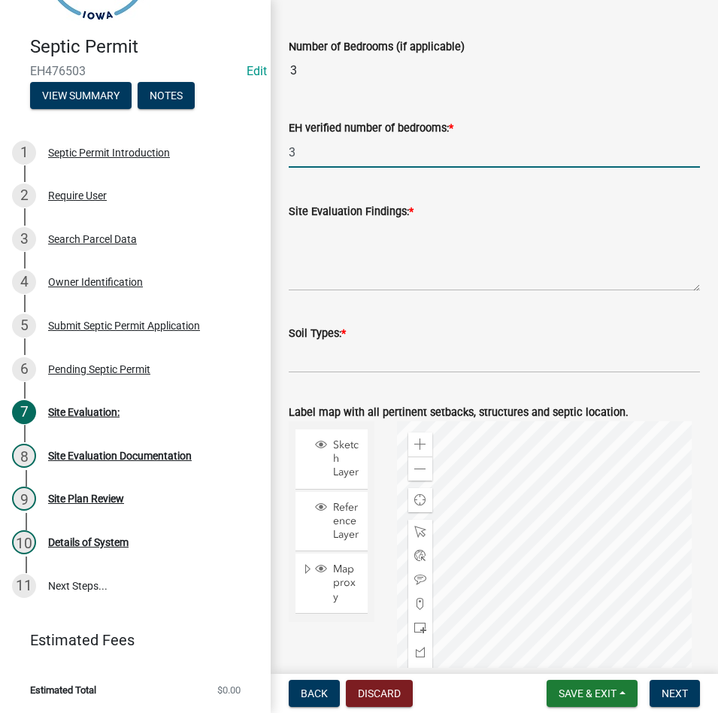
scroll to position [226, 0]
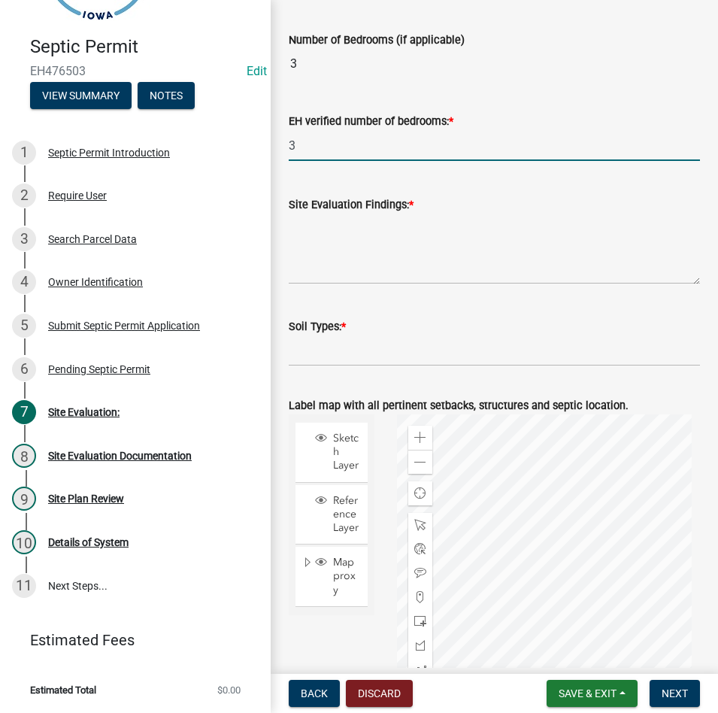
type input "3"
click at [400, 259] on textarea "Site Evaluation Findings: *" at bounding box center [494, 249] width 411 height 71
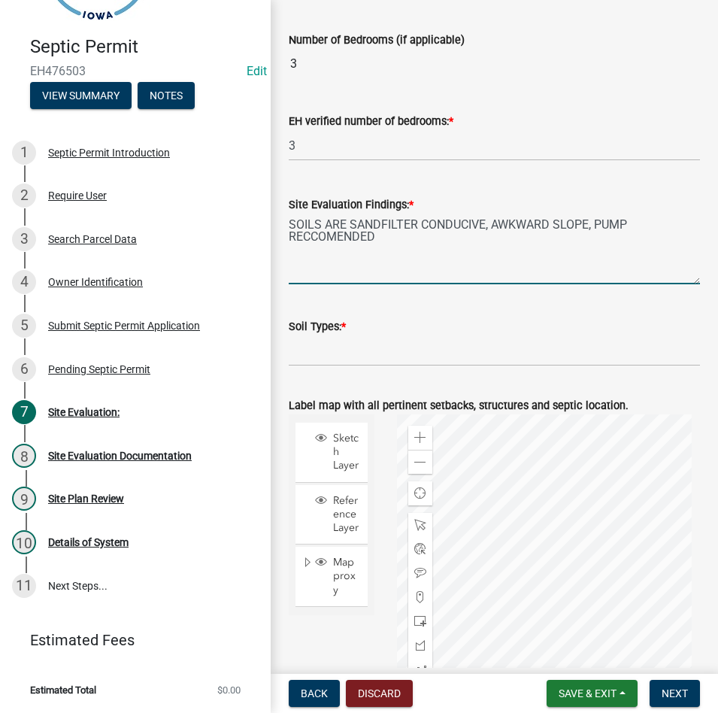
click at [401, 243] on textarea "SOILS ARE SANDFILTER CONDUCIVE, AWKWARD SLOPE, PUMP RECCOMENDED" at bounding box center [494, 249] width 411 height 71
type textarea "SOILS ARE SANDFILTER CONDUCIVE, AWKWARD SLOPE, PUMP RECCOMENDED,"
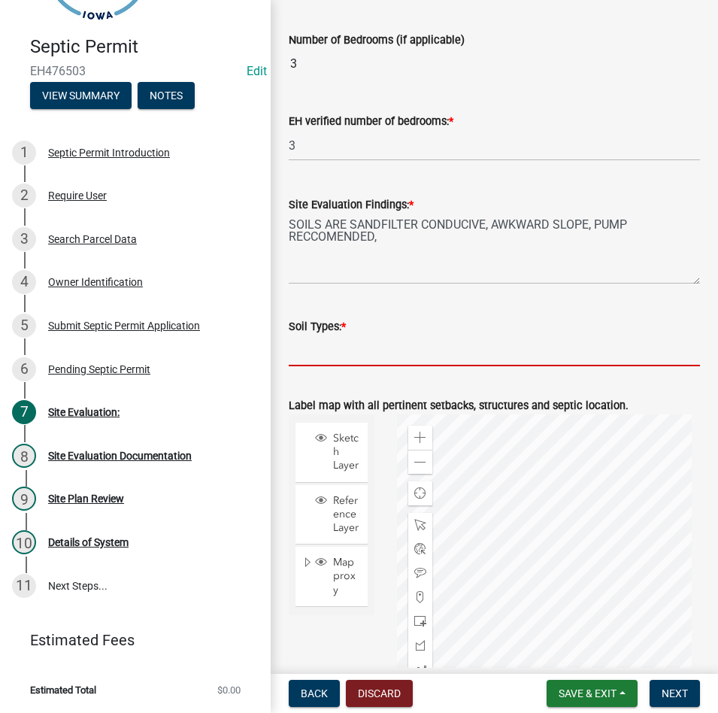
click at [365, 344] on input "Soil Types: *" at bounding box center [494, 350] width 411 height 31
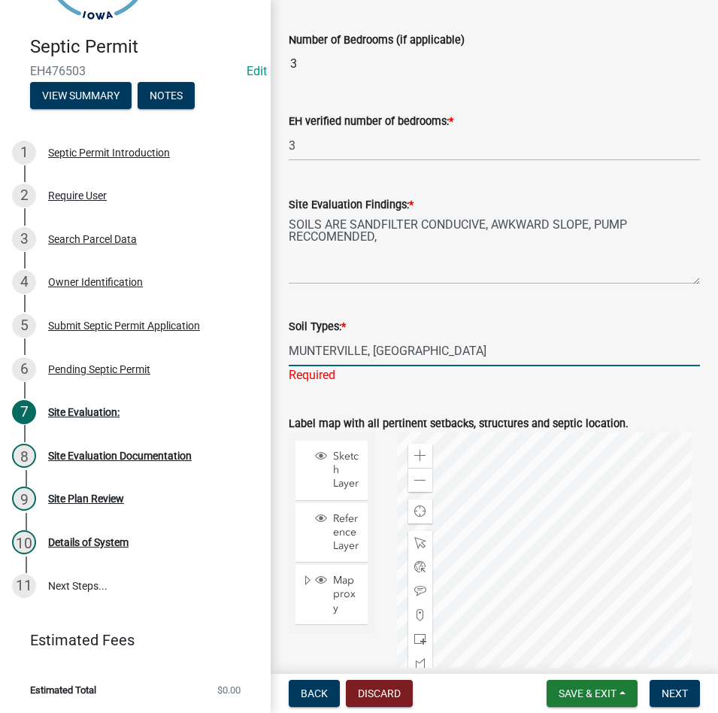
type input "MUNTERVILLE, [GEOGRAPHIC_DATA]"
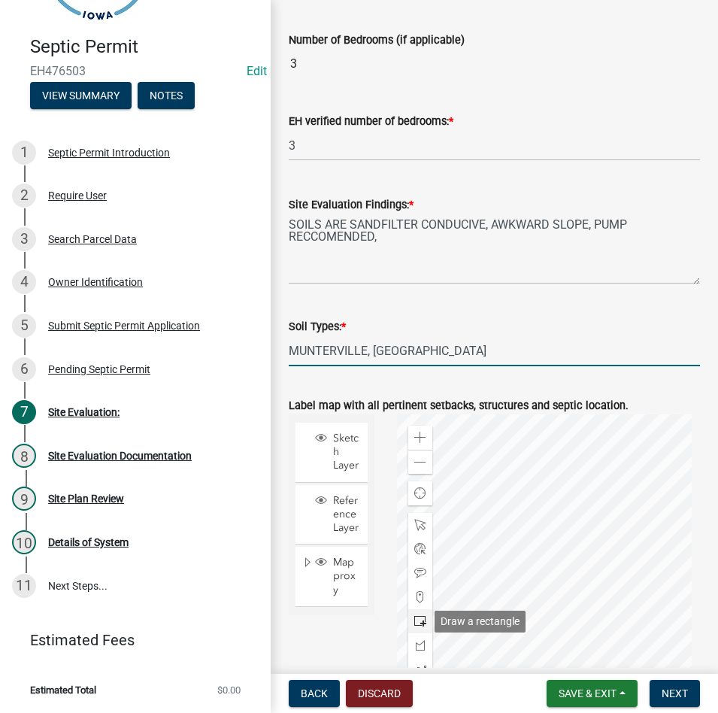
click at [418, 622] on span at bounding box center [420, 621] width 12 height 12
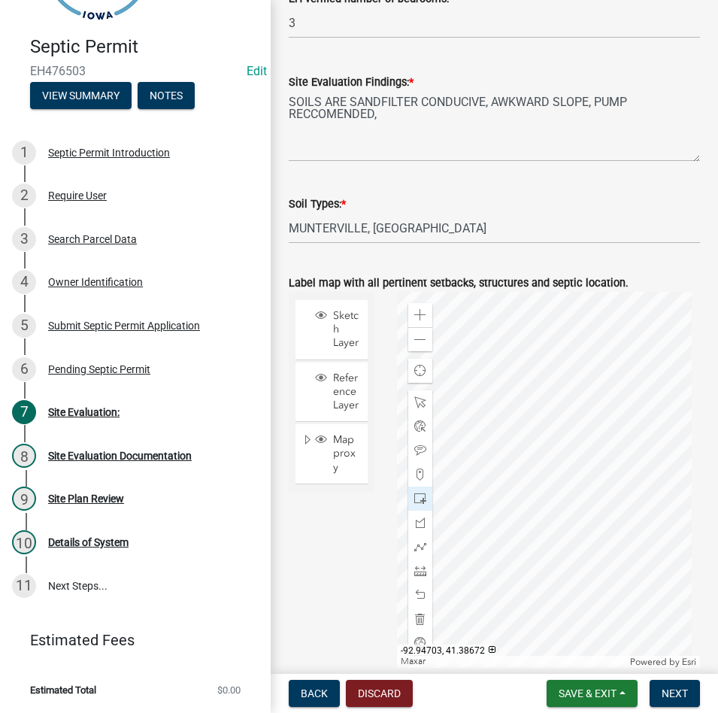
click at [592, 449] on div at bounding box center [548, 480] width 303 height 376
click at [416, 450] on span at bounding box center [420, 450] width 12 height 12
click at [548, 436] on div at bounding box center [548, 480] width 303 height 376
click at [653, 686] on button "Next" at bounding box center [675, 693] width 50 height 27
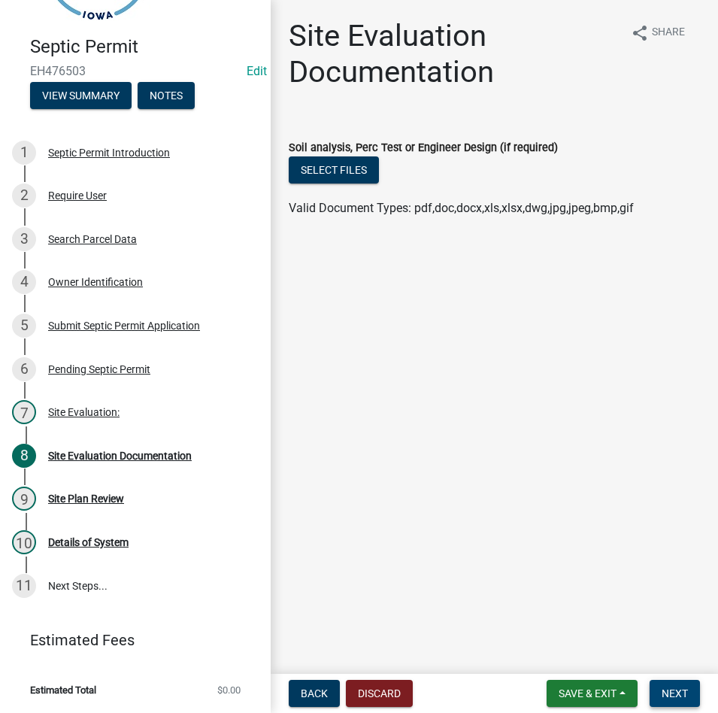
click at [670, 692] on span "Next" at bounding box center [675, 693] width 26 height 12
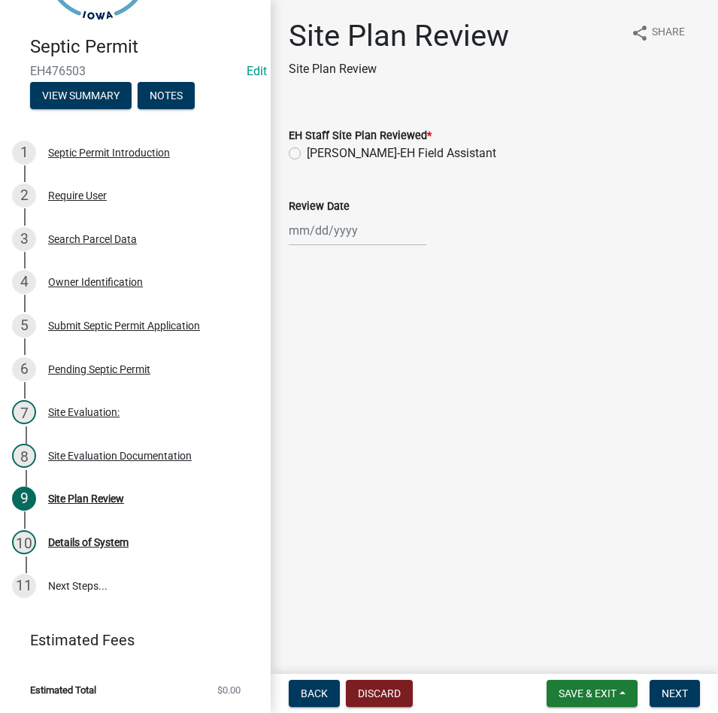
drag, startPoint x: 335, startPoint y: 159, endPoint x: 332, endPoint y: 179, distance: 19.8
click at [334, 153] on label "[PERSON_NAME]-EH Field Assistant" at bounding box center [401, 153] width 189 height 18
click at [317, 153] on input "[PERSON_NAME]-EH Field Assistant" at bounding box center [312, 149] width 10 height 10
radio input "true"
click at [334, 244] on div at bounding box center [358, 230] width 138 height 31
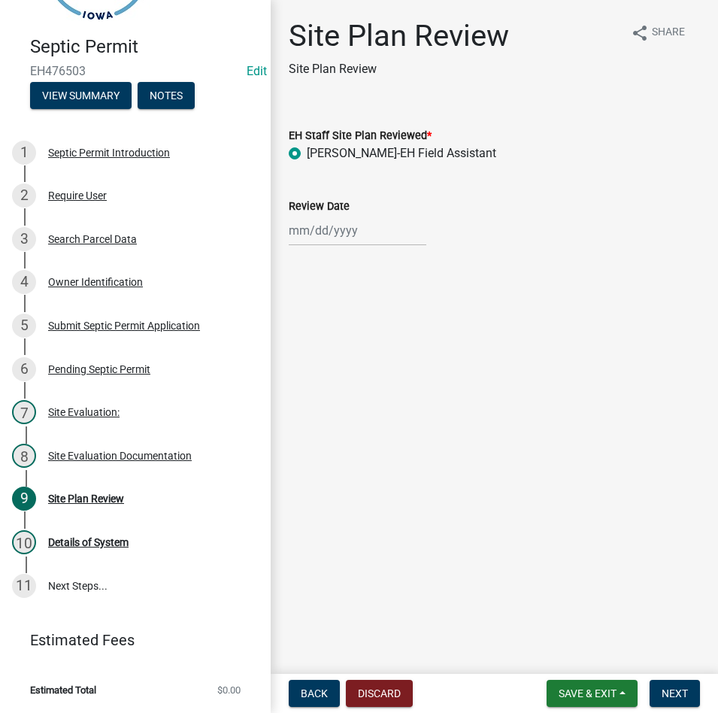
select select "9"
select select "2025"
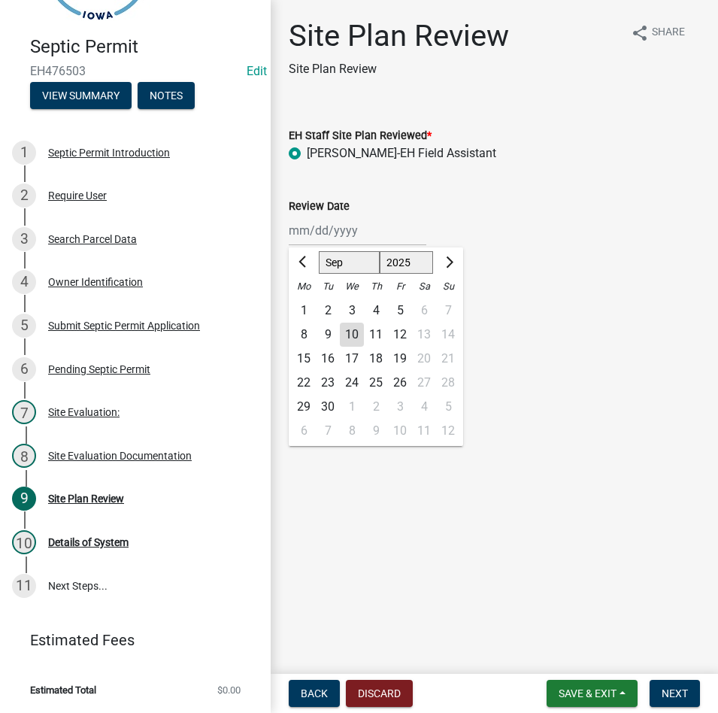
click at [351, 339] on div "10" at bounding box center [352, 335] width 24 height 24
type input "[DATE]"
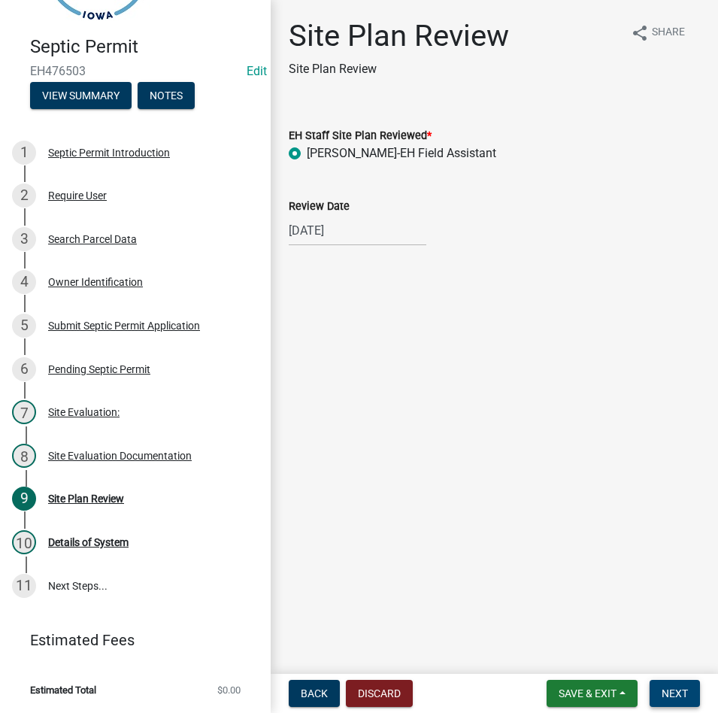
click at [684, 699] on span "Next" at bounding box center [675, 693] width 26 height 12
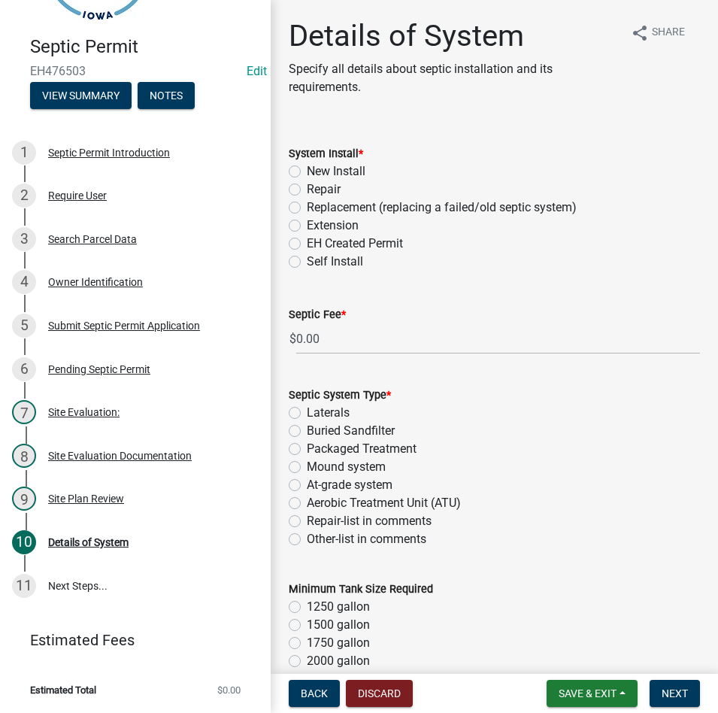
click at [335, 207] on label "Replacement (replacing a failed/old septic system)" at bounding box center [442, 207] width 270 height 18
click at [317, 207] on input "Replacement (replacing a failed/old septic system)" at bounding box center [312, 203] width 10 height 10
radio input "true"
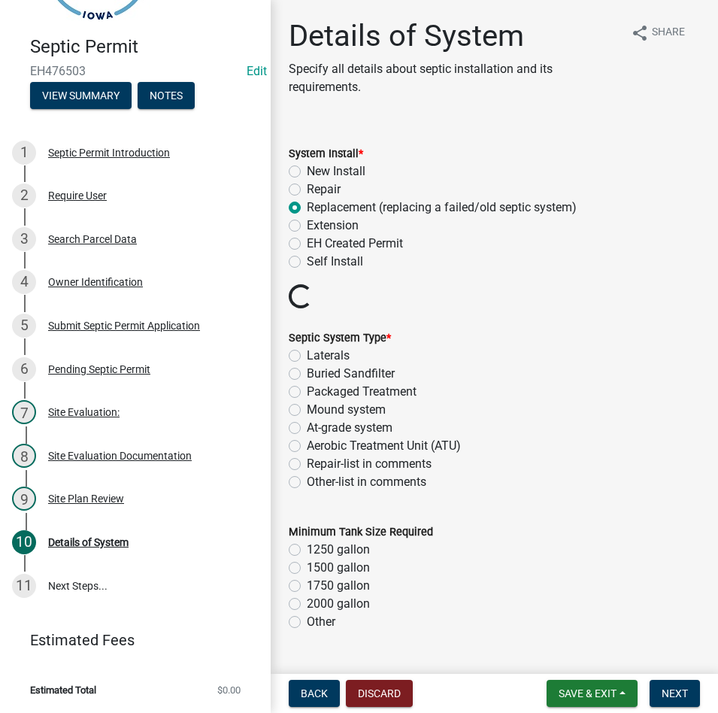
click at [344, 374] on label "Buried Sandfilter" at bounding box center [351, 374] width 88 height 18
click at [317, 374] on input "Buried Sandfilter" at bounding box center [312, 370] width 10 height 10
radio input "true"
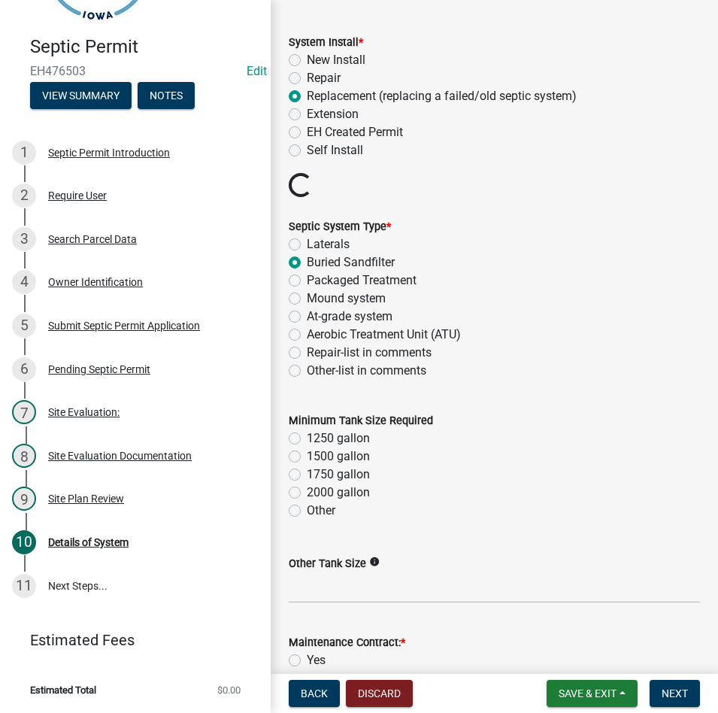
scroll to position [226, 0]
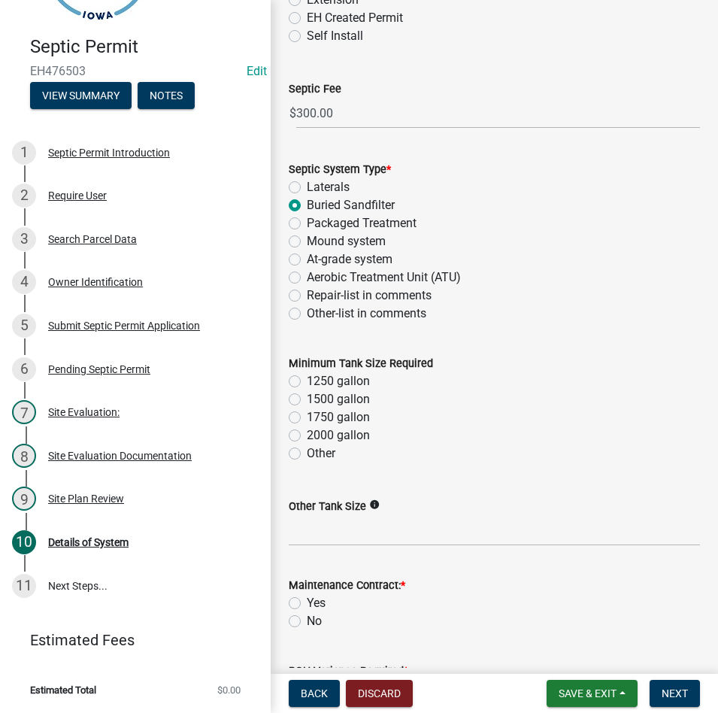
click at [332, 375] on label "1250 gallon" at bounding box center [338, 381] width 63 height 18
click at [317, 375] on input "1250 gallon" at bounding box center [312, 377] width 10 height 10
radio input "true"
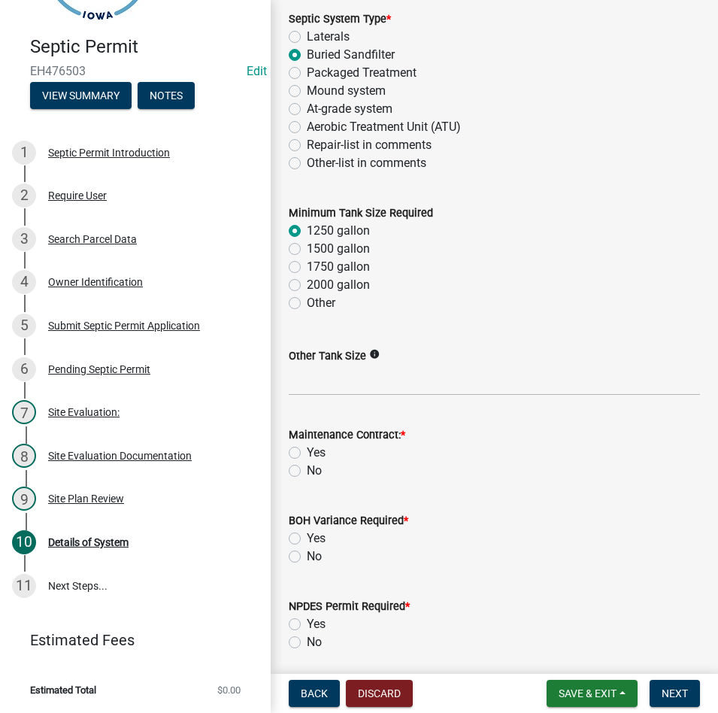
click at [293, 477] on div "No" at bounding box center [494, 471] width 411 height 18
click at [307, 468] on label "No" at bounding box center [314, 471] width 15 height 18
click at [307, 468] on input "No" at bounding box center [312, 467] width 10 height 10
radio input "true"
click at [307, 560] on label "No" at bounding box center [314, 556] width 15 height 18
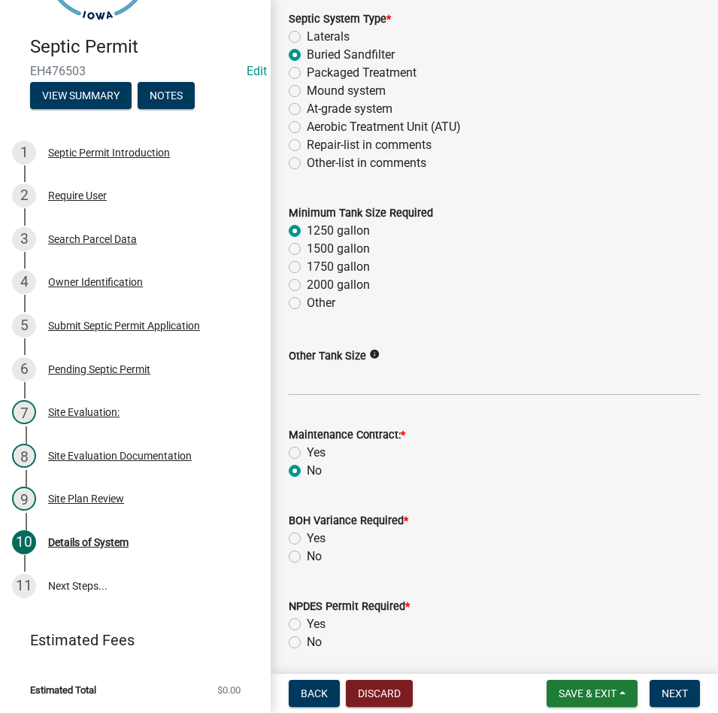
click at [307, 557] on input "No" at bounding box center [312, 552] width 10 height 10
radio input "true"
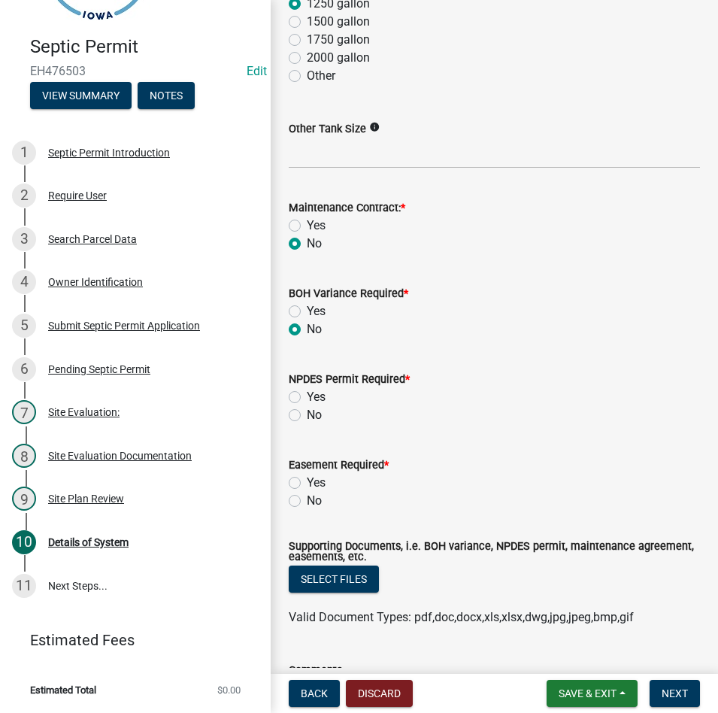
scroll to position [752, 0]
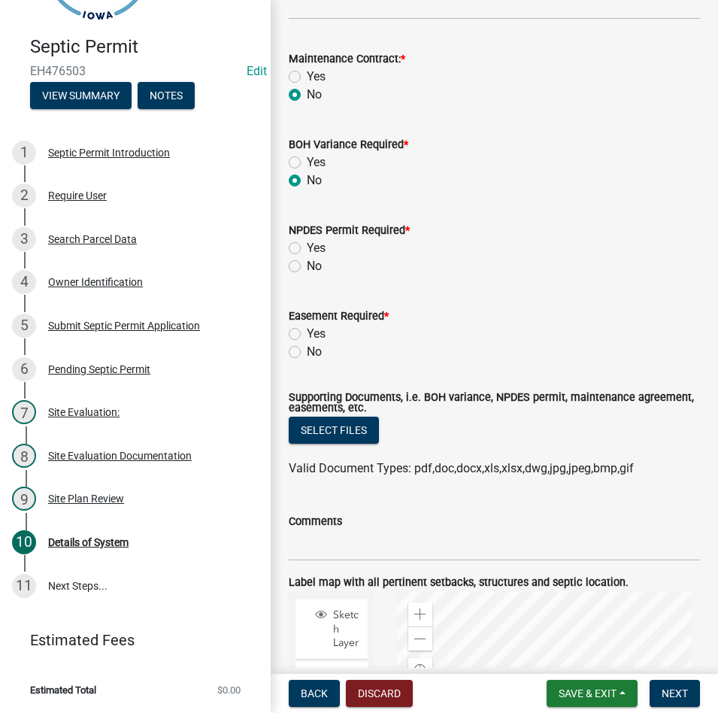
click at [286, 259] on div "NPDES Permit Required * Yes No" at bounding box center [494, 239] width 434 height 72
click at [307, 267] on label "No" at bounding box center [314, 266] width 15 height 18
click at [307, 267] on input "No" at bounding box center [312, 262] width 10 height 10
radio input "true"
click at [307, 353] on label "No" at bounding box center [314, 352] width 15 height 18
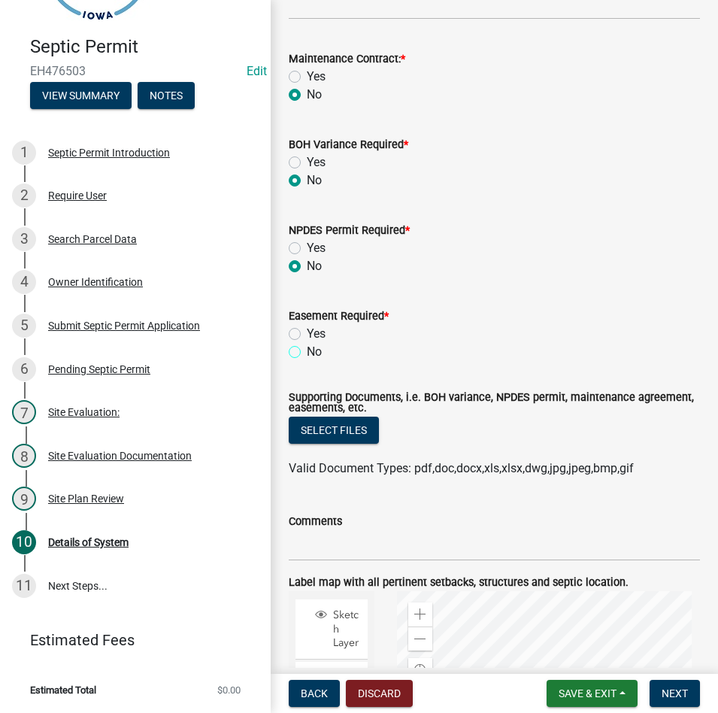
click at [307, 353] on input "No" at bounding box center [312, 348] width 10 height 10
radio input "true"
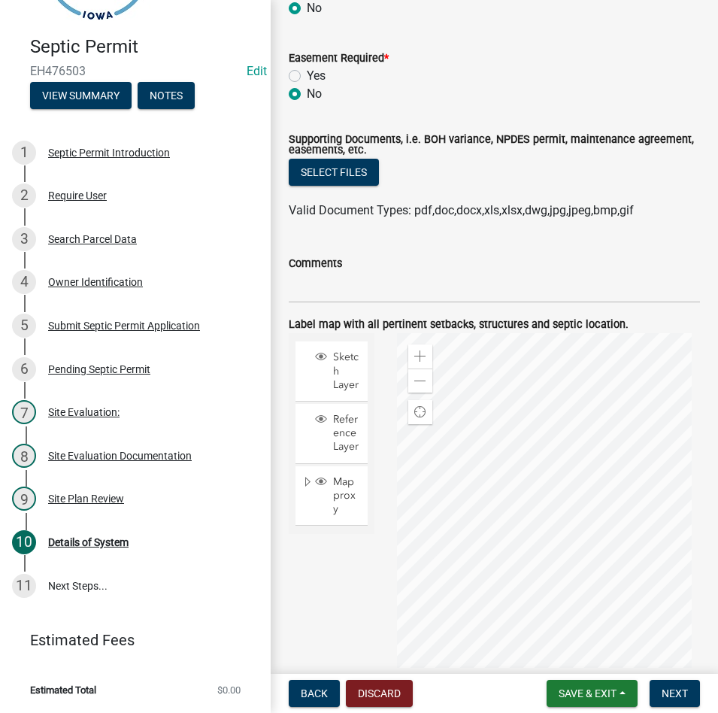
scroll to position [1122, 0]
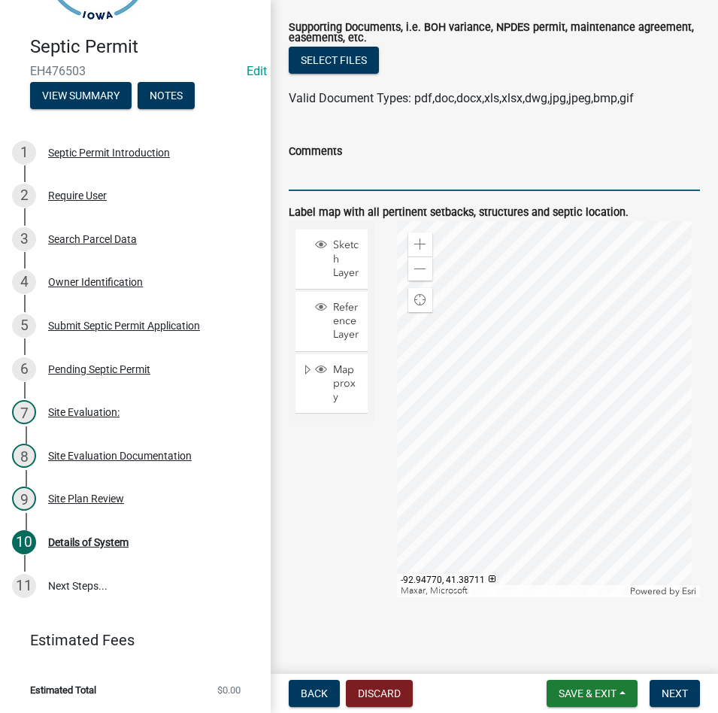
drag, startPoint x: 358, startPoint y: 178, endPoint x: 361, endPoint y: 190, distance: 12.4
click at [358, 177] on input "Comments" at bounding box center [494, 175] width 411 height 31
type input "MAINTAIN ALL SETBACKS"
click at [421, 272] on span at bounding box center [420, 269] width 12 height 12
click at [663, 689] on span "Next" at bounding box center [675, 693] width 26 height 12
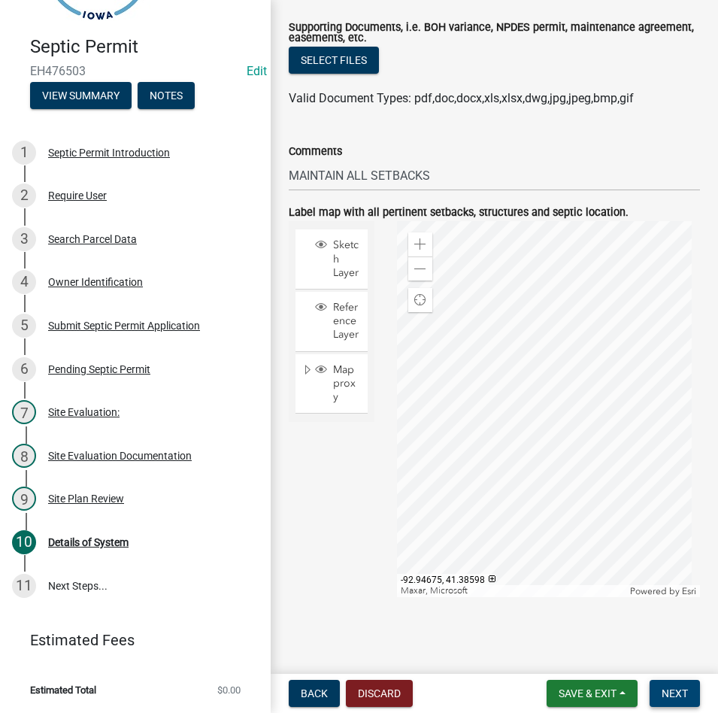
scroll to position [0, 0]
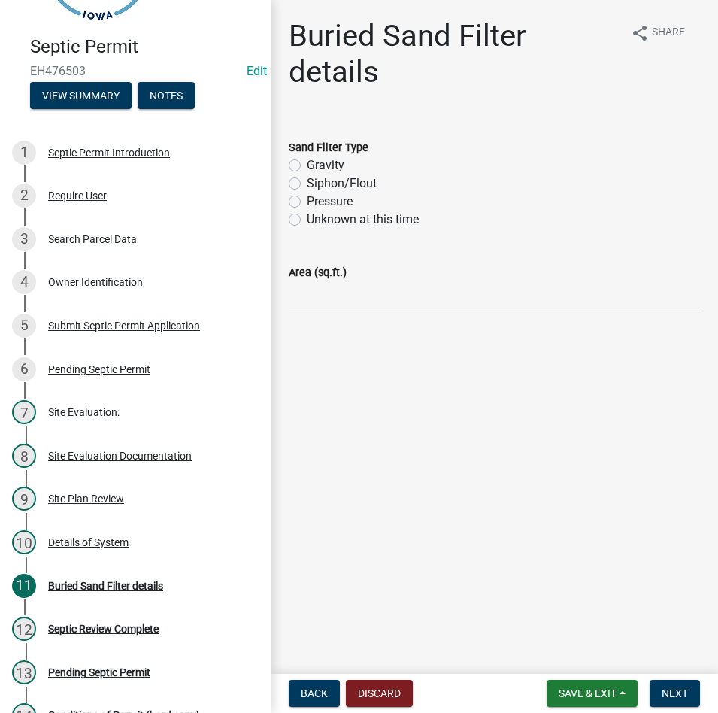
drag, startPoint x: 323, startPoint y: 200, endPoint x: 342, endPoint y: 268, distance: 70.2
click at [323, 201] on label "Pressure" at bounding box center [330, 201] width 46 height 18
click at [317, 201] on input "Pressure" at bounding box center [312, 197] width 10 height 10
radio input "true"
click at [344, 290] on input "Area (sq.ft.)" at bounding box center [494, 296] width 411 height 31
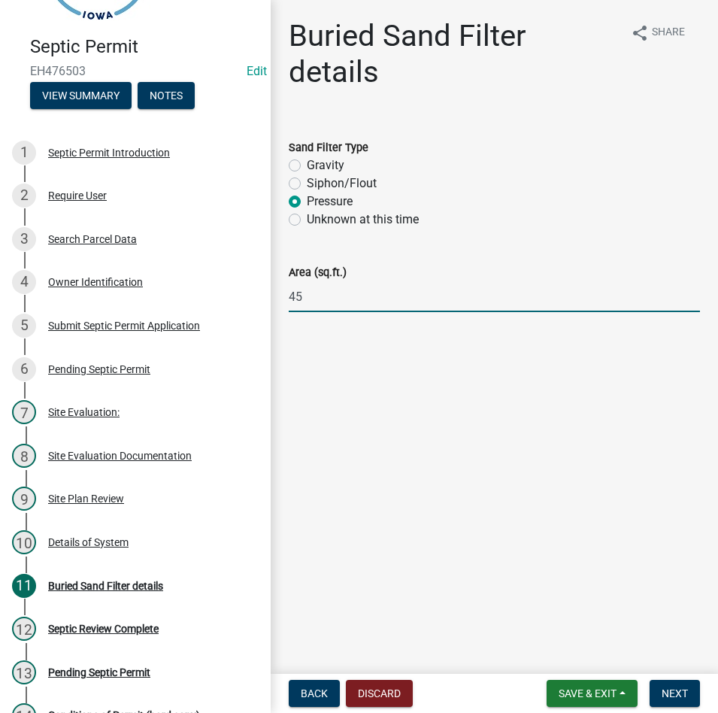
type input "450 SQ. FT."
click at [674, 686] on button "Next" at bounding box center [675, 693] width 50 height 27
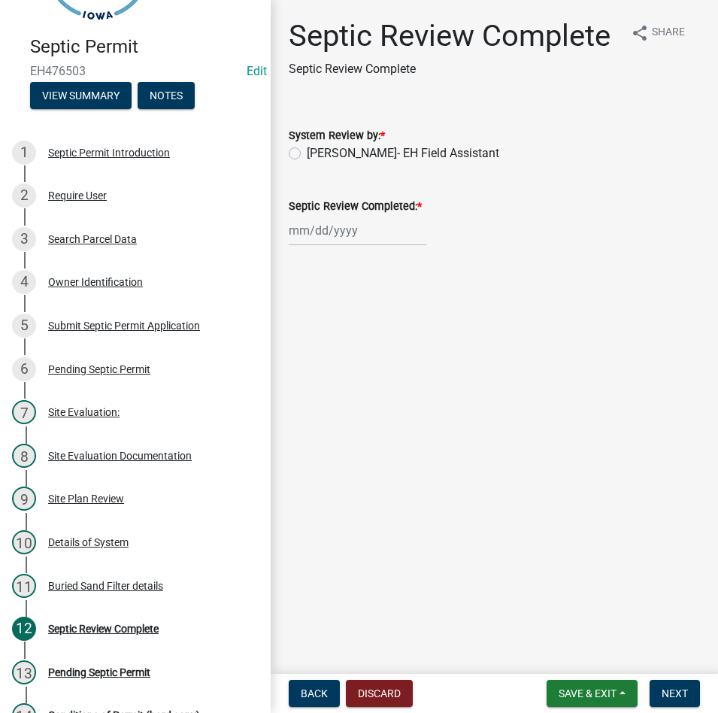
click at [362, 147] on label "[PERSON_NAME]- EH Field Assistant" at bounding box center [403, 153] width 192 height 18
click at [317, 147] on input "[PERSON_NAME]- EH Field Assistant" at bounding box center [312, 149] width 10 height 10
radio input "true"
click at [339, 250] on wm-data-entity-input "Septic Review Completed: *" at bounding box center [494, 217] width 411 height 83
click at [338, 238] on div at bounding box center [358, 230] width 138 height 31
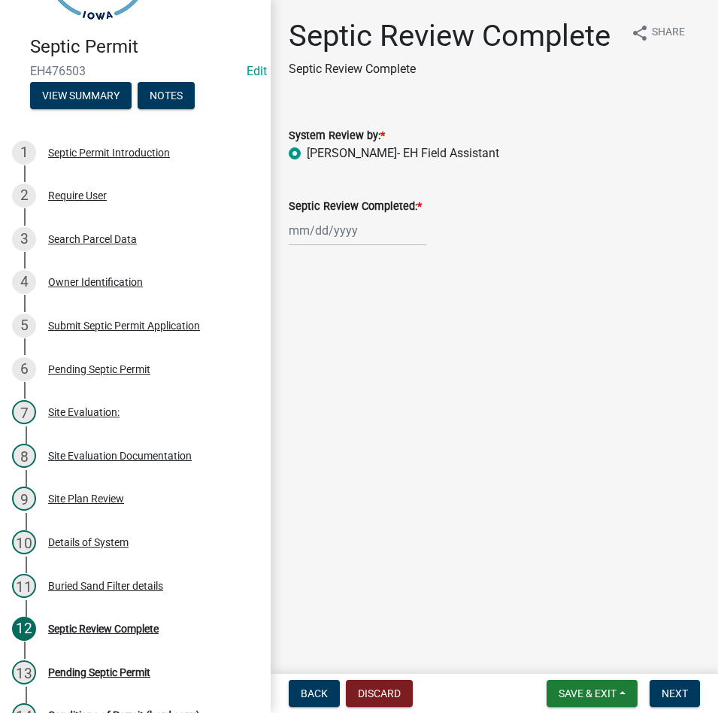
select select "9"
select select "2025"
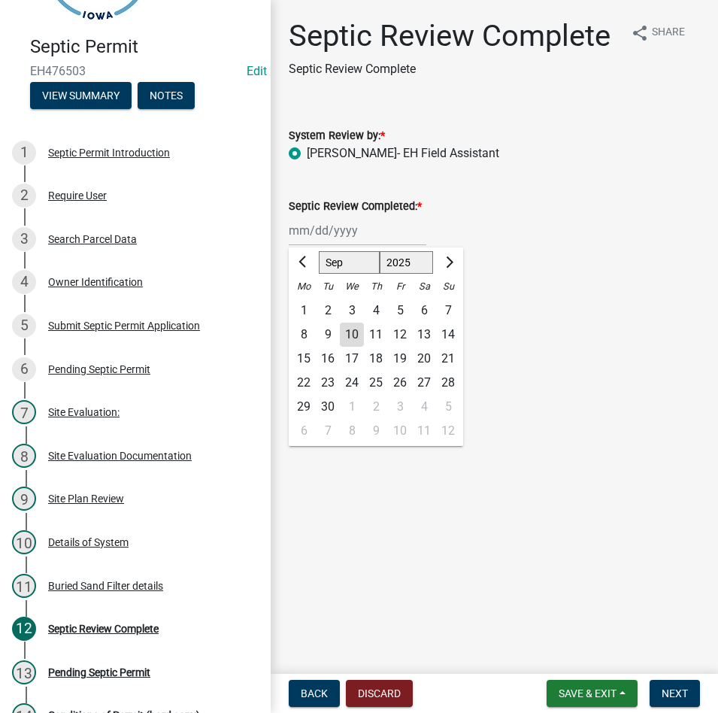
click at [346, 324] on div "10" at bounding box center [352, 335] width 24 height 24
type input "[DATE]"
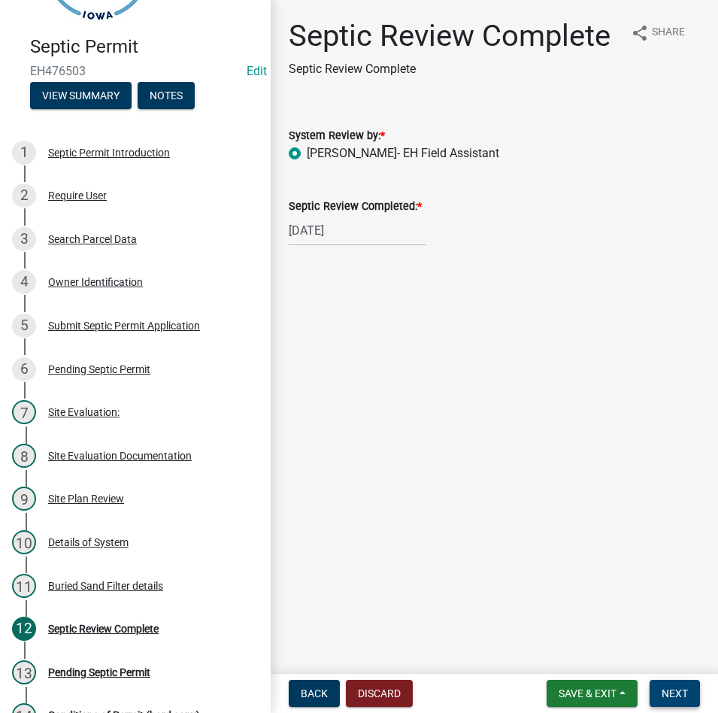
click at [674, 680] on button "Next" at bounding box center [675, 693] width 50 height 27
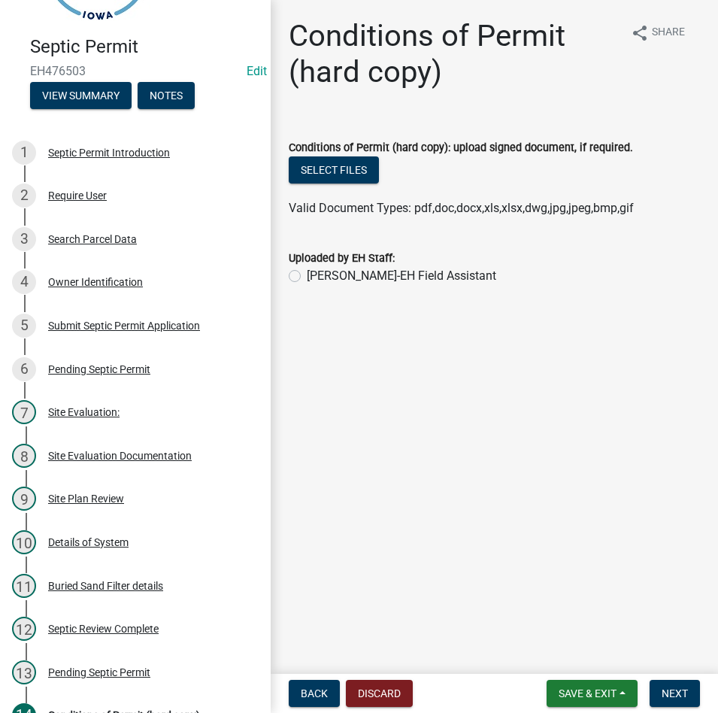
click at [375, 283] on label "[PERSON_NAME]-EH Field Assistant" at bounding box center [401, 276] width 189 height 18
click at [317, 277] on input "[PERSON_NAME]-EH Field Assistant" at bounding box center [312, 272] width 10 height 10
radio input "true"
click at [313, 162] on button "Select files" at bounding box center [334, 169] width 90 height 27
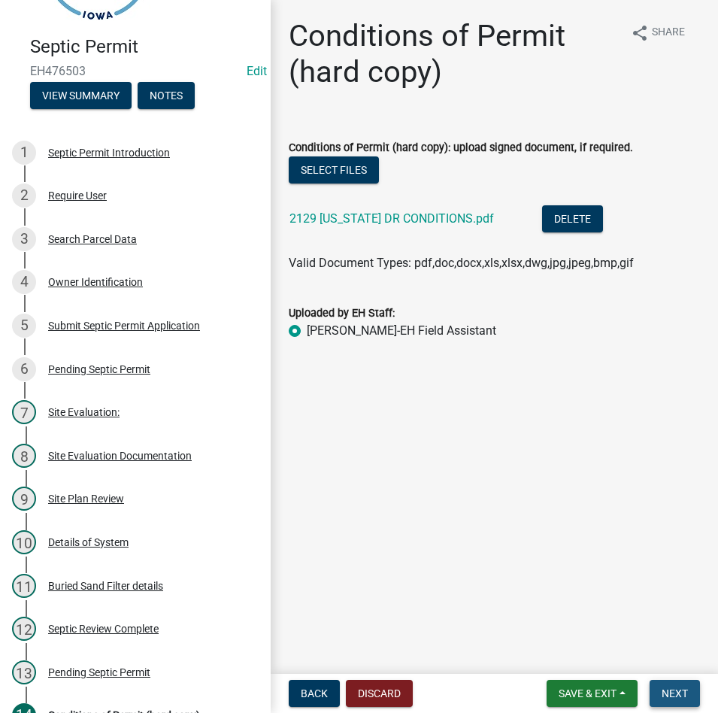
click at [678, 687] on span "Next" at bounding box center [675, 693] width 26 height 12
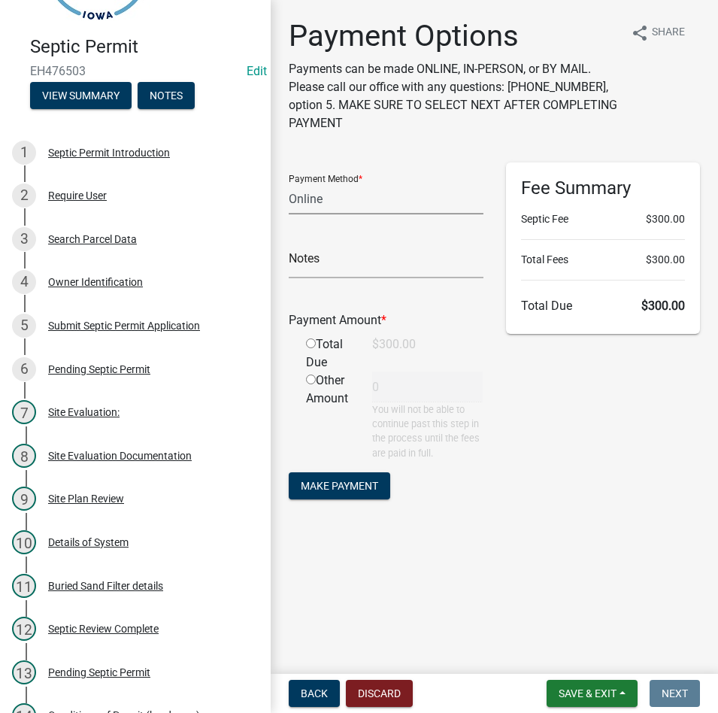
click at [389, 206] on select "Credit Card POS Check Cash Online" at bounding box center [386, 198] width 195 height 31
select select "1: 0"
click at [289, 183] on select "Credit Card POS Check Cash Online" at bounding box center [386, 198] width 195 height 31
click at [329, 286] on form "Payment Method * Credit Card POS Check Cash Online Check # Payment Amount * Tot…" at bounding box center [386, 332] width 195 height 341
click at [327, 252] on input "text" at bounding box center [386, 262] width 195 height 31
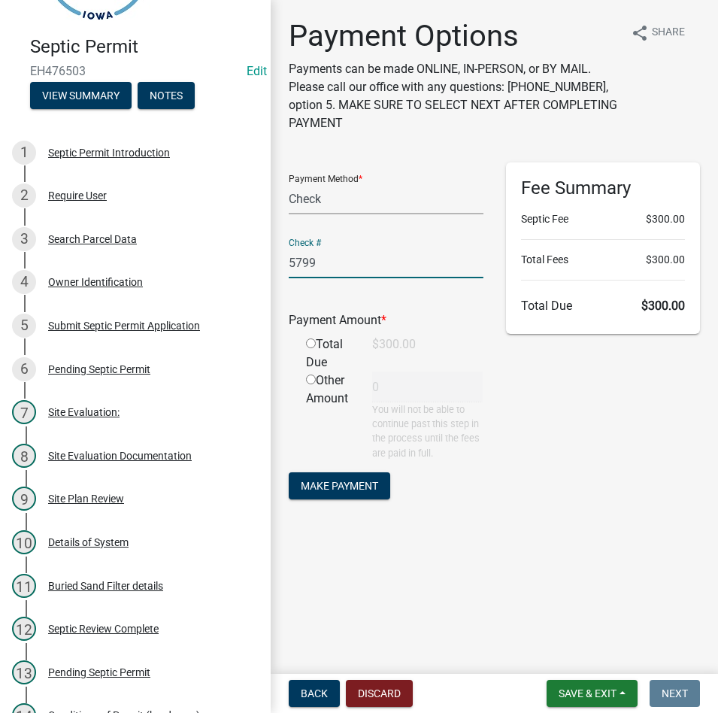
type input "5799"
click at [313, 329] on div "Payment Amount *" at bounding box center [385, 323] width 217 height 24
click at [313, 340] on input "radio" at bounding box center [311, 343] width 10 height 10
radio input "true"
type input "300"
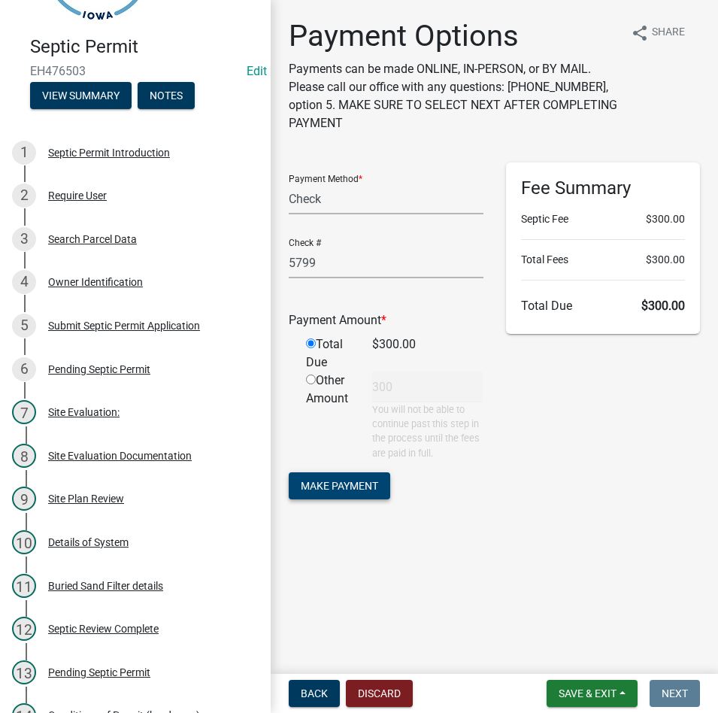
click at [361, 490] on span "Make Payment" at bounding box center [339, 485] width 77 height 12
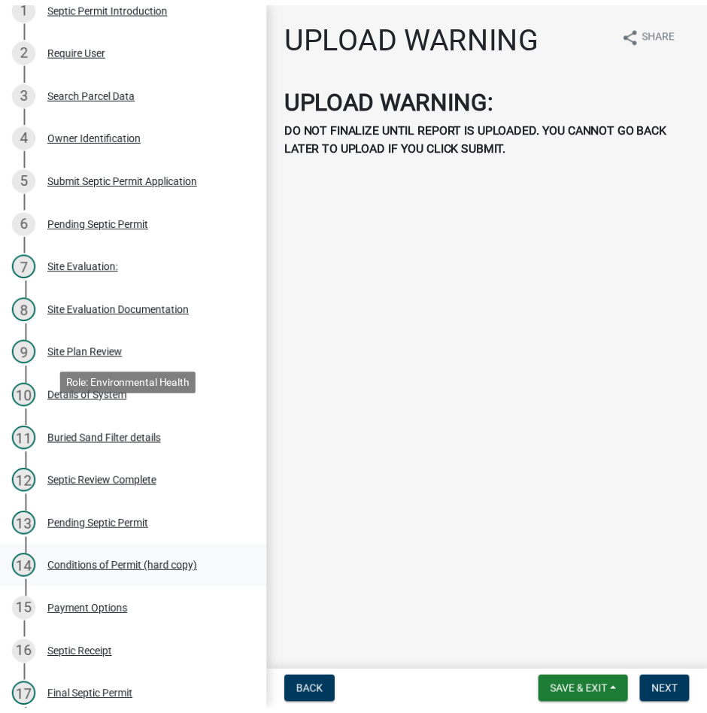
scroll to position [404, 0]
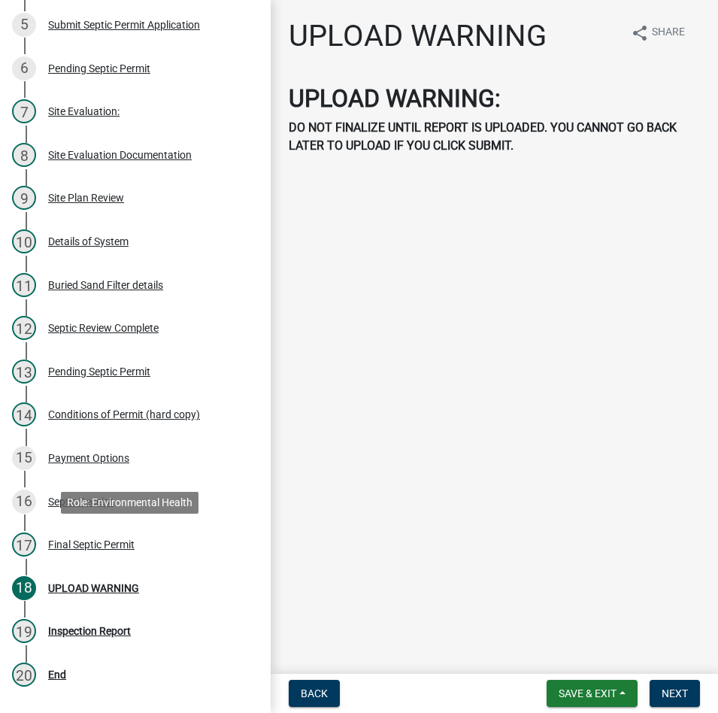
drag, startPoint x: 114, startPoint y: 551, endPoint x: 303, endPoint y: 494, distance: 197.9
click at [113, 551] on div "17 Final Septic Permit" at bounding box center [129, 544] width 235 height 24
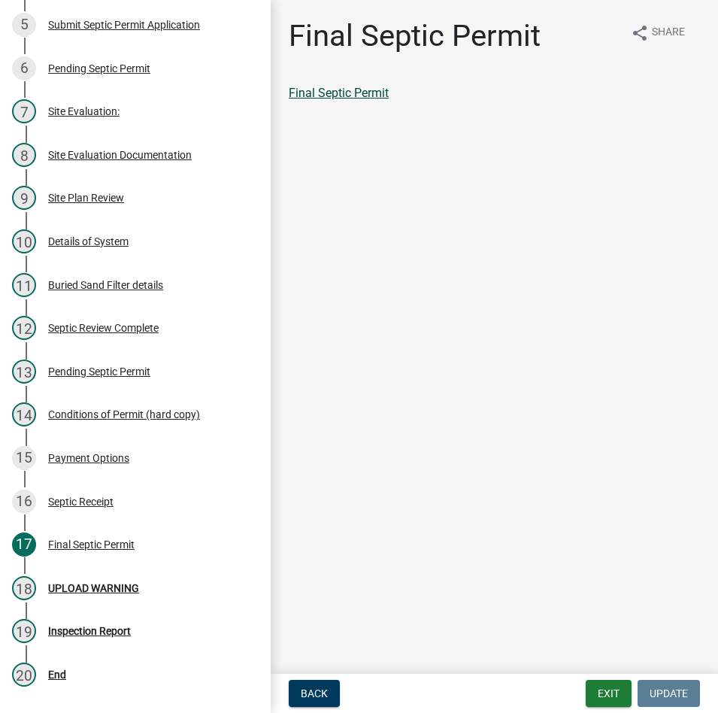
click at [335, 96] on link "Final Septic Permit" at bounding box center [339, 93] width 100 height 14
click at [598, 689] on button "Exit" at bounding box center [609, 693] width 46 height 27
